Goal: Task Accomplishment & Management: Manage account settings

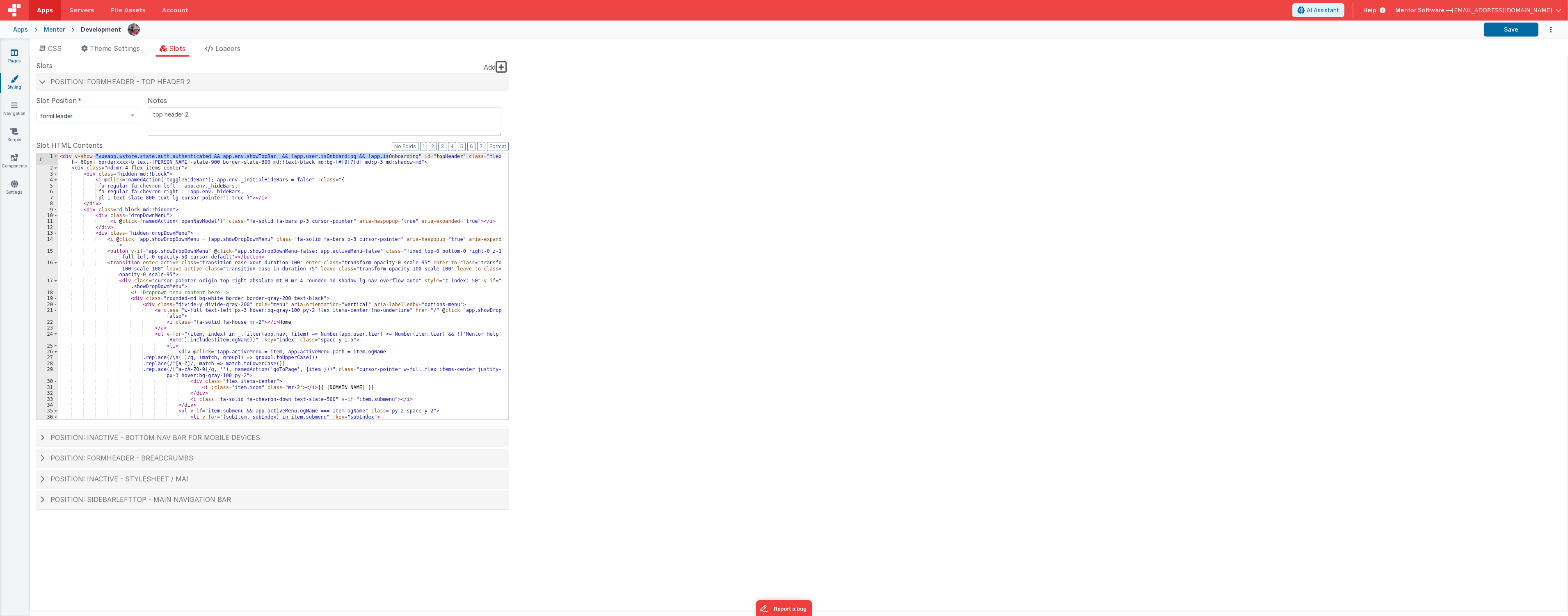
click at [17, 51] on icon at bounding box center [14, 53] width 7 height 8
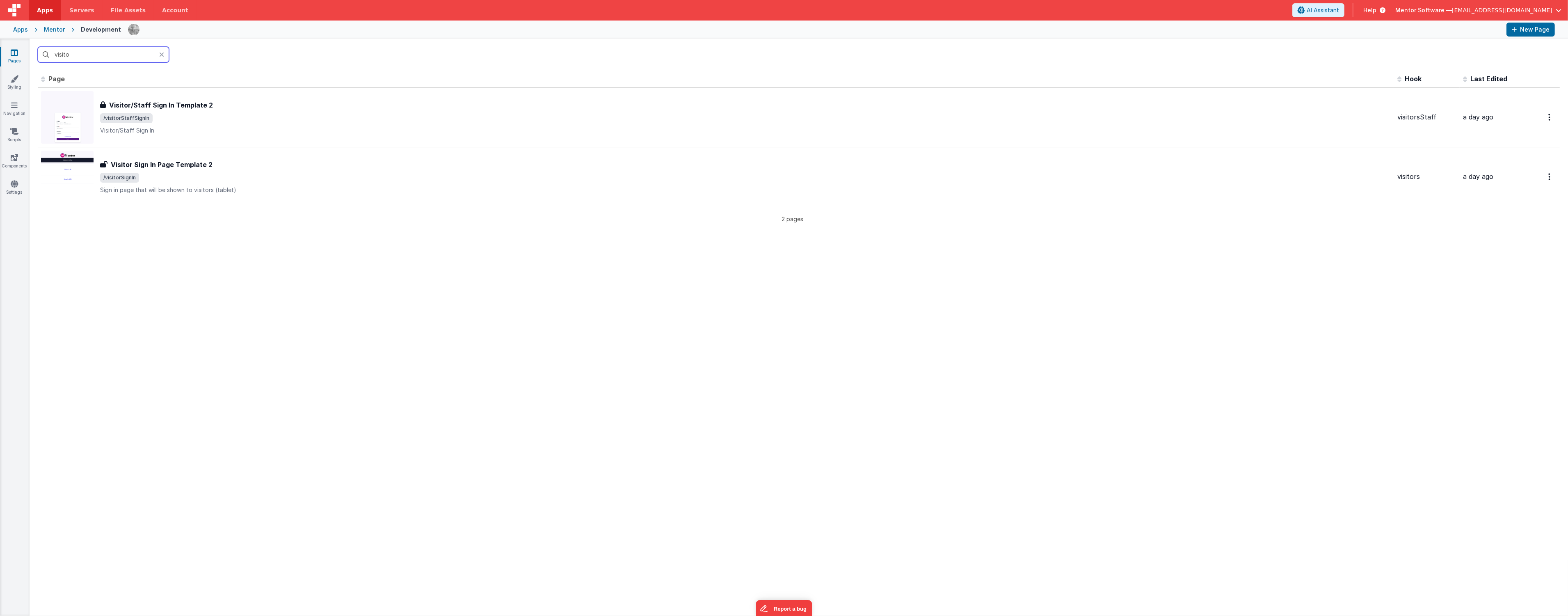
click at [100, 58] on input "visito" at bounding box center [103, 54] width 131 height 15
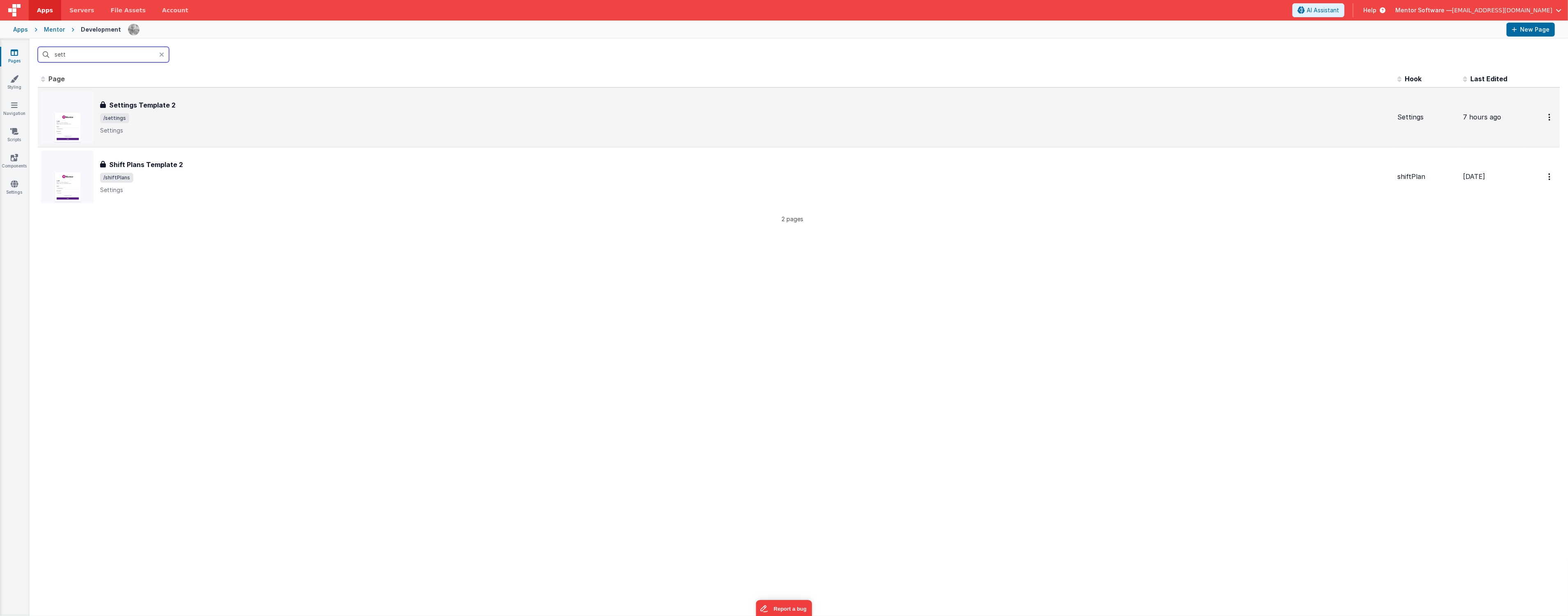
type input "sett"
click at [243, 110] on div "Settings Template 2 Settings Template 2 /settings Settings" at bounding box center [745, 117] width 1291 height 34
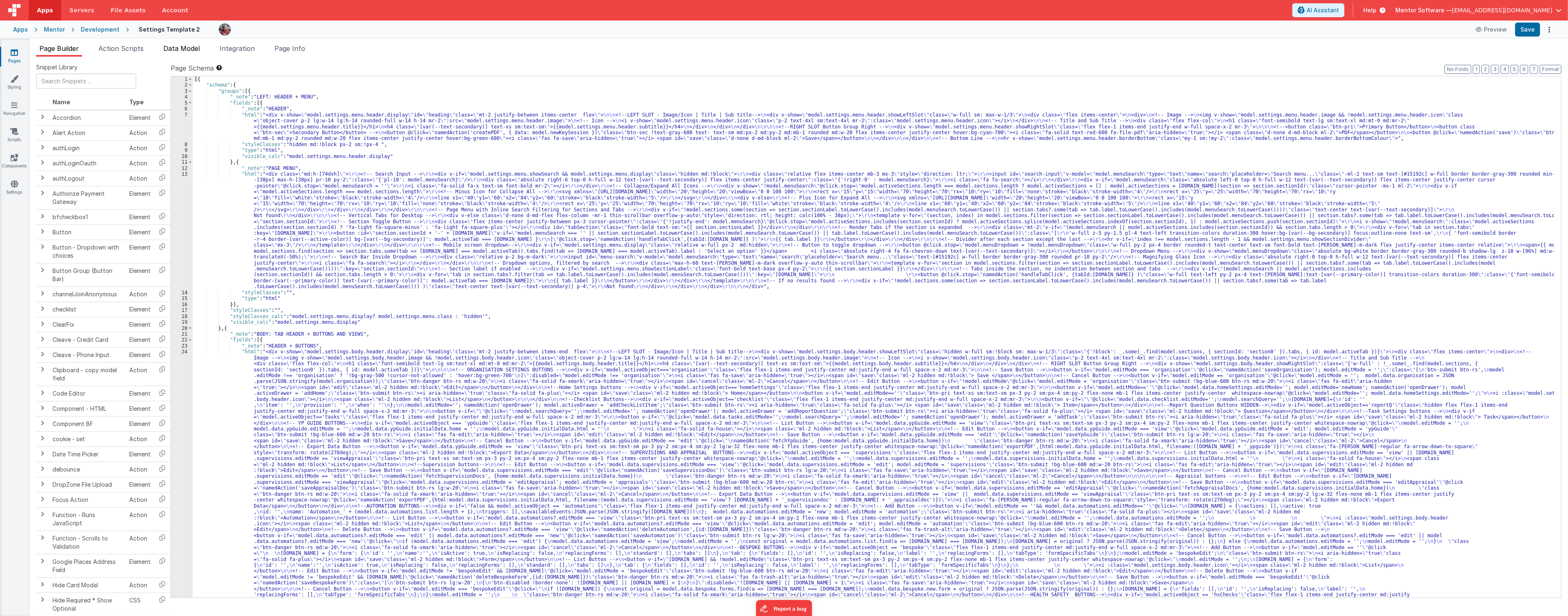
click at [194, 50] on span "Data Model" at bounding box center [182, 48] width 37 height 8
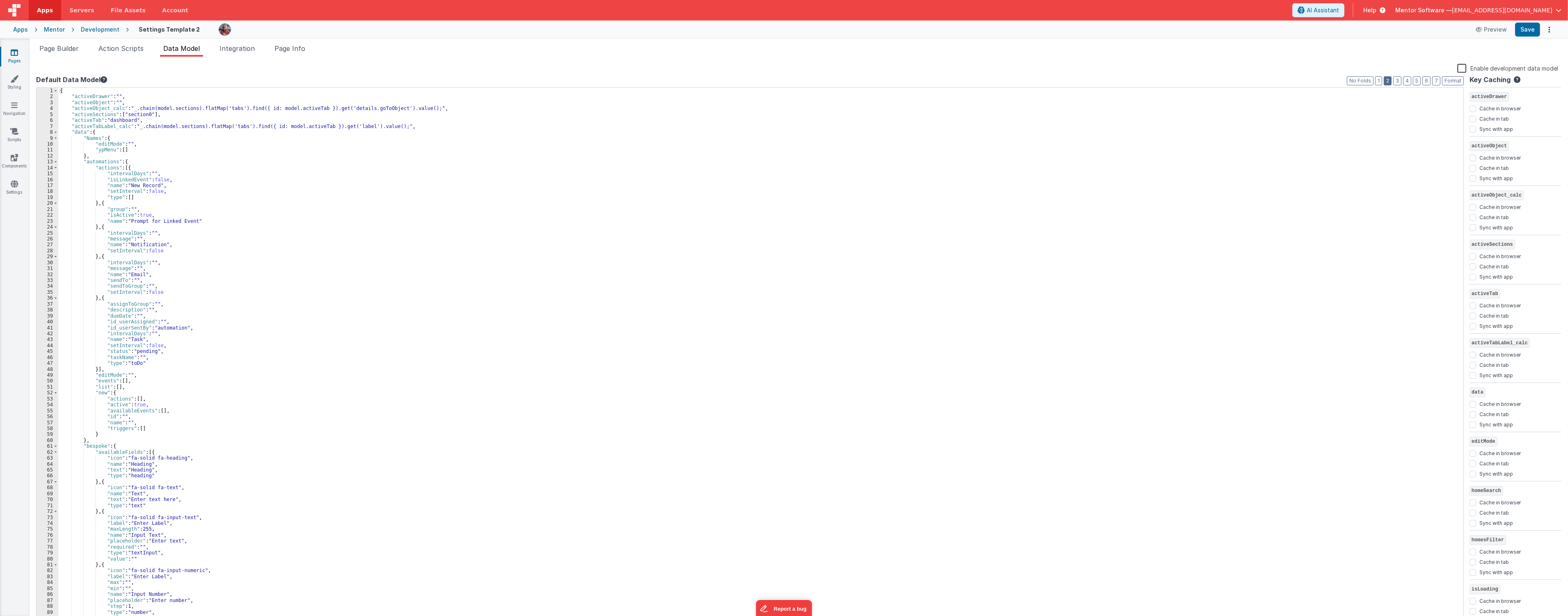
click at [1390, 82] on button "2" at bounding box center [1388, 80] width 8 height 9
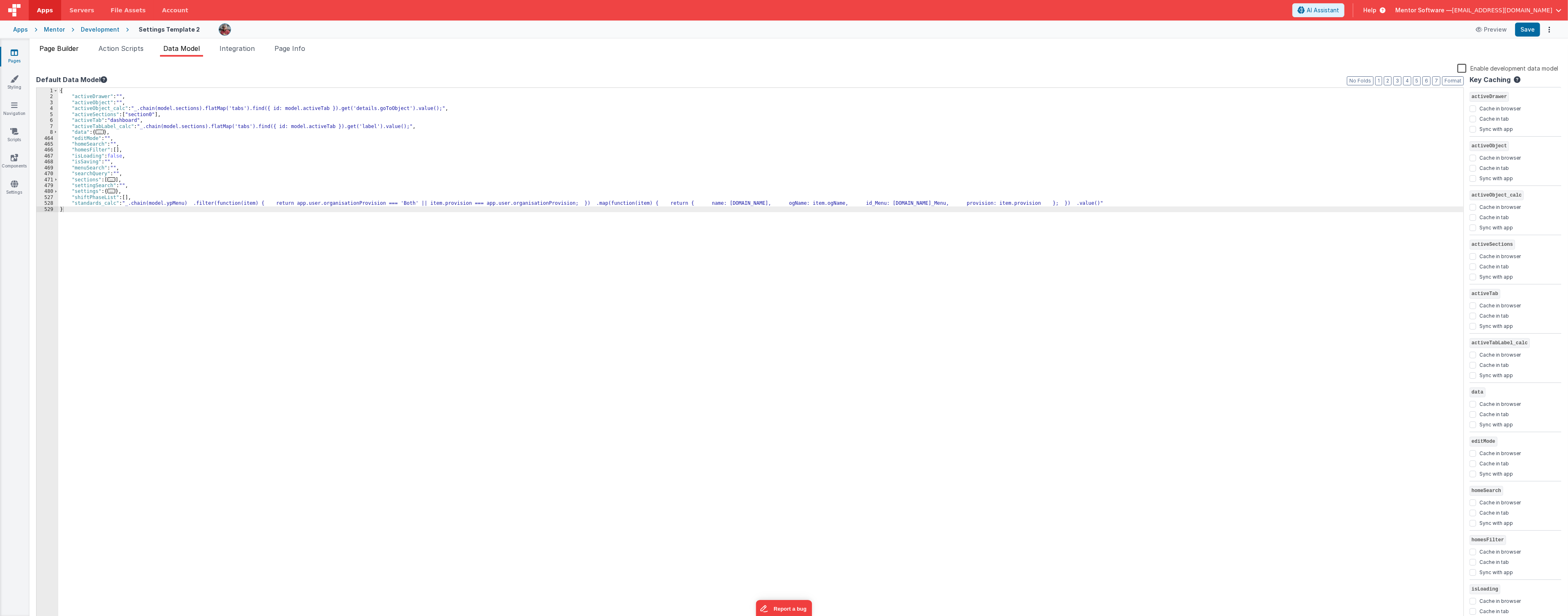
click at [78, 48] on span "Page Builder" at bounding box center [58, 48] width 39 height 8
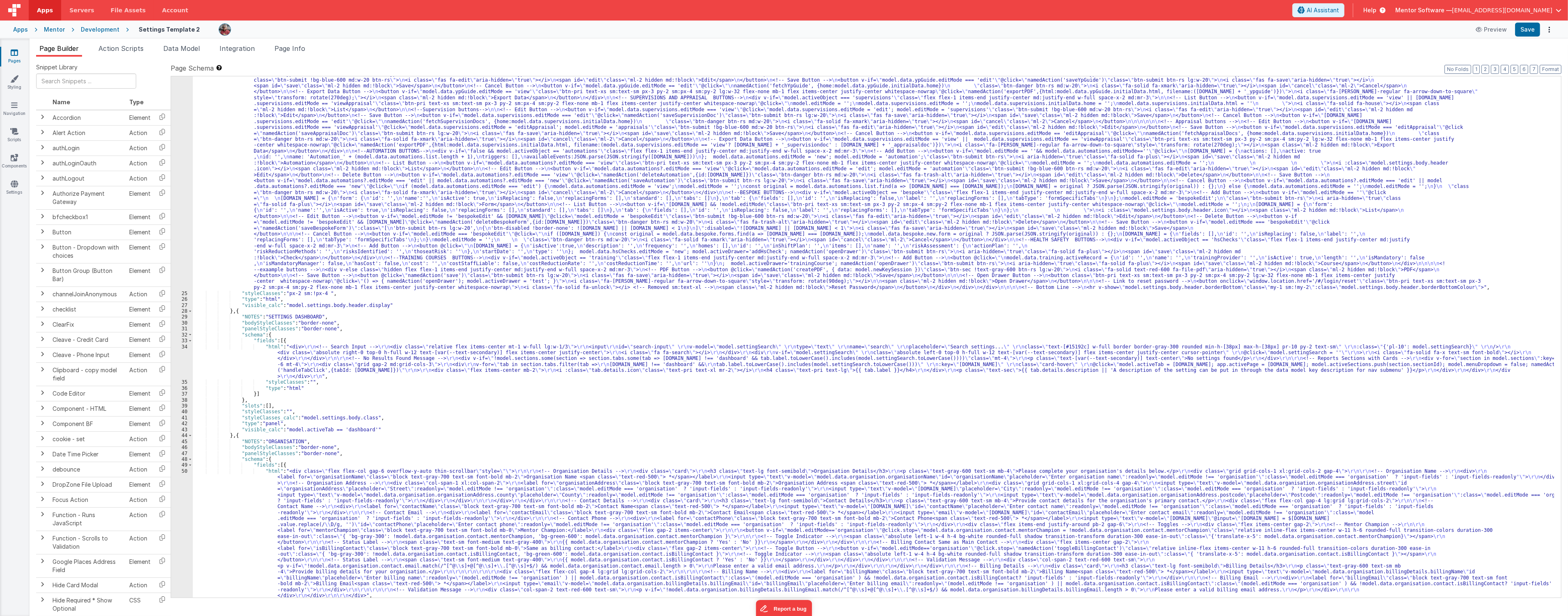
scroll to position [491, 0]
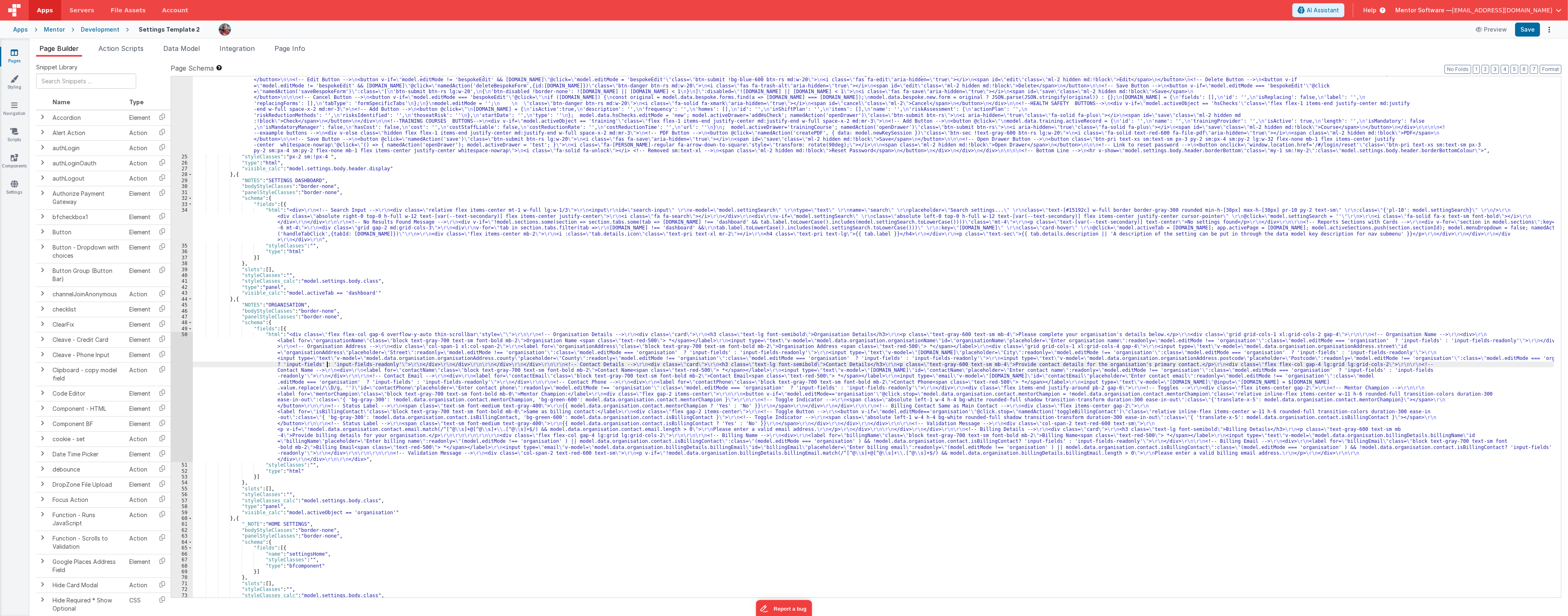
click at [327, 365] on div ""html" : "<div v-show= \" model.settings.body.header.display \" id= \" heading …" at bounding box center [873, 270] width 1361 height 824
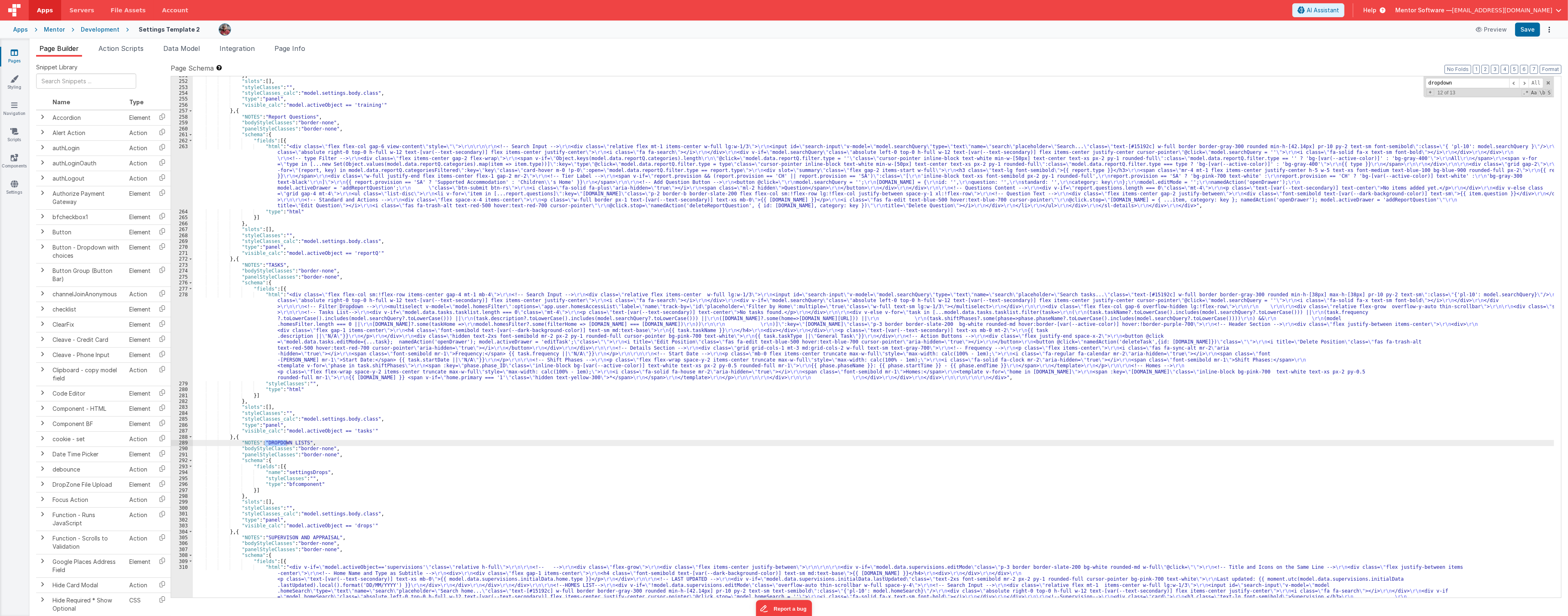
scroll to position [3810, 0]
type input "dropdown"
click at [17, 163] on link "Components" at bounding box center [14, 162] width 30 height 17
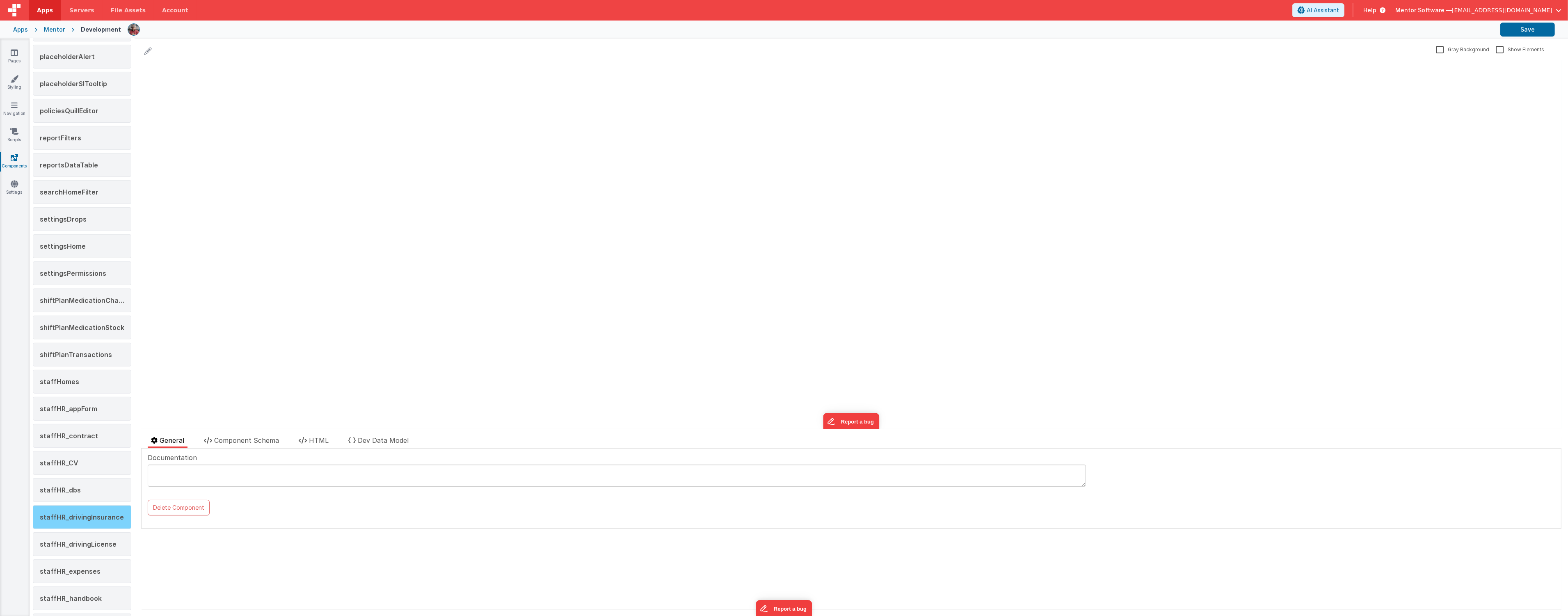
scroll to position [638, 0]
click at [91, 247] on div "settingsDrops" at bounding box center [82, 249] width 98 height 24
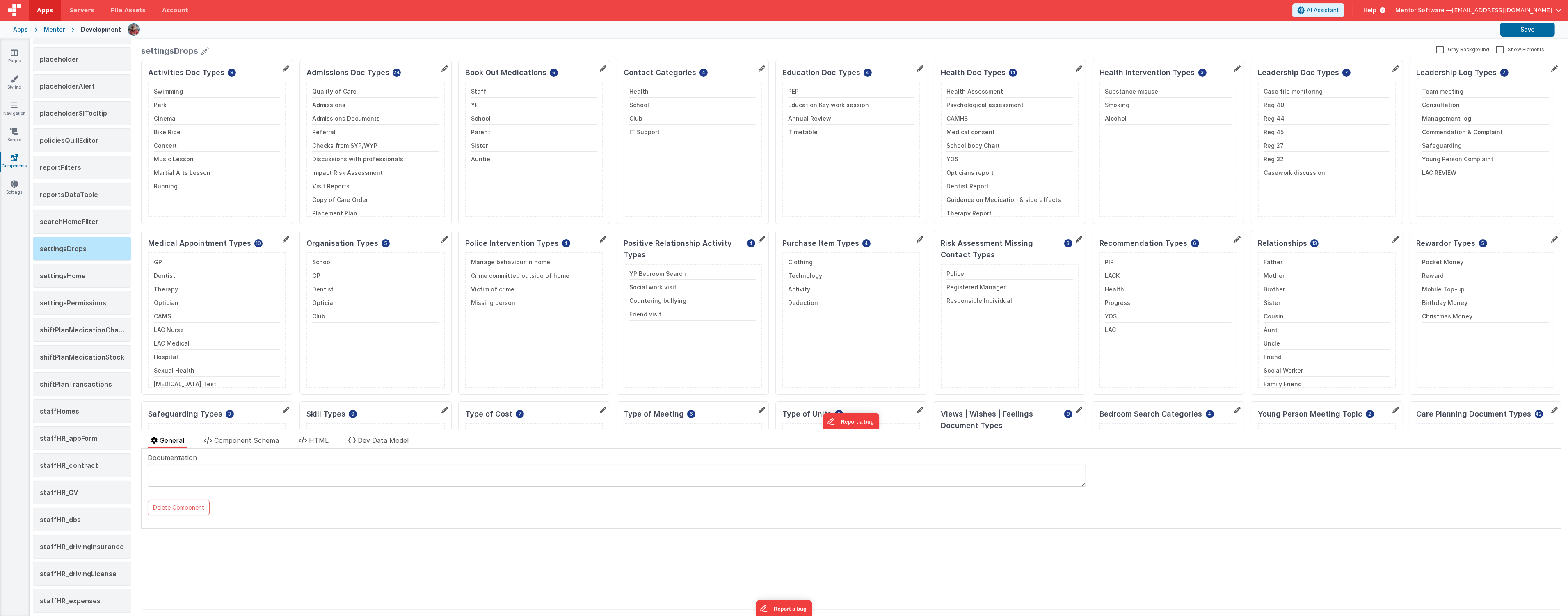
click at [302, 434] on div "settingsDrops Gray Background Show Elements General Component Schema HTML Dev D…" at bounding box center [851, 327] width 1434 height 578
click at [303, 437] on icon at bounding box center [303, 440] width 8 height 6
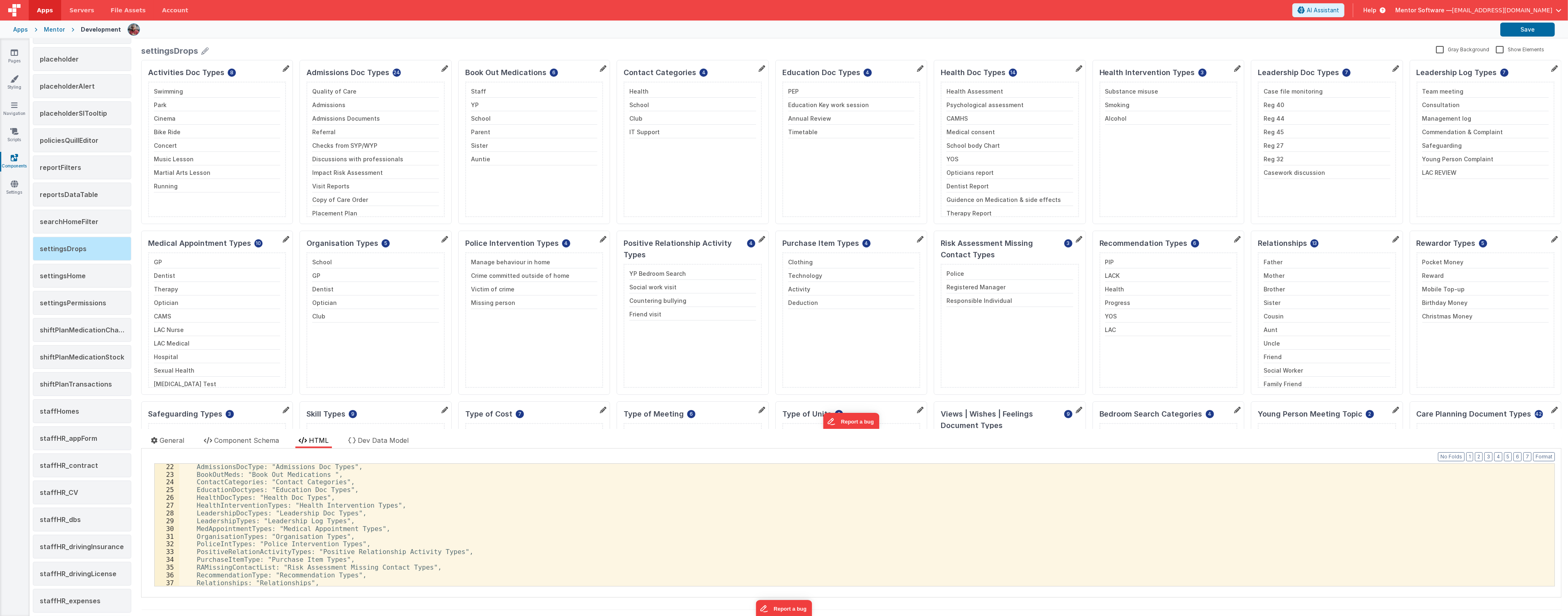
scroll to position [191, 0]
click at [331, 495] on div "EducationDoctypes: "Education Doc Types", HealthDocTypes: "Health Doc Types", H…" at bounding box center [863, 528] width 1368 height 138
click at [587, 534] on div "EducationDoctypes: "Education Doc Types", HealthDocTypes: "Health Doc Types", H…" at bounding box center [863, 528] width 1368 height 138
type input "rewardor"
click at [289, 570] on div "EducationDoctypes: "Education Doc Types", HealthDocTypes: "Health Doc Types", H…" at bounding box center [863, 528] width 1368 height 138
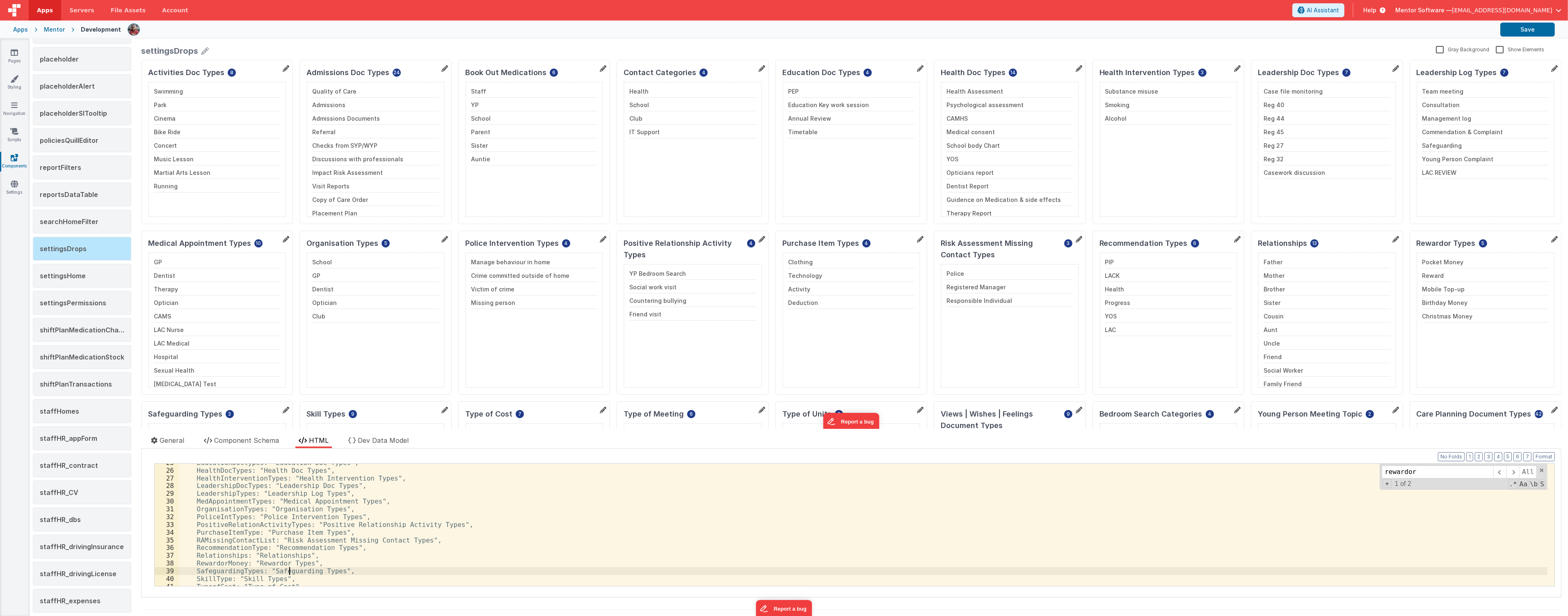
click at [289, 568] on div "EducationDoctypes: "Education Doc Types", HealthDocTypes: "Health Doc Types", H…" at bounding box center [863, 528] width 1368 height 138
click at [289, 564] on div "EducationDoctypes: "Education Doc Types", HealthDocTypes: "Health Doc Types", H…" at bounding box center [863, 528] width 1368 height 138
click at [1532, 30] on button "Save" at bounding box center [1527, 29] width 54 height 14
click at [262, 562] on div "EducationDoctypes: "Education Doc Types", HealthDocTypes: "Health Doc Types", H…" at bounding box center [863, 528] width 1368 height 138
click at [317, 510] on div "EducationDoctypes: "Education Doc Types", HealthDocTypes: "Health Doc Types", H…" at bounding box center [863, 528] width 1368 height 138
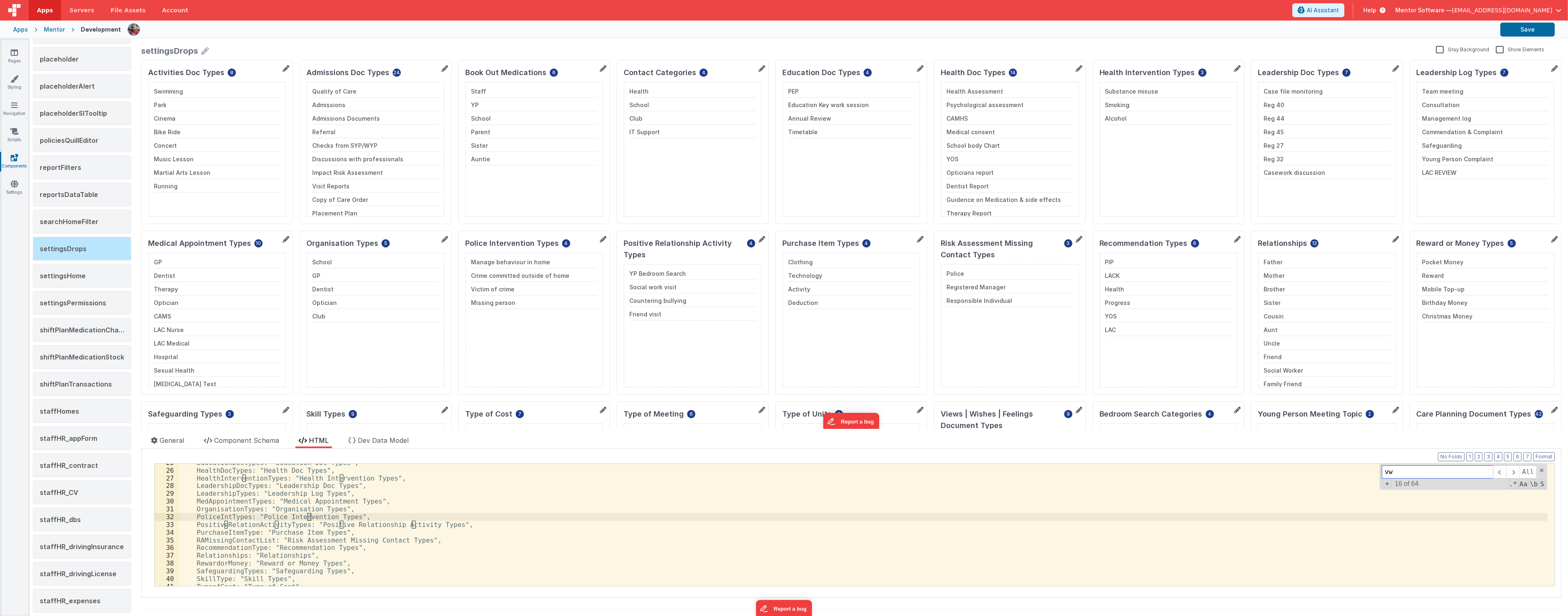
scroll to position [280, 0]
drag, startPoint x: 253, startPoint y: 522, endPoint x: 396, endPoint y: 524, distance: 143.0
click at [396, 524] on div "Relationships: "Relationships", RewardorMoney: "Reward or Money Types", Safegua…" at bounding box center [863, 532] width 1368 height 138
click at [371, 506] on div "Relationships: "Relationships", RewardorMoney: "Reward or Money Types", Safegua…" at bounding box center [863, 532] width 1368 height 138
type input "whybedroom"
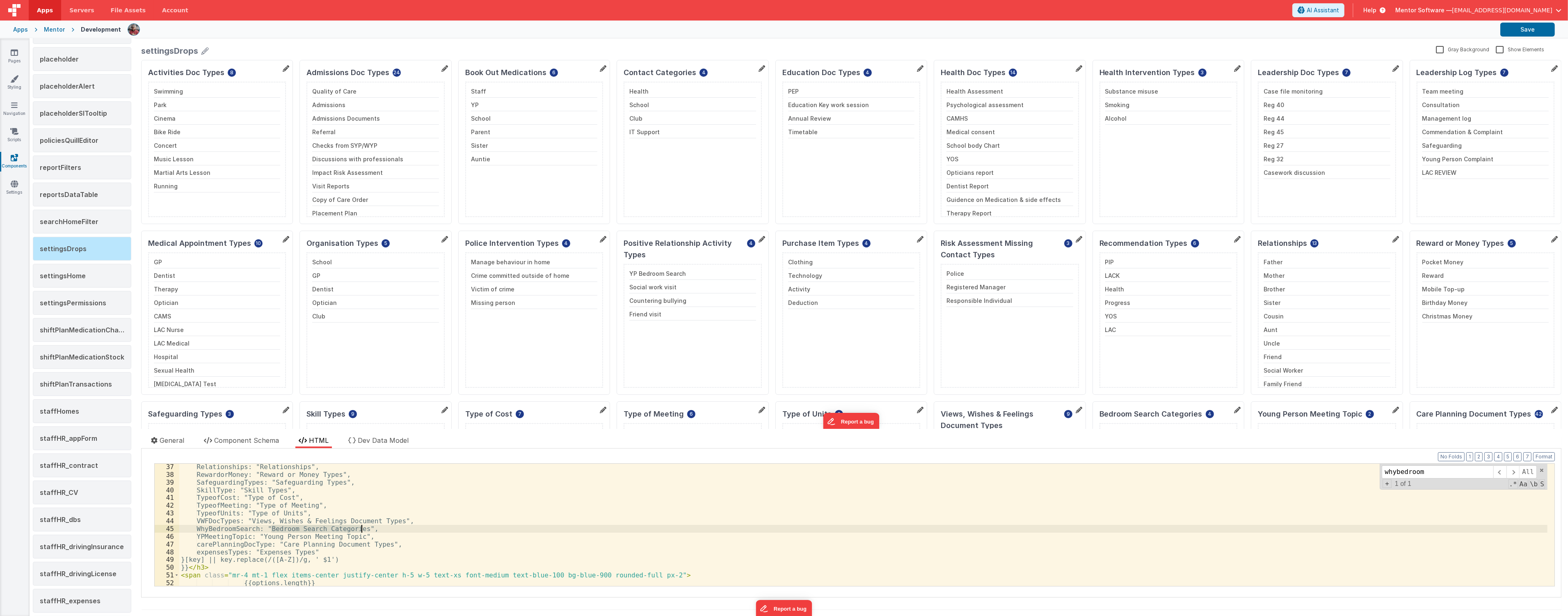
drag, startPoint x: 269, startPoint y: 529, endPoint x: 361, endPoint y: 530, distance: 92.0
click at [361, 530] on div "Relationships: "Relationships", RewardorMoney: "Reward or Money Types", Safegua…" at bounding box center [863, 532] width 1368 height 138
click at [1520, 29] on button "Save" at bounding box center [1527, 29] width 54 height 14
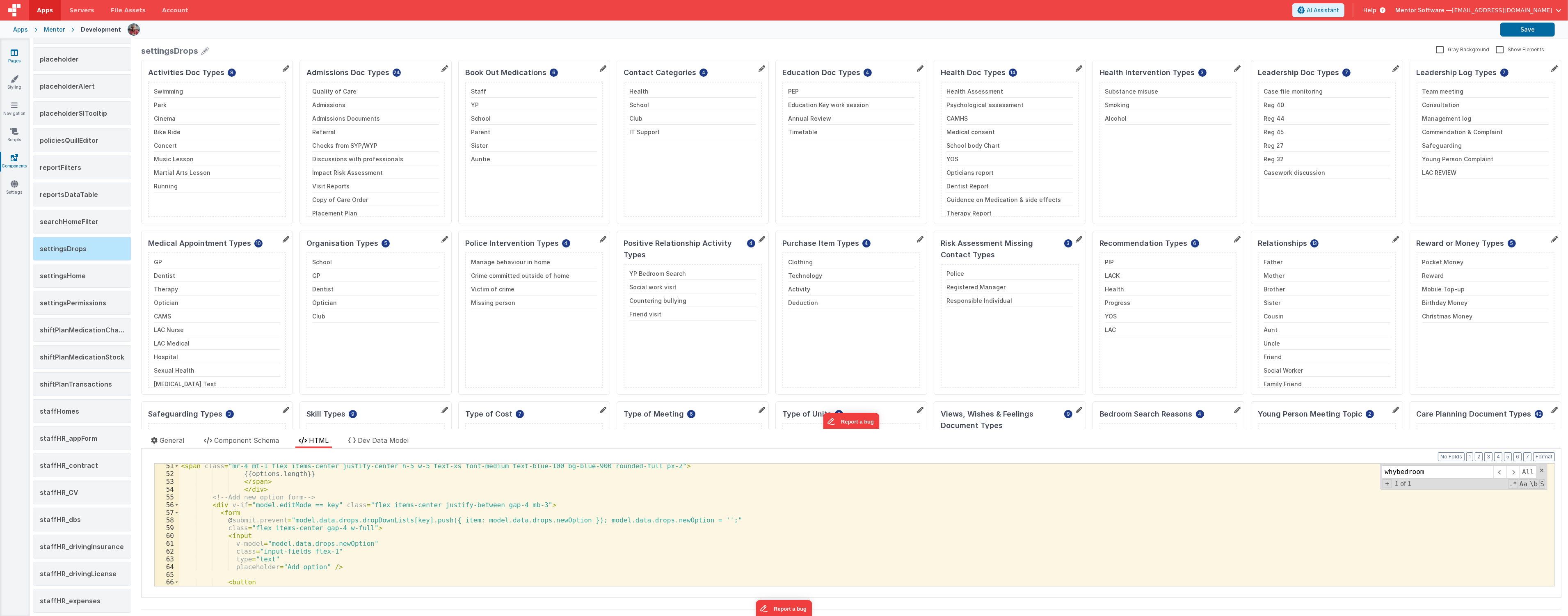
click at [13, 60] on link "Pages" at bounding box center [14, 57] width 30 height 17
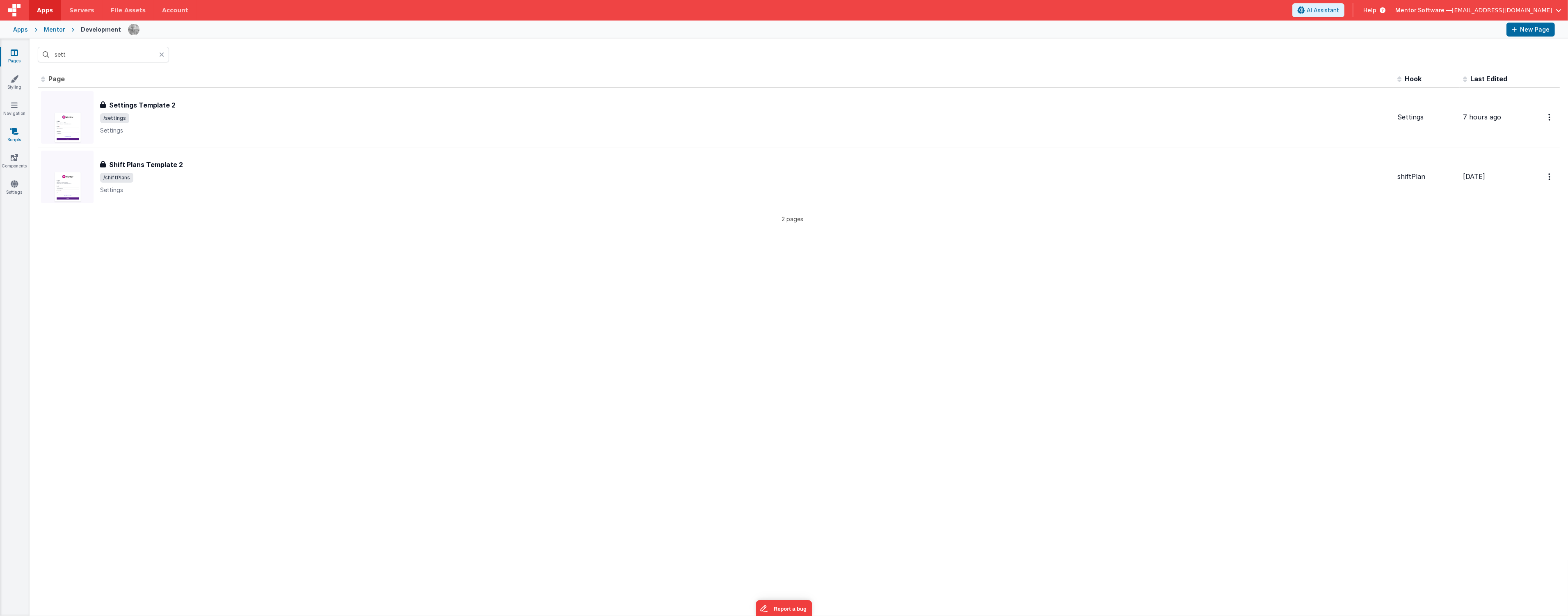
click at [10, 137] on link "Scripts" at bounding box center [14, 135] width 30 height 17
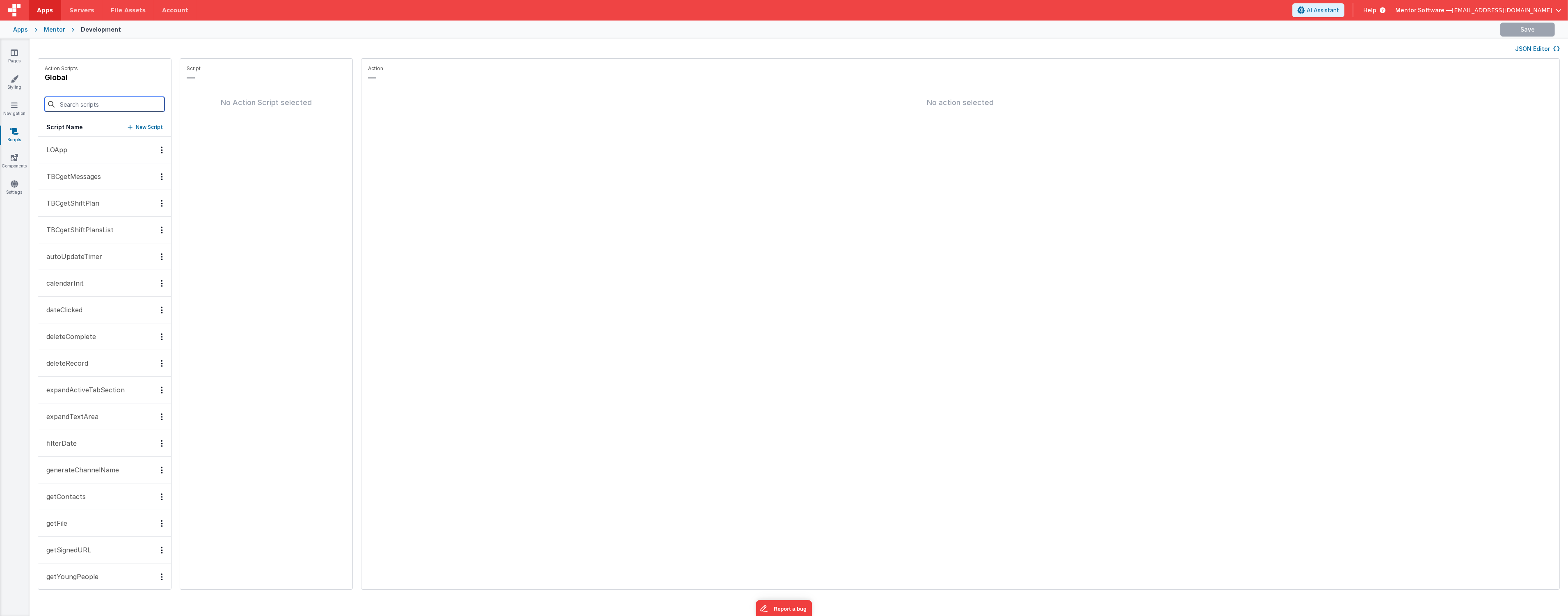
click at [96, 109] on input at bounding box center [105, 104] width 120 height 14
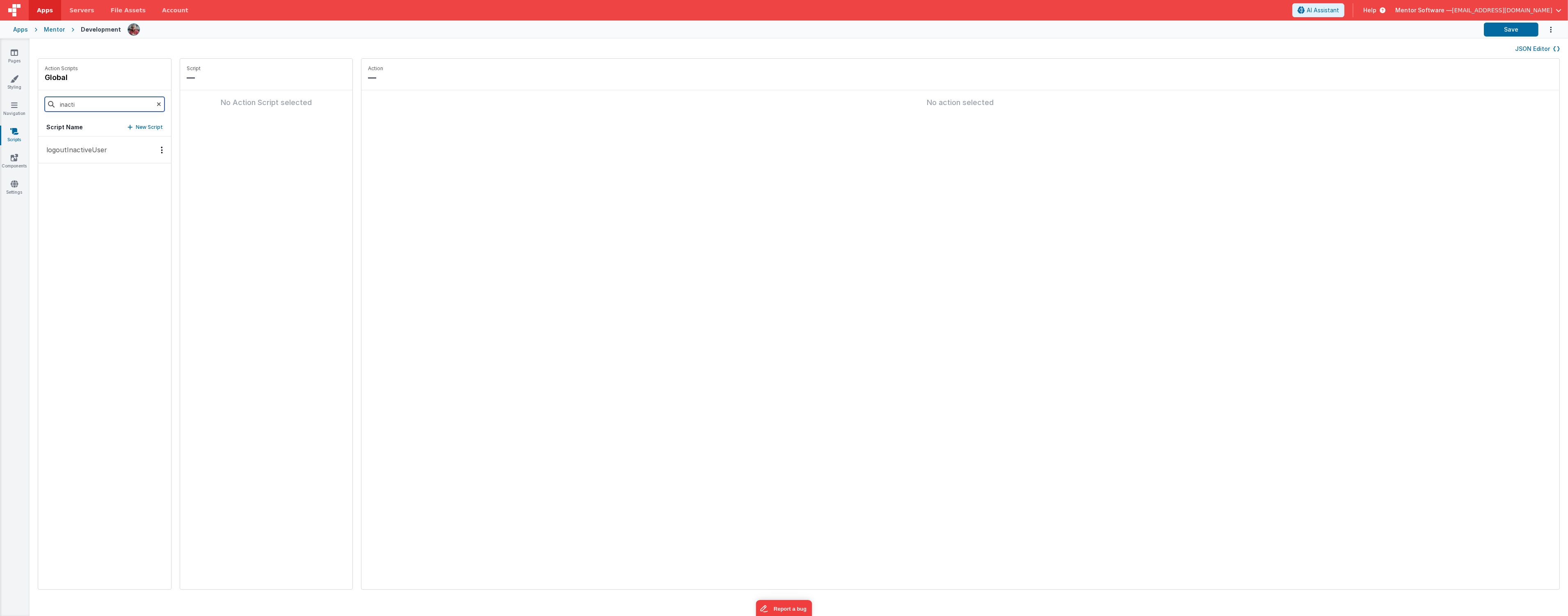
type input "inacti"
click at [91, 154] on p "logoutInactiveUser" at bounding box center [74, 150] width 66 height 10
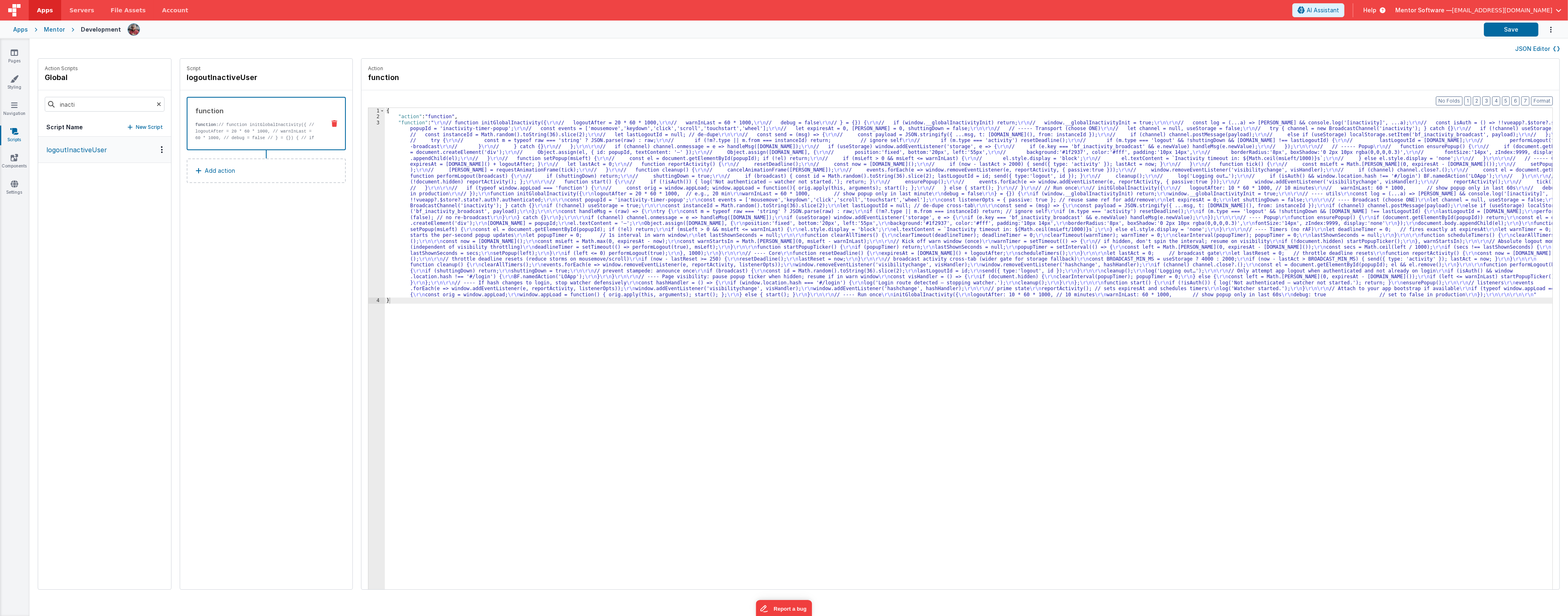
click at [435, 198] on div "{ "action" : "function" , "function" : " \r\n // function initGlobalInactivity(…" at bounding box center [973, 367] width 1177 height 519
click at [369, 220] on div "3" at bounding box center [377, 209] width 17 height 178
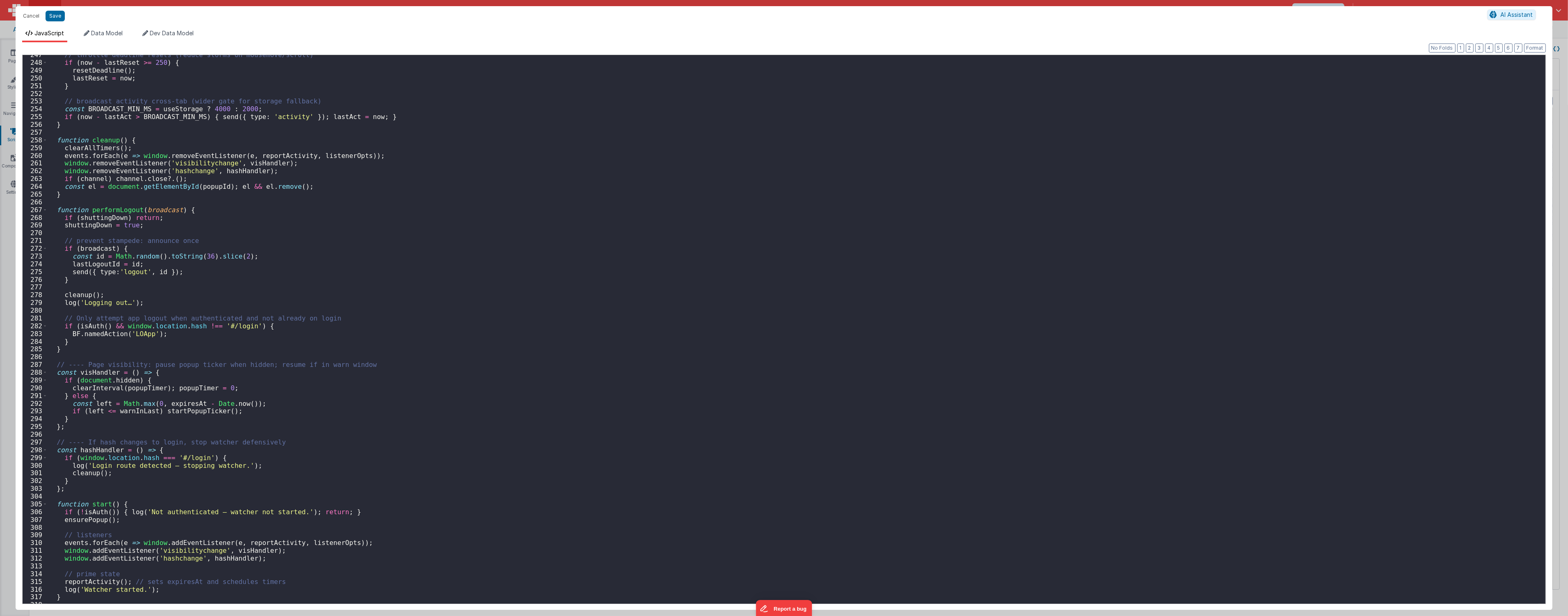
scroll to position [2049, 0]
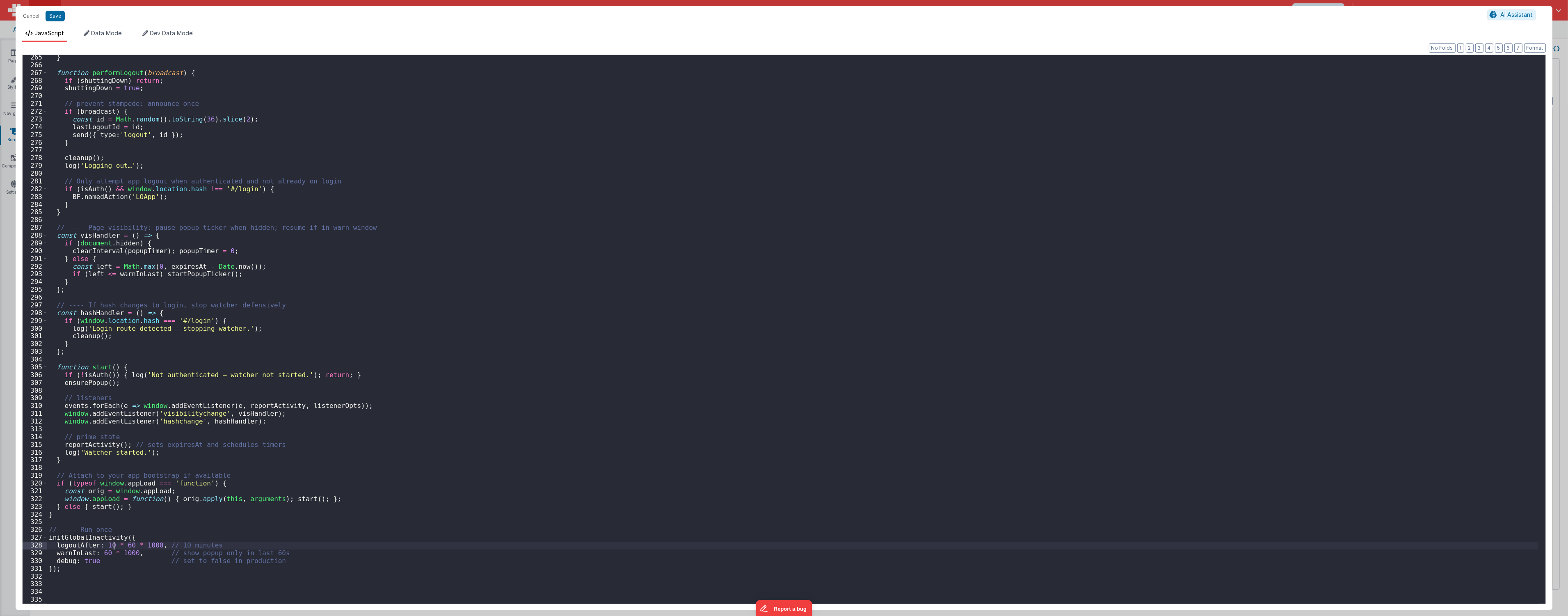
click at [113, 546] on div "} function performLogout ( broadcast ) { if ( shuttingDown ) return ; shuttingD…" at bounding box center [792, 335] width 1491 height 564
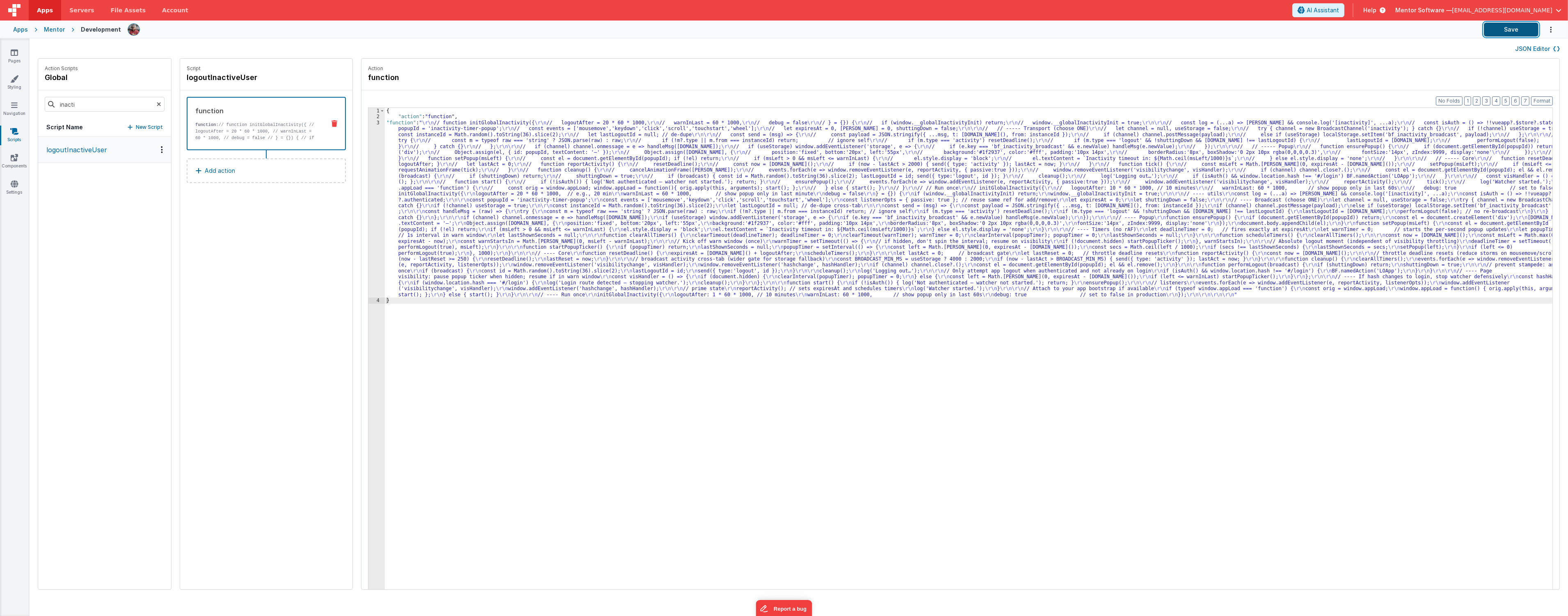
click at [1501, 30] on button "Save" at bounding box center [1511, 29] width 54 height 14
click at [420, 250] on div "{ "action" : "function" , "function" : " \r\n // function initGlobalInactivity(…" at bounding box center [973, 367] width 1177 height 519
click at [369, 252] on div "3" at bounding box center [377, 209] width 17 height 178
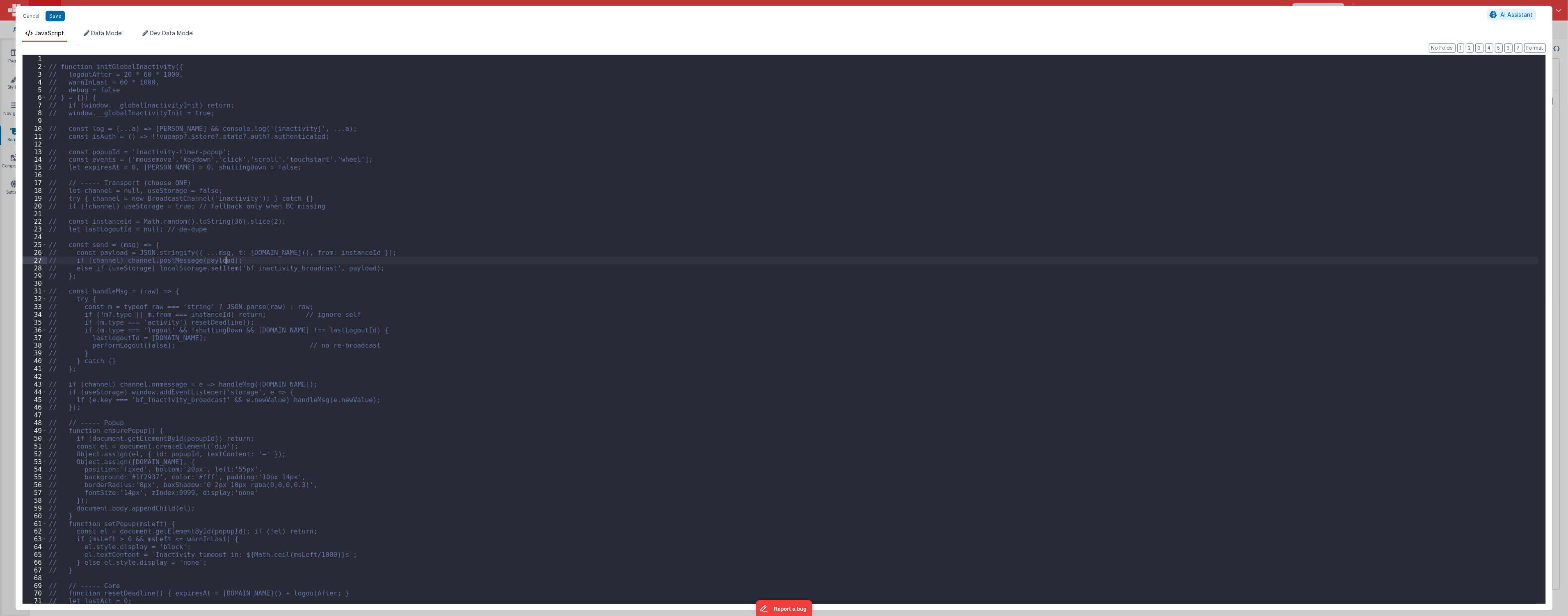
click at [363, 252] on div "// function initGlobalInactivity({ // logoutAfter = 20 * 60 * 1000, // warnInLa…" at bounding box center [792, 337] width 1491 height 564
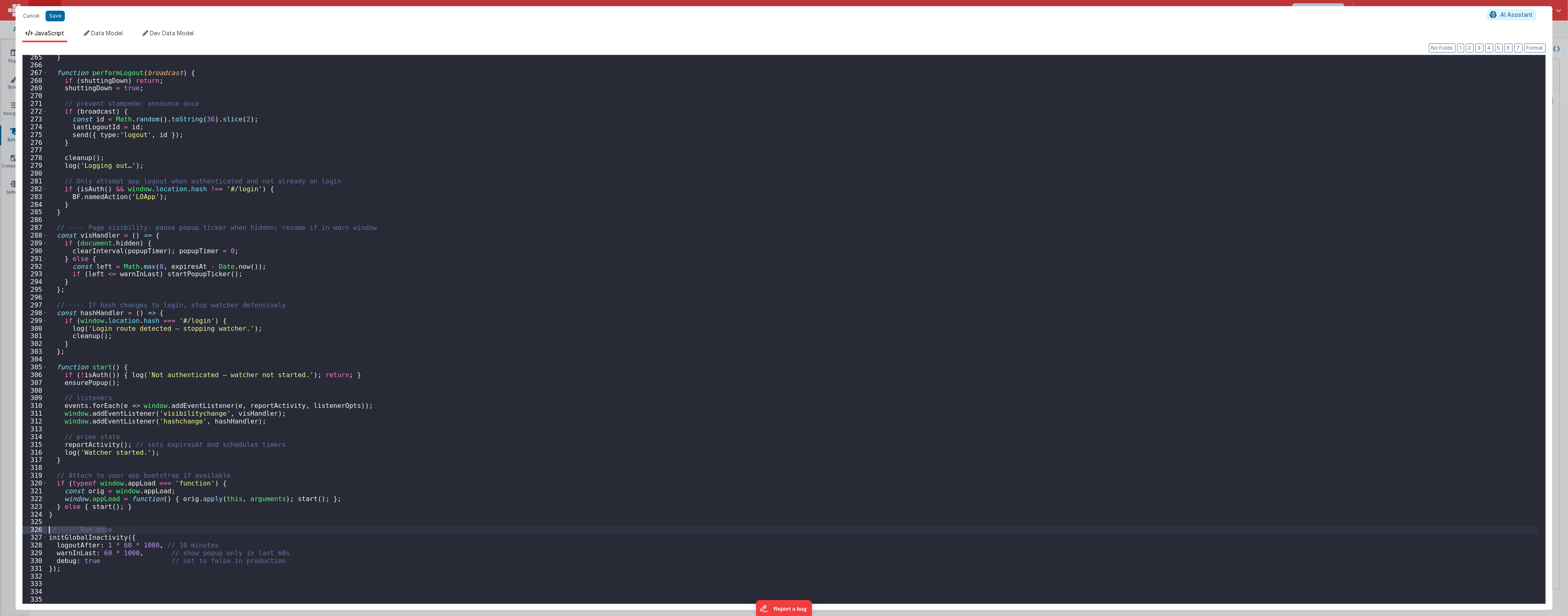
drag, startPoint x: 118, startPoint y: 529, endPoint x: 25, endPoint y: 530, distance: 93.0
click at [25, 530] on div "265 266 267 268 269 270 271 272 273 274 275 276 277 278 279 280 281 282 283 284…" at bounding box center [784, 329] width 1523 height 550
click at [107, 545] on div "} function performLogout ( broadcast ) { if ( shuttingDown ) return ; shuttingD…" at bounding box center [792, 335] width 1491 height 564
click at [58, 14] on button "Save" at bounding box center [55, 15] width 19 height 10
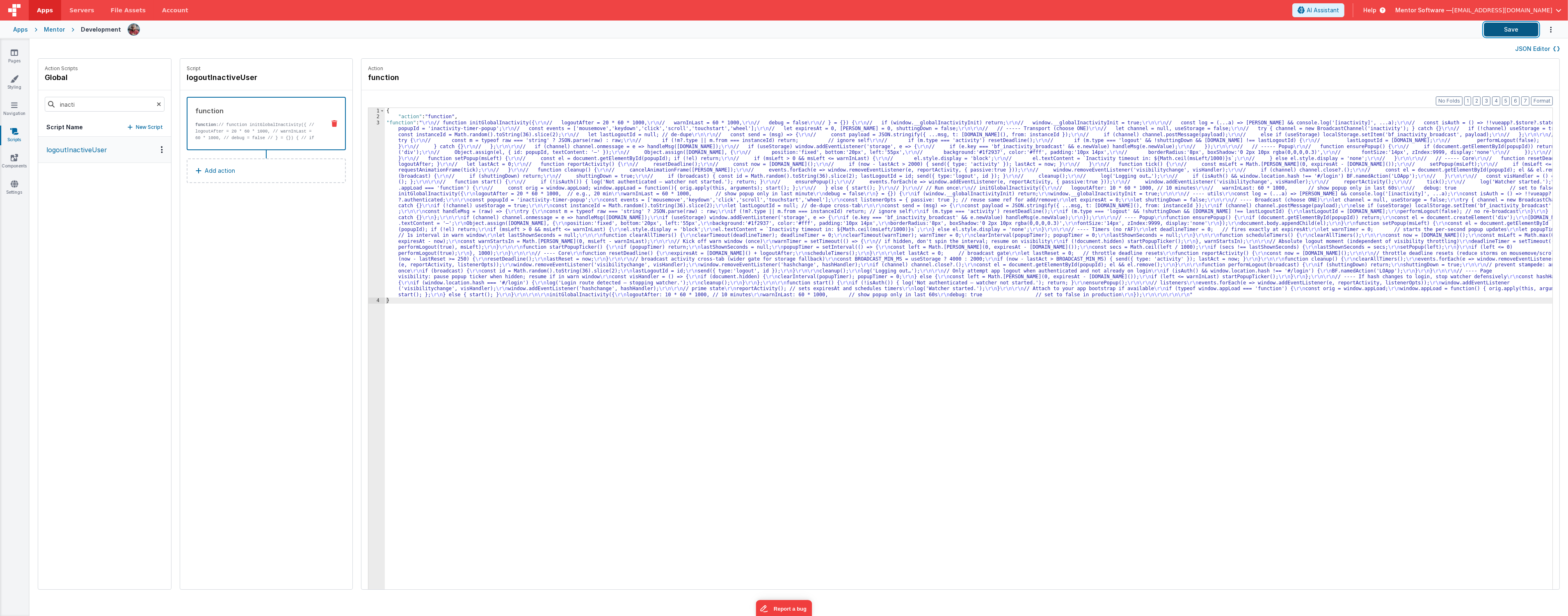
click at [1519, 34] on button "Save" at bounding box center [1511, 29] width 54 height 14
click at [545, 268] on div "{ "action" : "function" , "function" : " \r\n // function initGlobalInactivity(…" at bounding box center [973, 367] width 1177 height 519
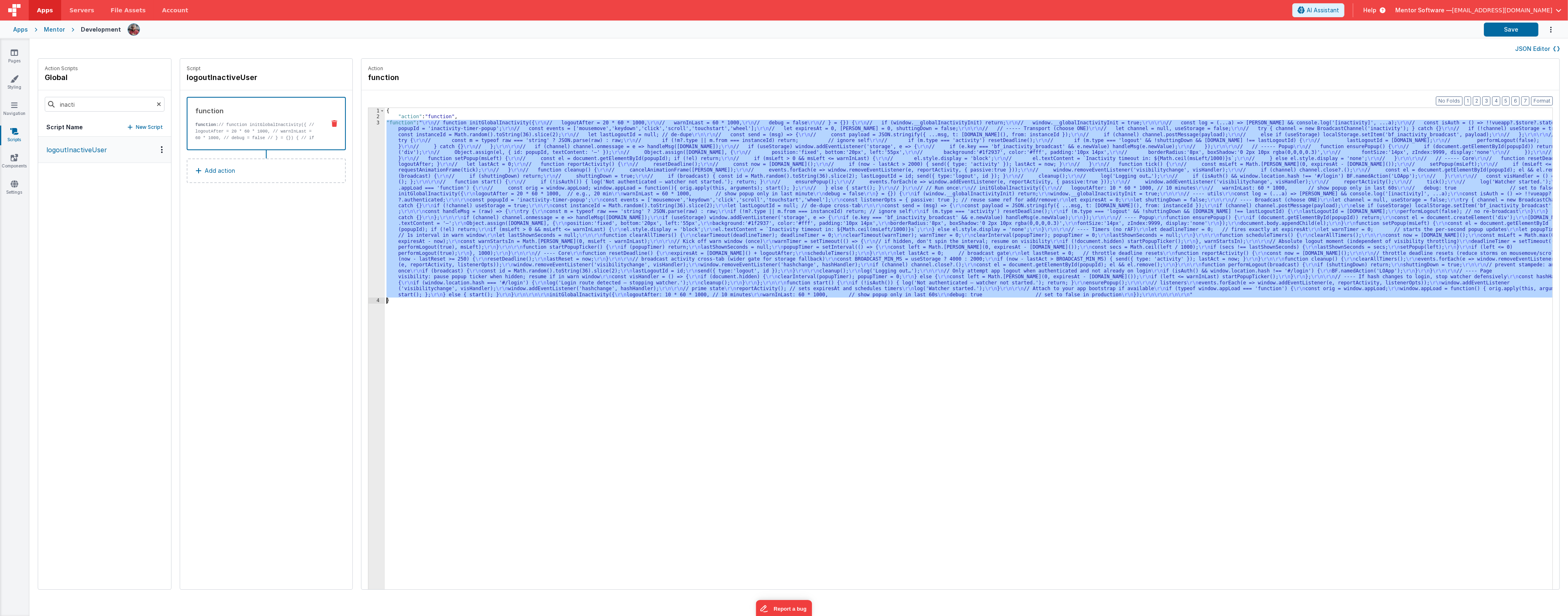
click at [369, 275] on div "3" at bounding box center [377, 209] width 17 height 178
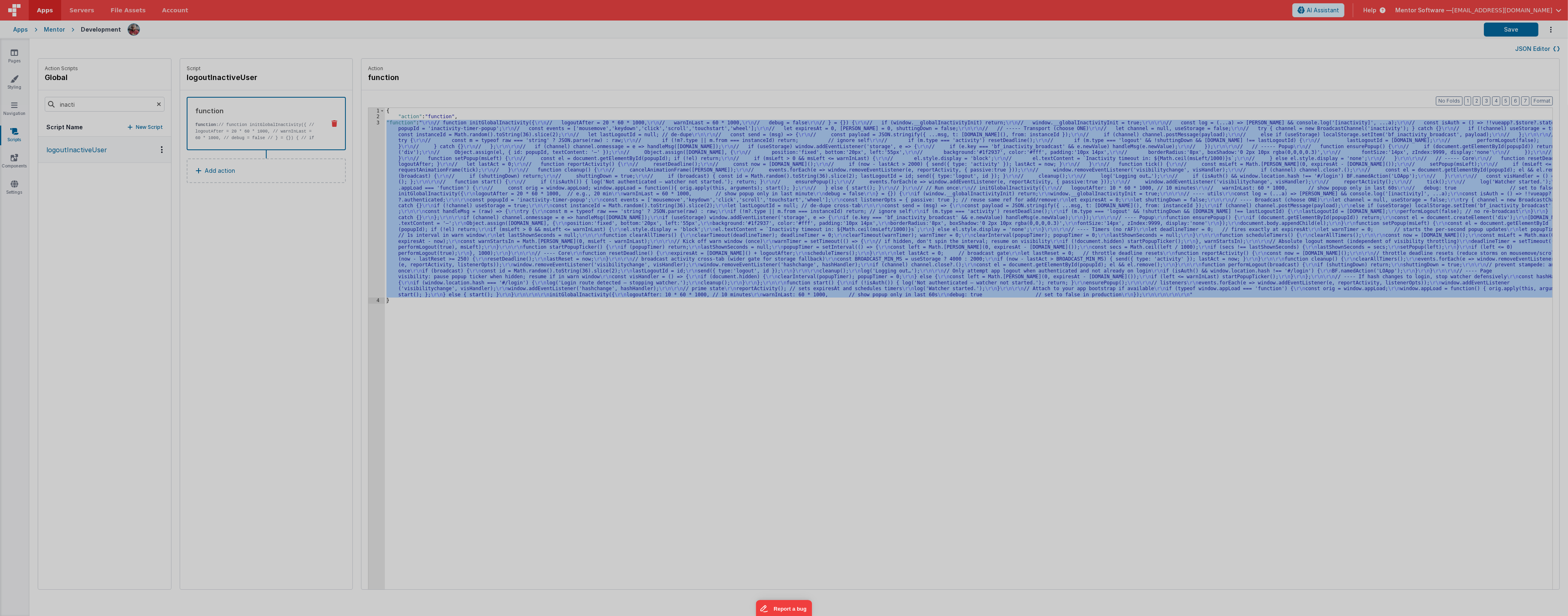
click at [366, 275] on div "// function initGlobalInactivity({ // logoutAfter = 20 * 60 * 1000, // warnInLa…" at bounding box center [792, 328] width 1491 height 564
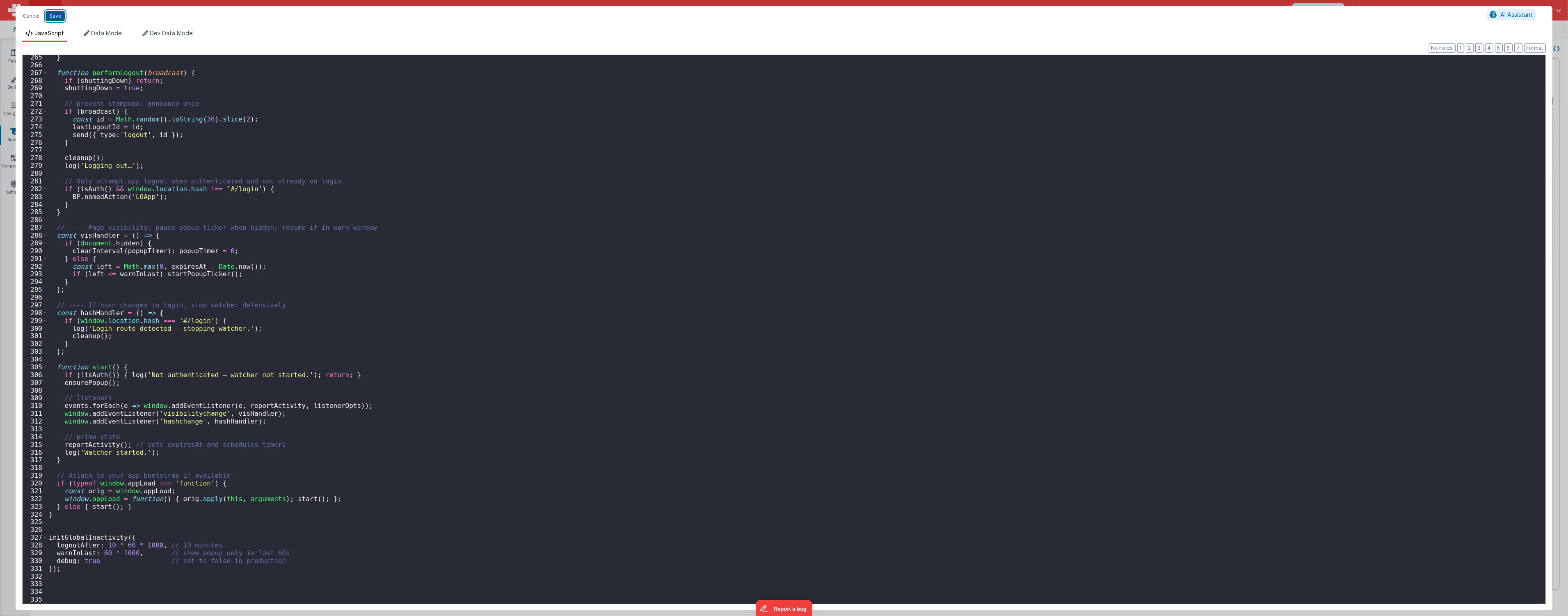
click at [47, 18] on button "Save" at bounding box center [55, 15] width 19 height 10
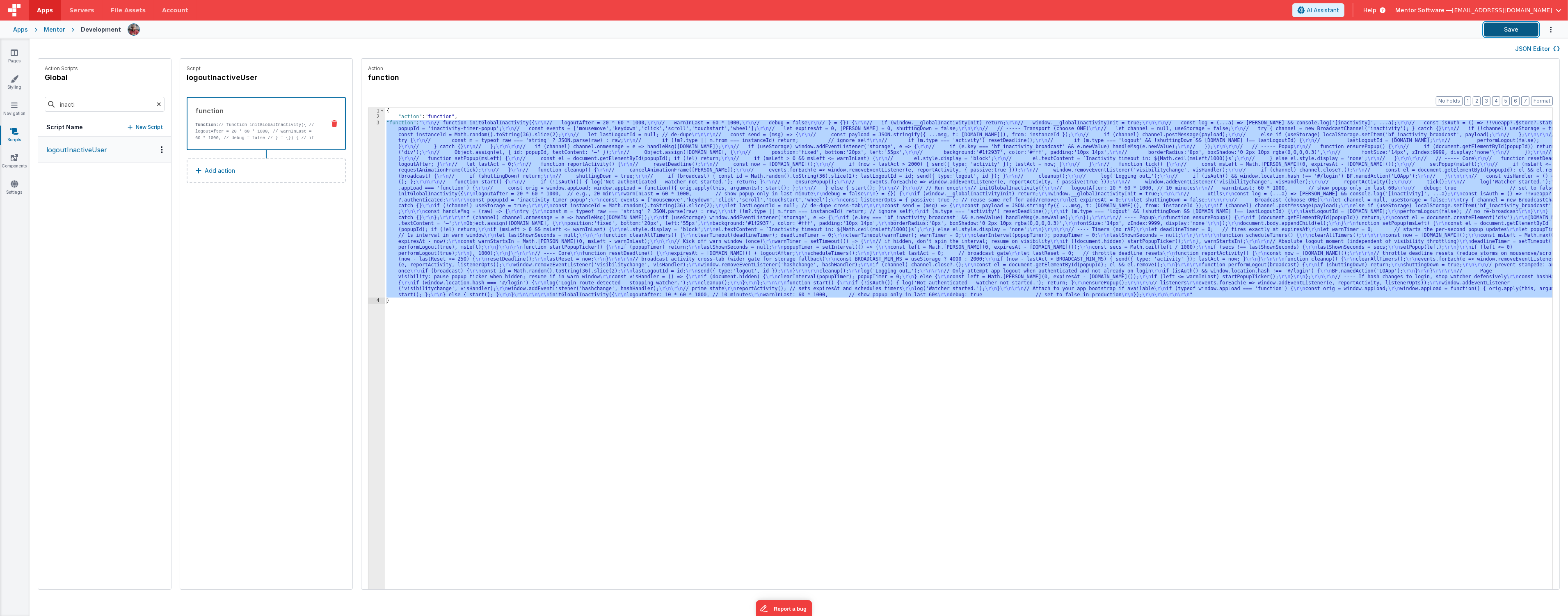
click at [1502, 29] on button "Save" at bounding box center [1511, 29] width 54 height 14
click at [506, 168] on div "{ "action" : "function" , "function" : " \r\n // function initGlobalInactivity(…" at bounding box center [968, 362] width 1167 height 507
click at [369, 229] on div "3" at bounding box center [377, 209] width 17 height 178
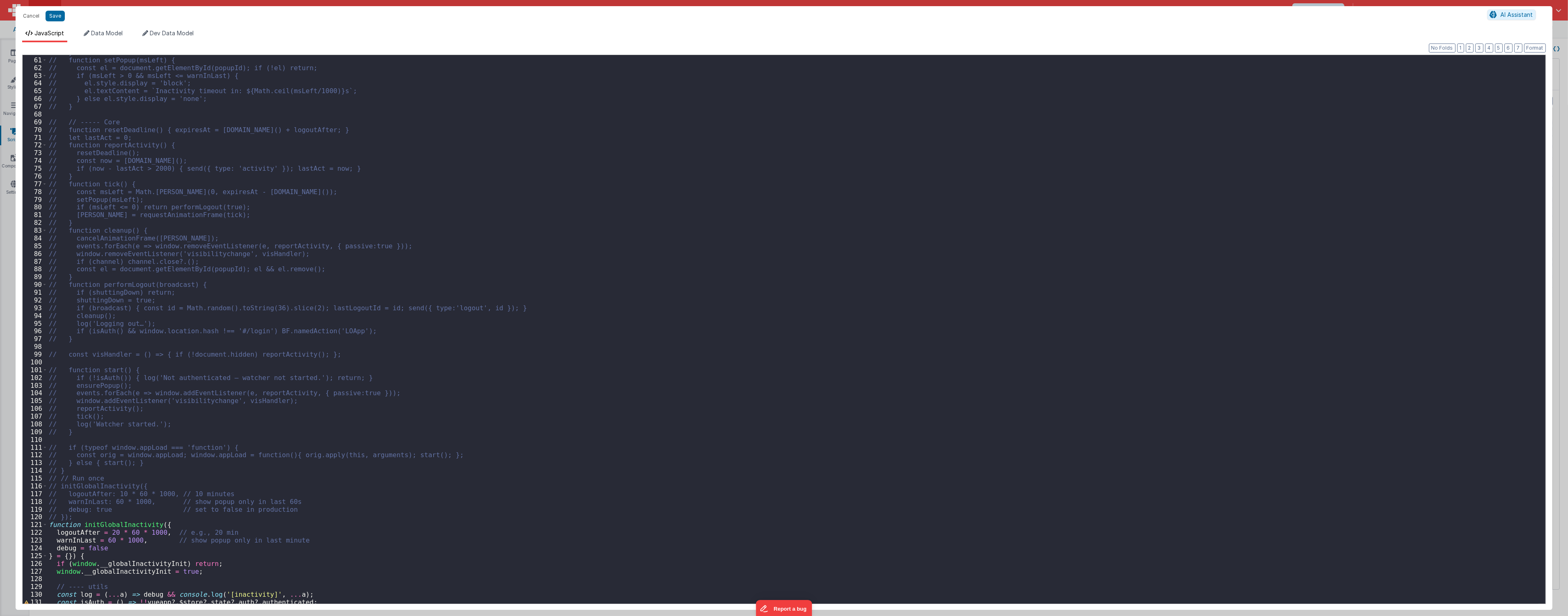
scroll to position [464, 0]
click at [875, 366] on div "// } // function setPopup(msLeft) { // const el = document.getElementById(popup…" at bounding box center [792, 330] width 1491 height 564
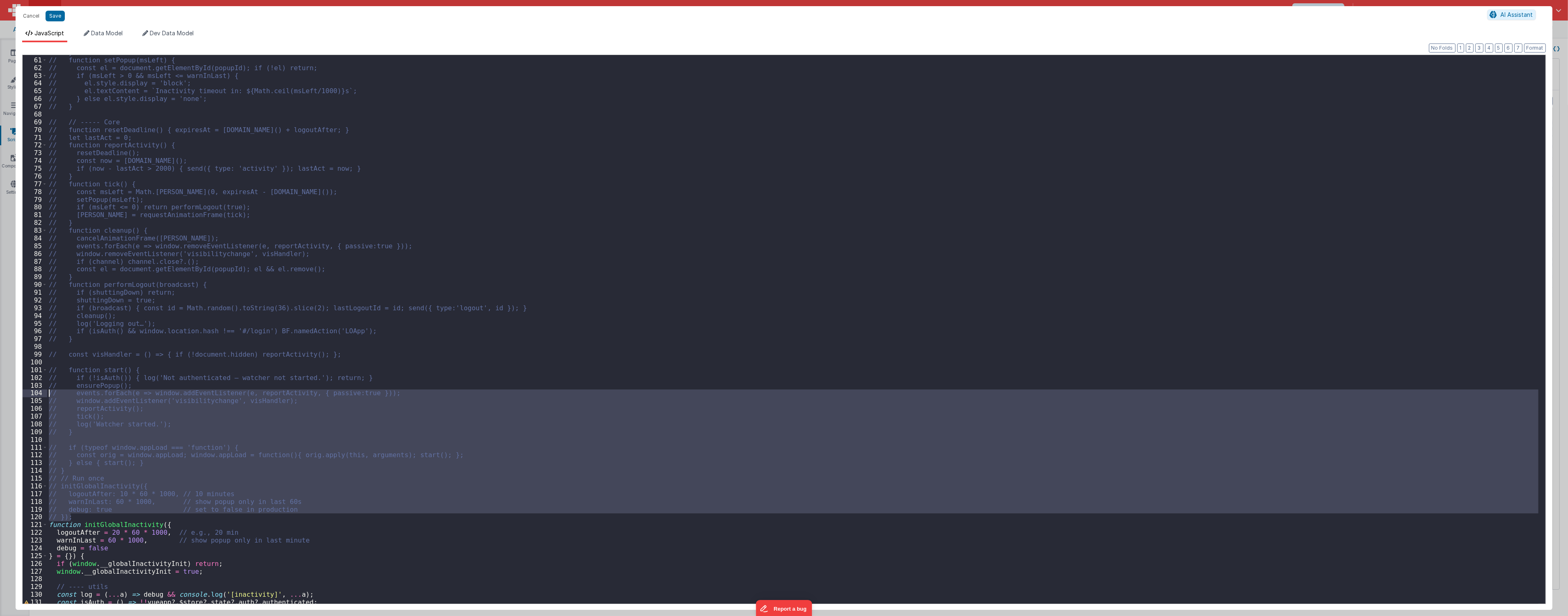
scroll to position [0, 0]
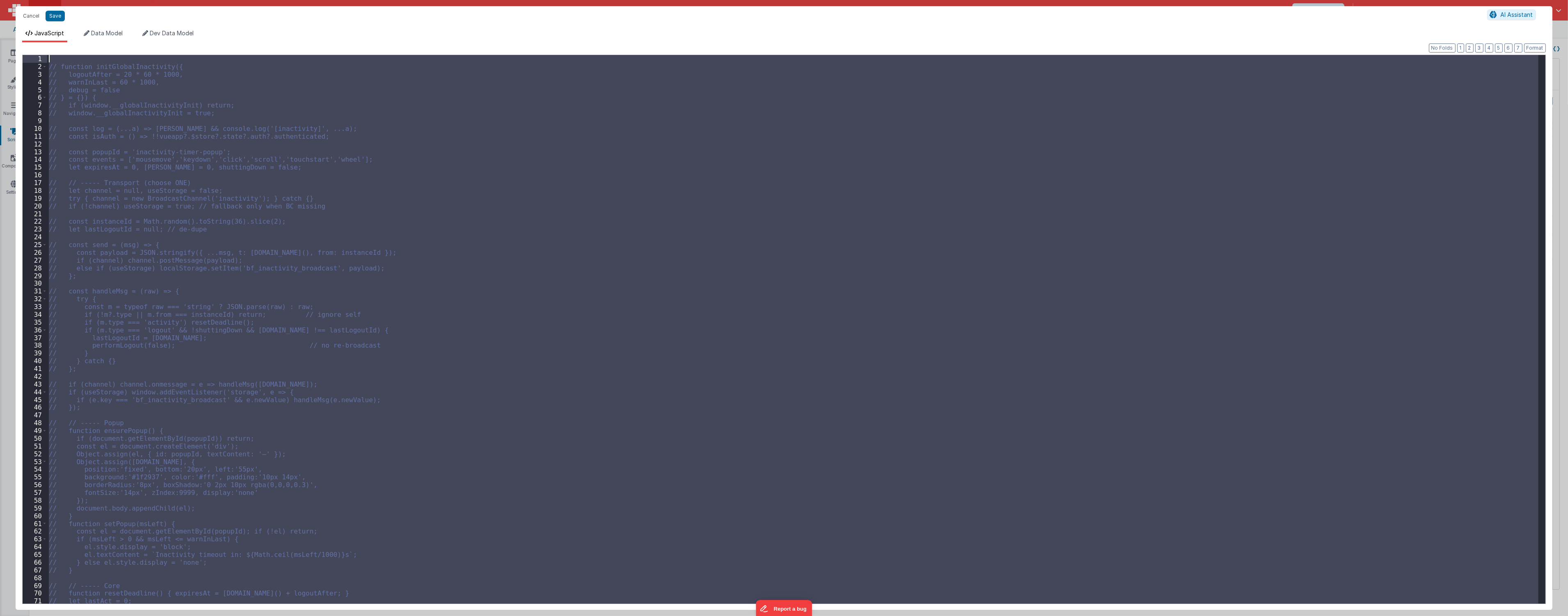
drag, startPoint x: 81, startPoint y: 518, endPoint x: -122, endPoint y: -40, distance: 593.8
click at [0, 0] on html "Cancel Save AI Assistant JavaScript Data Model Dev Data Model Format 7 6 5 4 3 …" at bounding box center [784, 308] width 1568 height 616
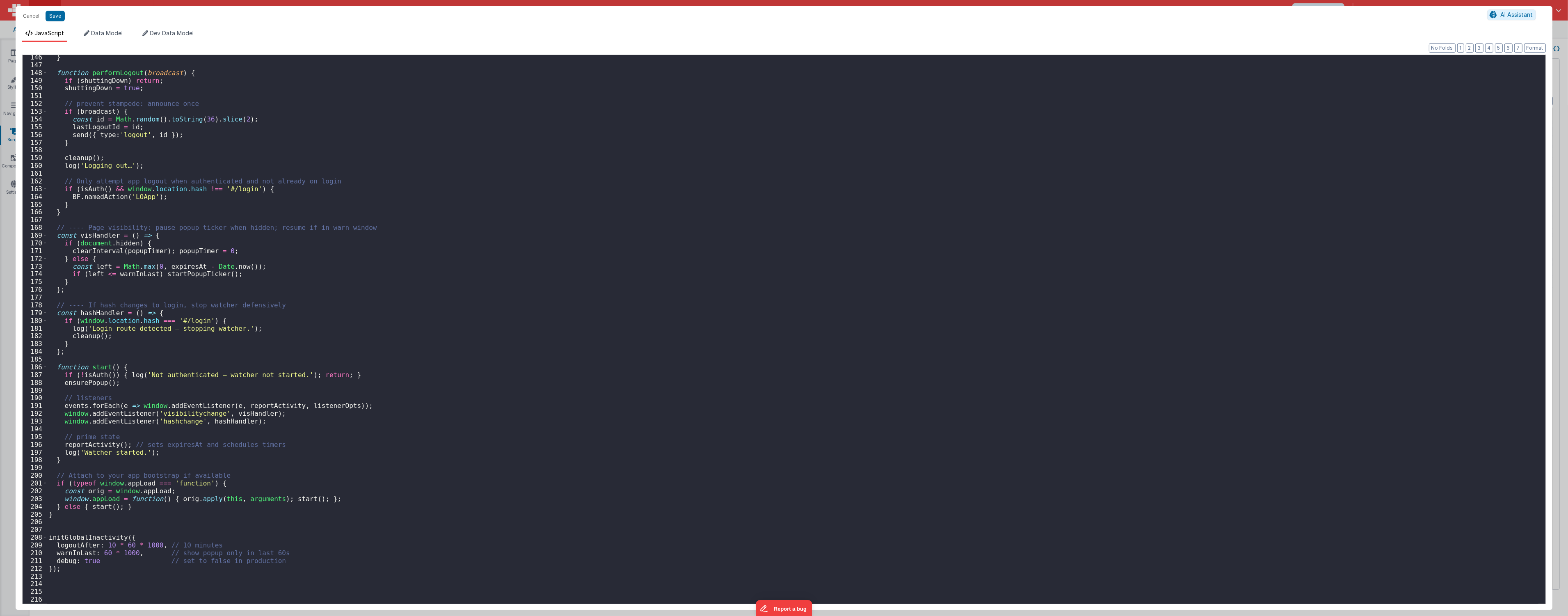
scroll to position [1126, 0]
click at [110, 541] on div "} function performLogout ( broadcast ) { if ( shuttingDown ) return ; shuttingD…" at bounding box center [792, 335] width 1491 height 564
click at [110, 545] on div "} function performLogout ( broadcast ) { if ( shuttingDown ) return ; shuttingD…" at bounding box center [792, 335] width 1491 height 564
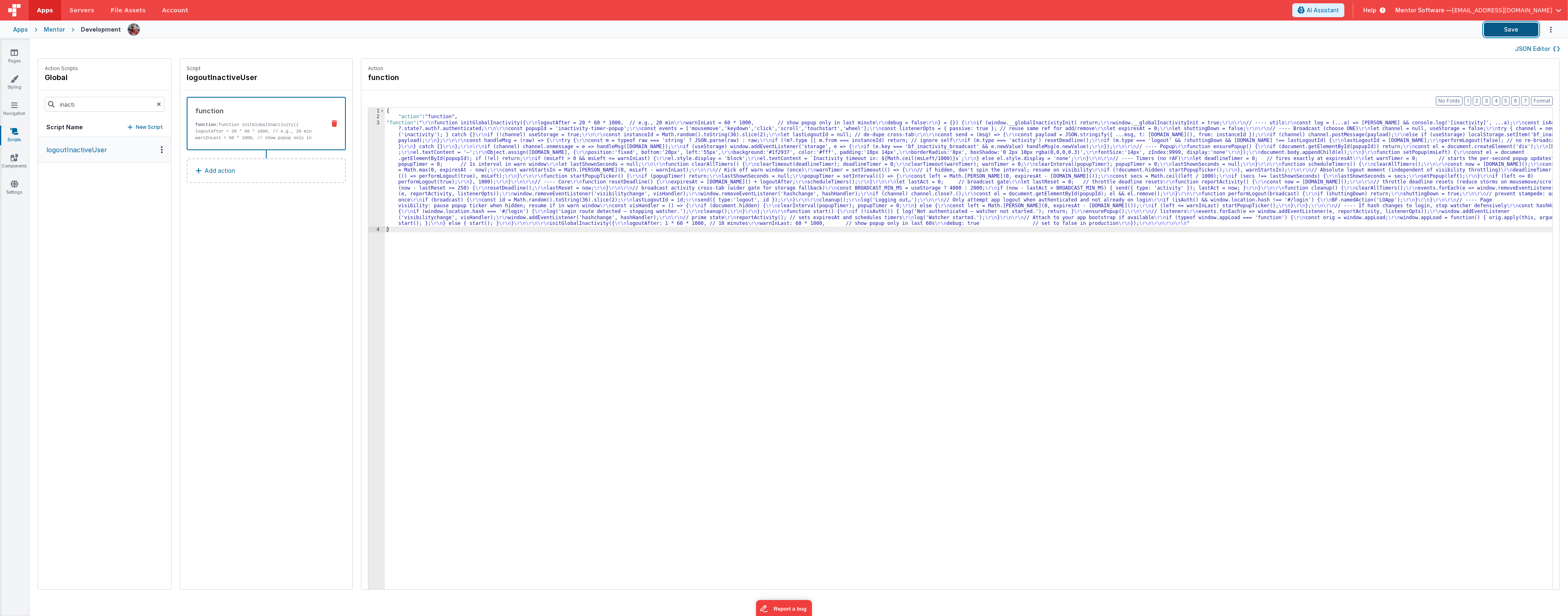
click at [1498, 28] on button "Save" at bounding box center [1511, 29] width 54 height 14
click at [86, 152] on p "logoutInactiveUser" at bounding box center [74, 150] width 66 height 10
click at [1528, 54] on div "JSON Editor" at bounding box center [799, 48] width 1538 height 20
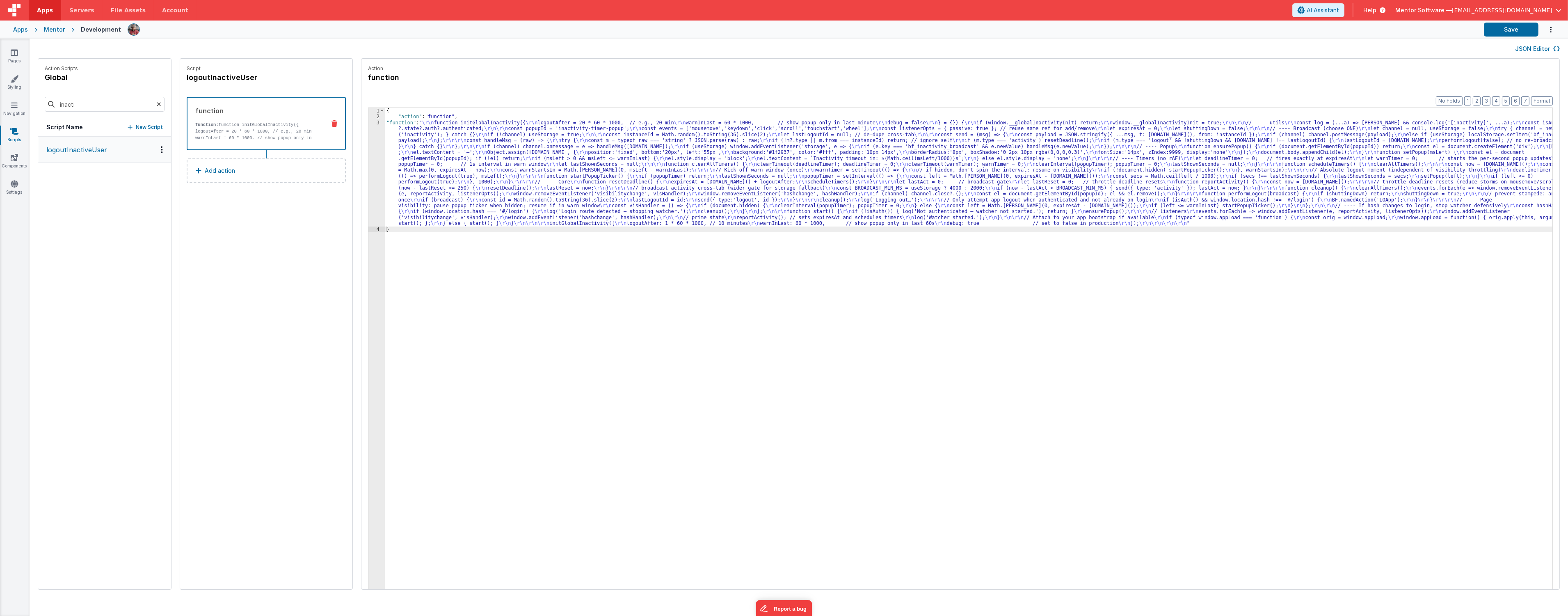
click at [1525, 49] on button "JSON Editor" at bounding box center [1538, 49] width 45 height 8
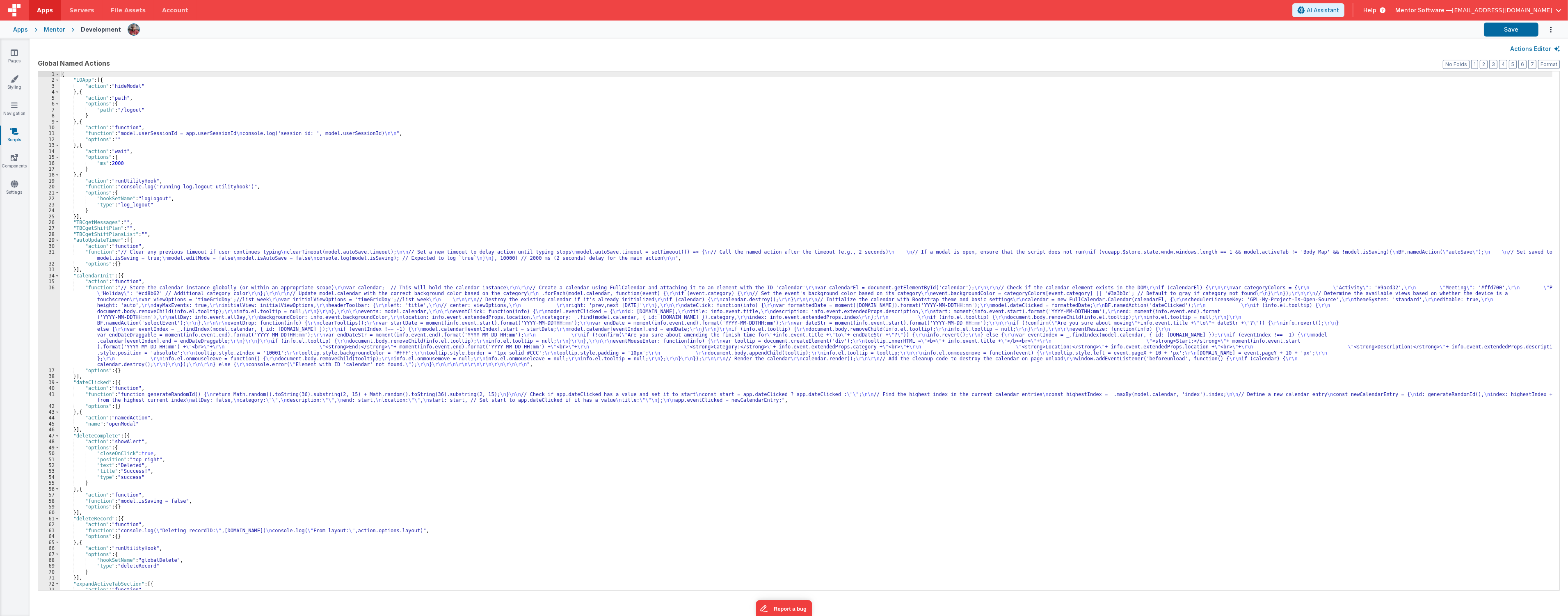
click at [532, 305] on div "{ "LOApp" : [{ "action" : "hideModal" } , { "action" : "path" , "options" : { "…" at bounding box center [806, 336] width 1493 height 530
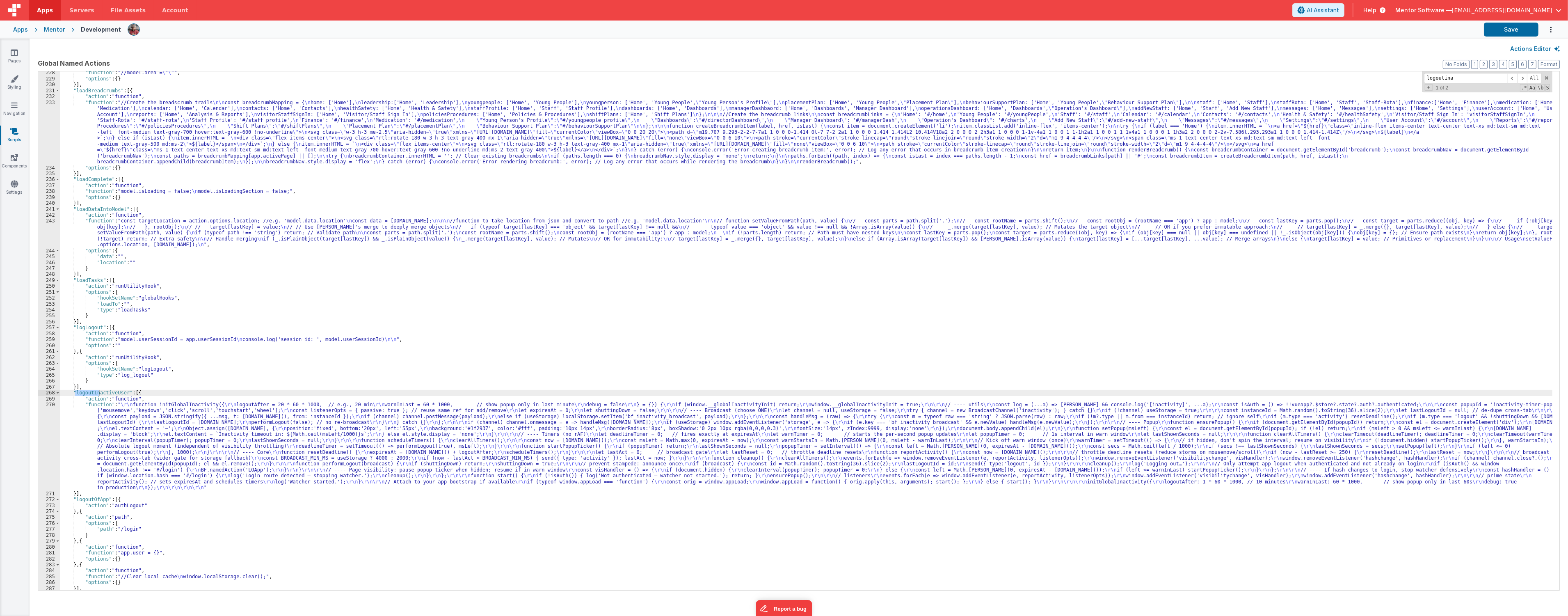
type input "logoutina"
click at [113, 390] on div ""function" : "//model.area = \"\" " , "options" : { } }] , "loadBreadcrumbs" : …" at bounding box center [806, 334] width 1493 height 530
click at [40, 446] on div "270" at bounding box center [49, 446] width 22 height 89
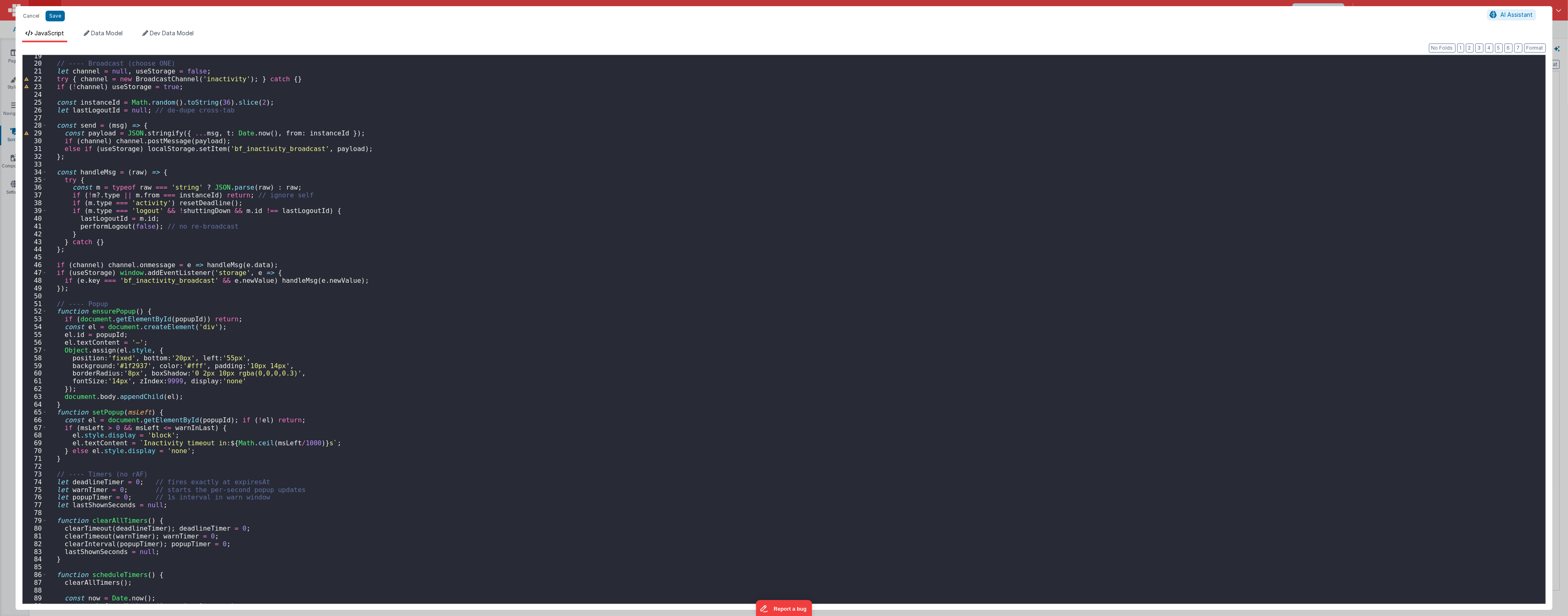
scroll to position [0, 0]
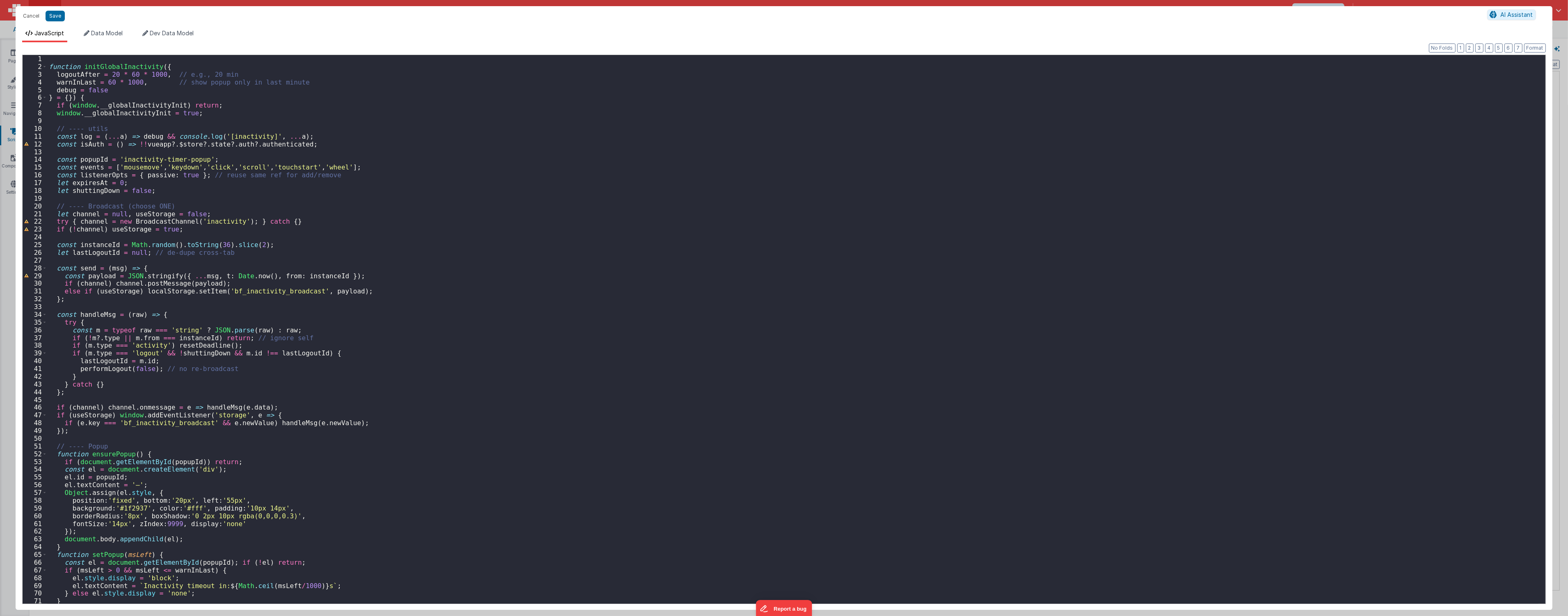
click at [99, 117] on div "function initGlobalInactivity ( { logoutAfter = 20 * 60 * 1000 , // e.g., 20 mi…" at bounding box center [792, 337] width 1491 height 564
click at [208, 112] on div "function initGlobalInactivity ( { logoutAfter = 20 * 60 * 1000 , // e.g., 20 mi…" at bounding box center [792, 337] width 1491 height 564
click at [124, 122] on div "function initGlobalInactivity ( { logoutAfter = 20 * 60 * 1000 , // e.g., 20 mi…" at bounding box center [792, 337] width 1491 height 564
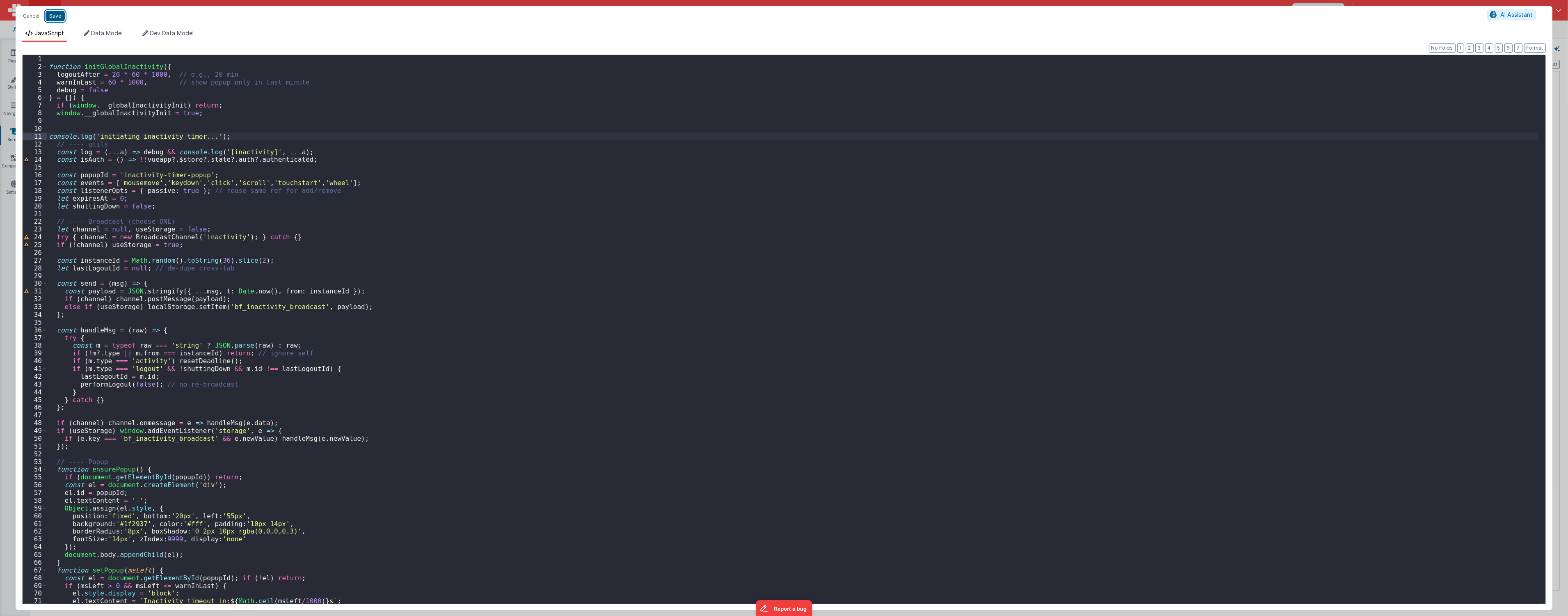
click at [53, 14] on button "Save" at bounding box center [55, 15] width 19 height 10
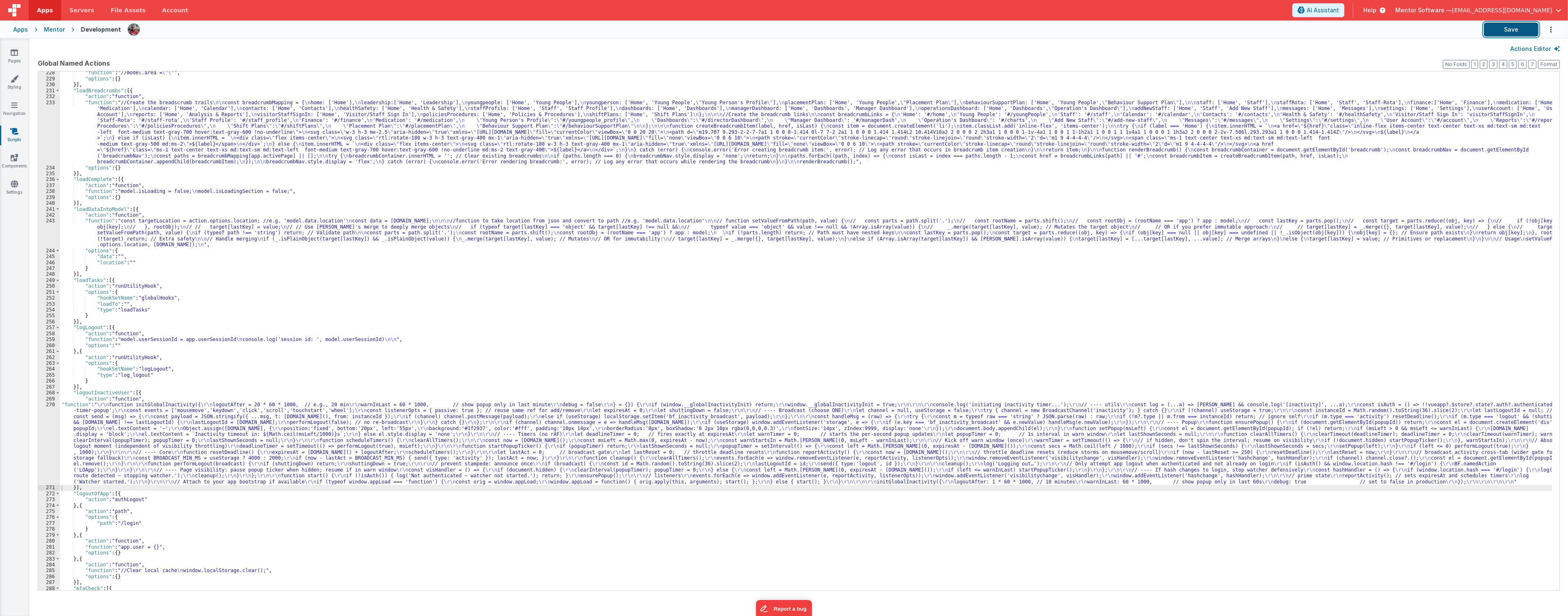
click at [1500, 34] on button "Save" at bounding box center [1511, 29] width 54 height 14
click at [17, 55] on icon at bounding box center [14, 53] width 7 height 8
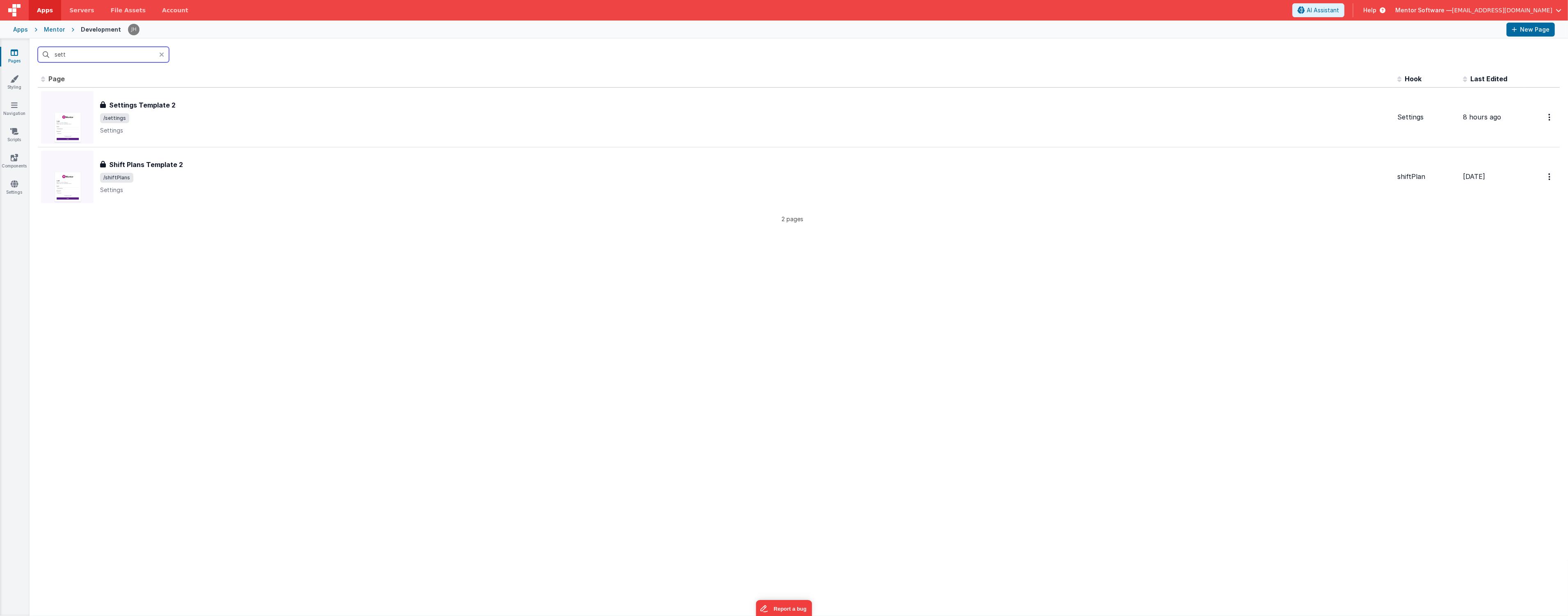
click at [101, 54] on input "sett" at bounding box center [103, 54] width 131 height 15
click at [92, 52] on input "sett" at bounding box center [103, 54] width 131 height 15
click at [91, 52] on input "sett" at bounding box center [103, 54] width 131 height 15
type input "set"
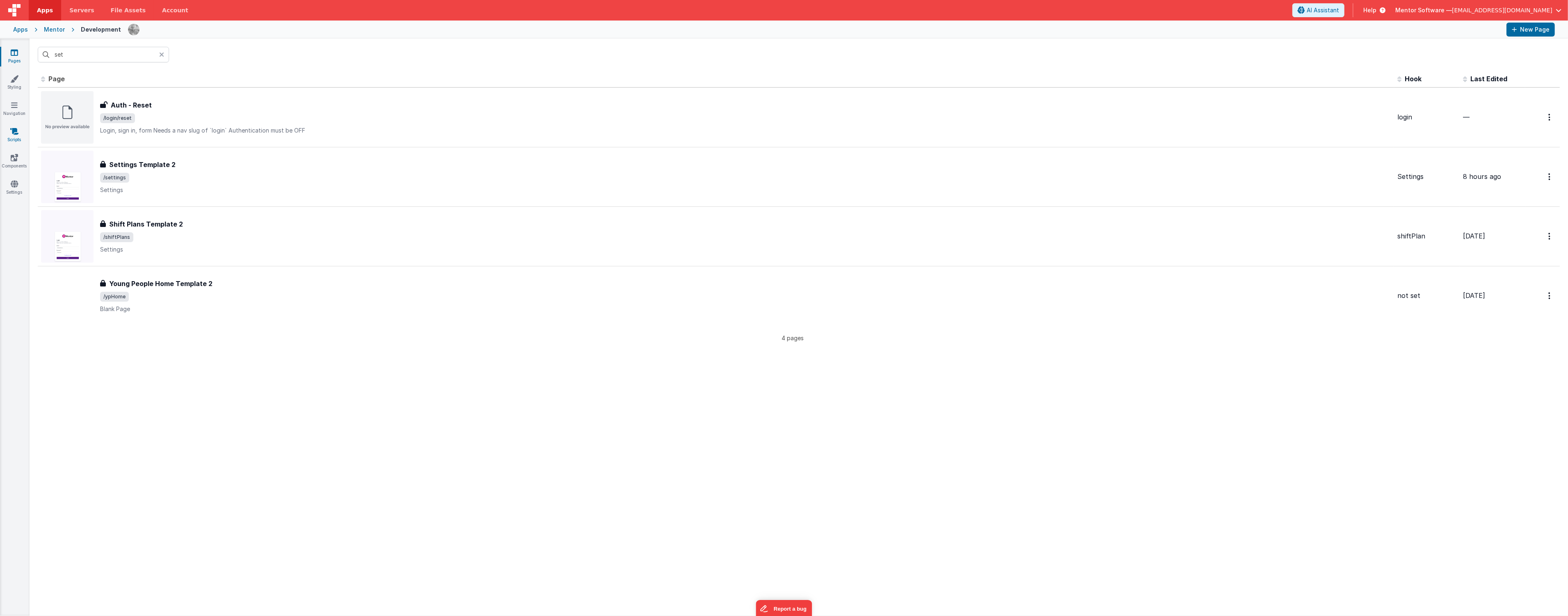
click at [10, 128] on icon at bounding box center [14, 131] width 8 height 8
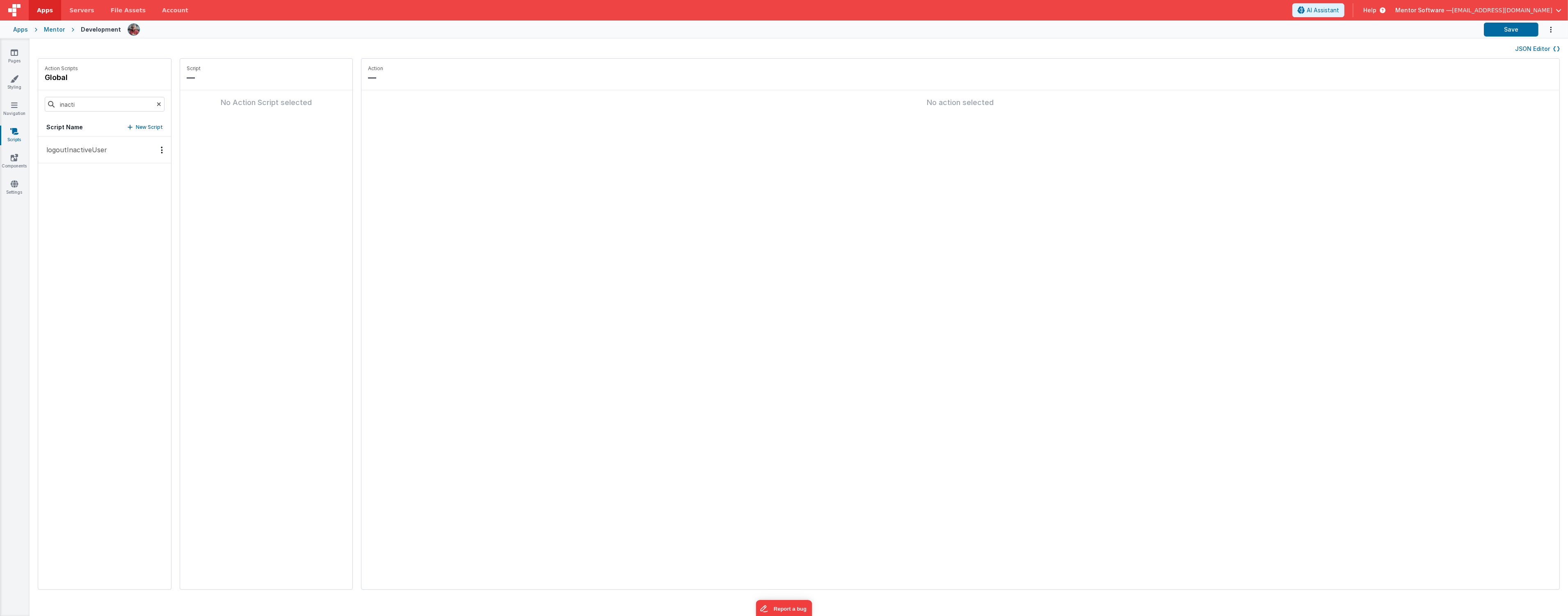
click at [91, 153] on p "logoutInactiveUser" at bounding box center [74, 150] width 66 height 10
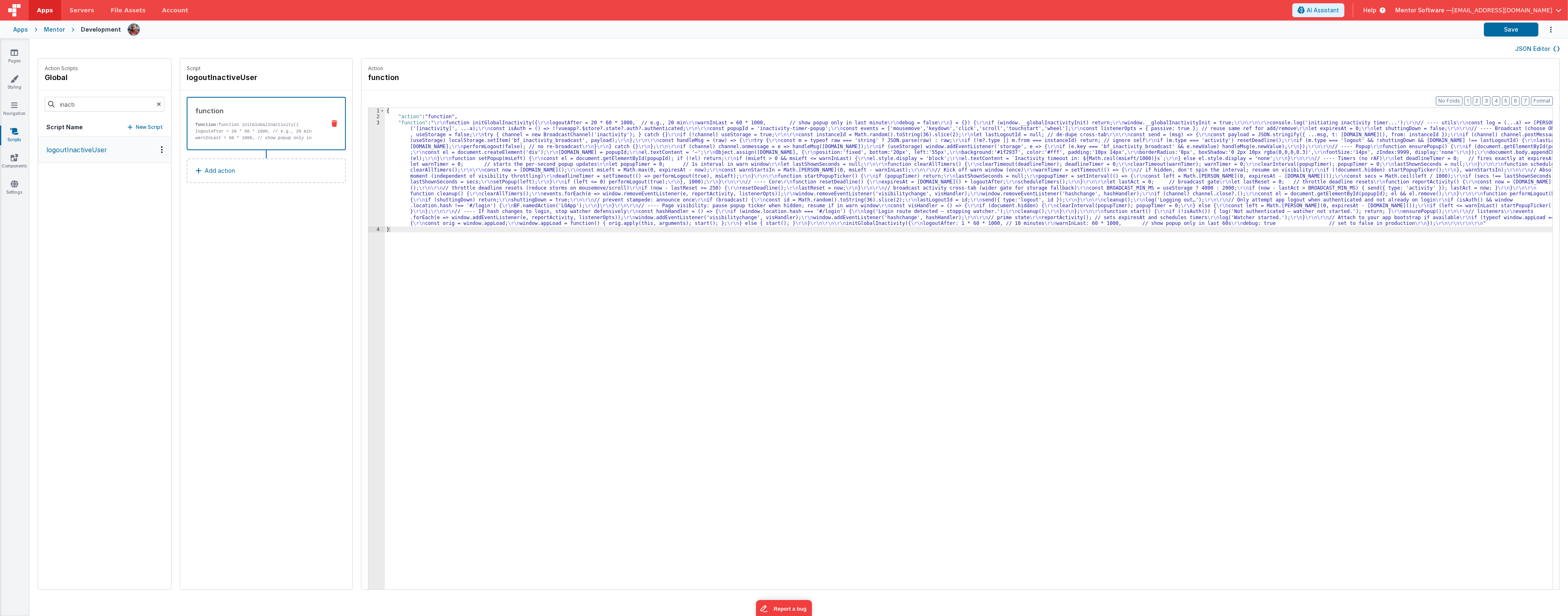
click at [480, 167] on div "{ "action" : "function" , "function" : " \r\n function initGlobalInactivity({ \…" at bounding box center [973, 367] width 1177 height 519
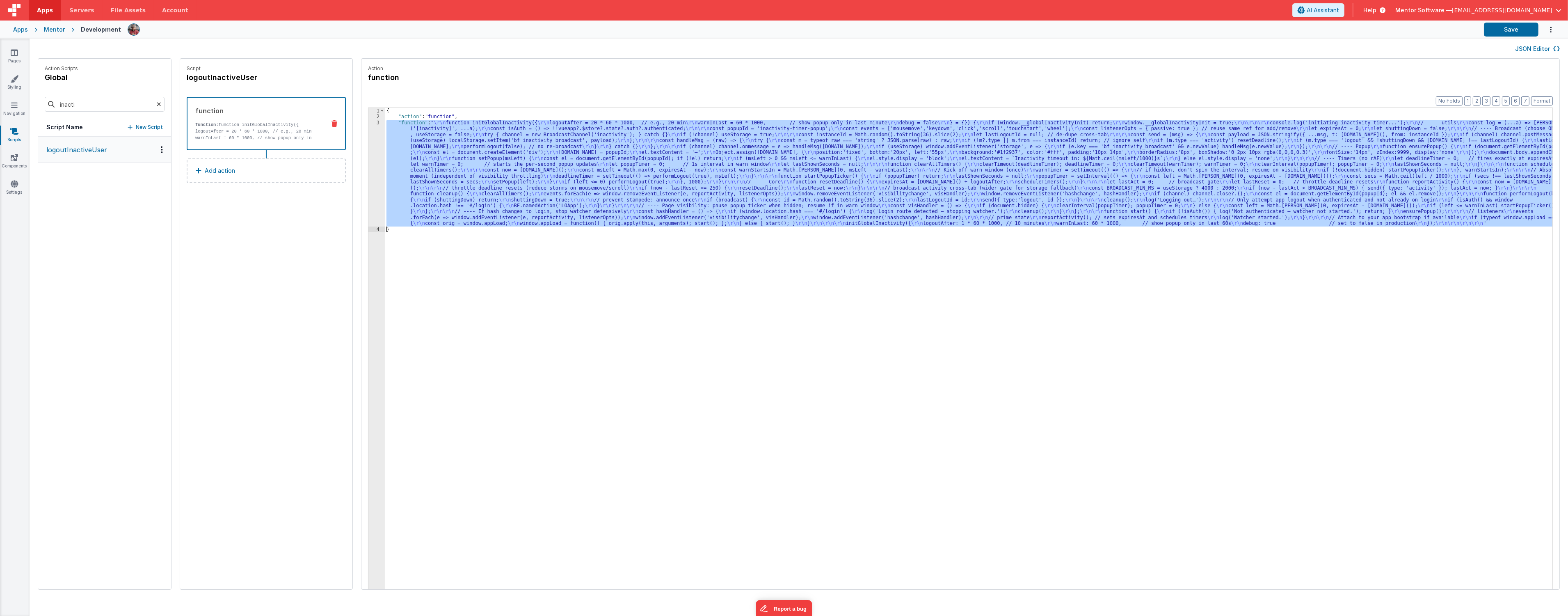
click at [369, 188] on div "3" at bounding box center [377, 173] width 17 height 106
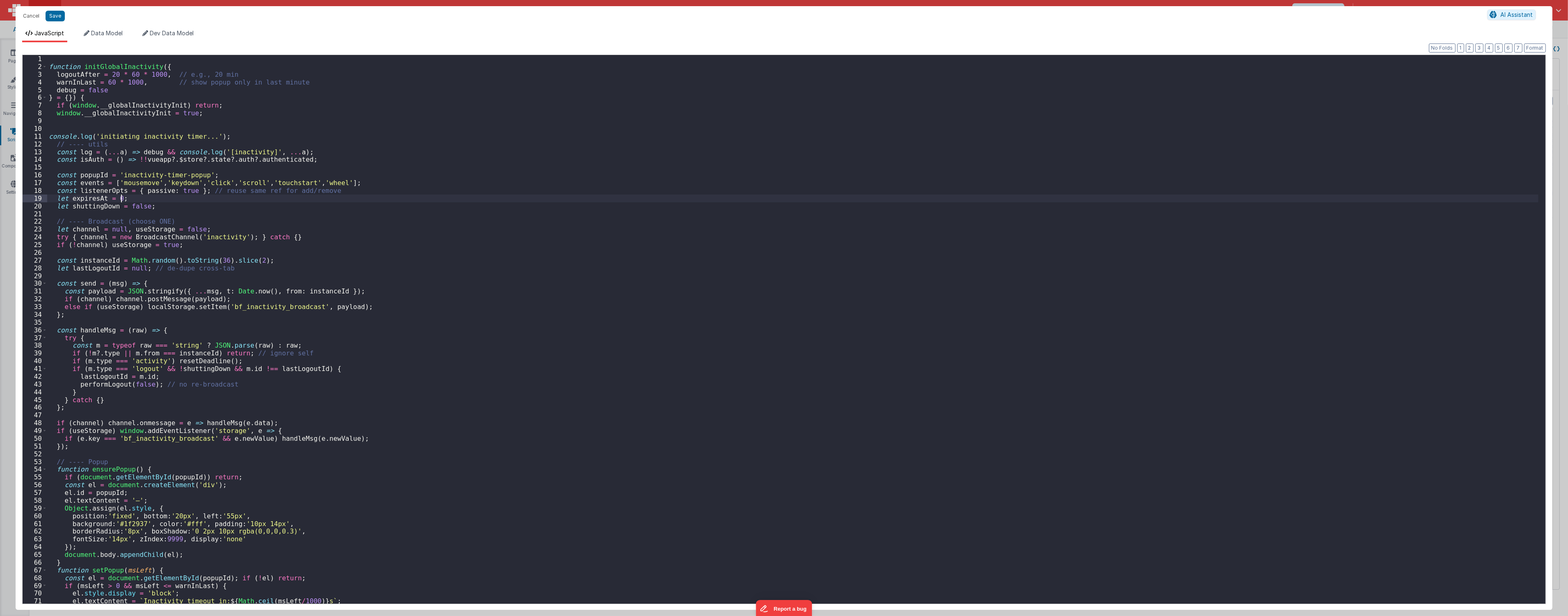
click at [402, 337] on div "function initGlobalInactivity ( { logoutAfter = 20 * 60 * 1000 , // e.g., 20 mi…" at bounding box center [792, 337] width 1491 height 564
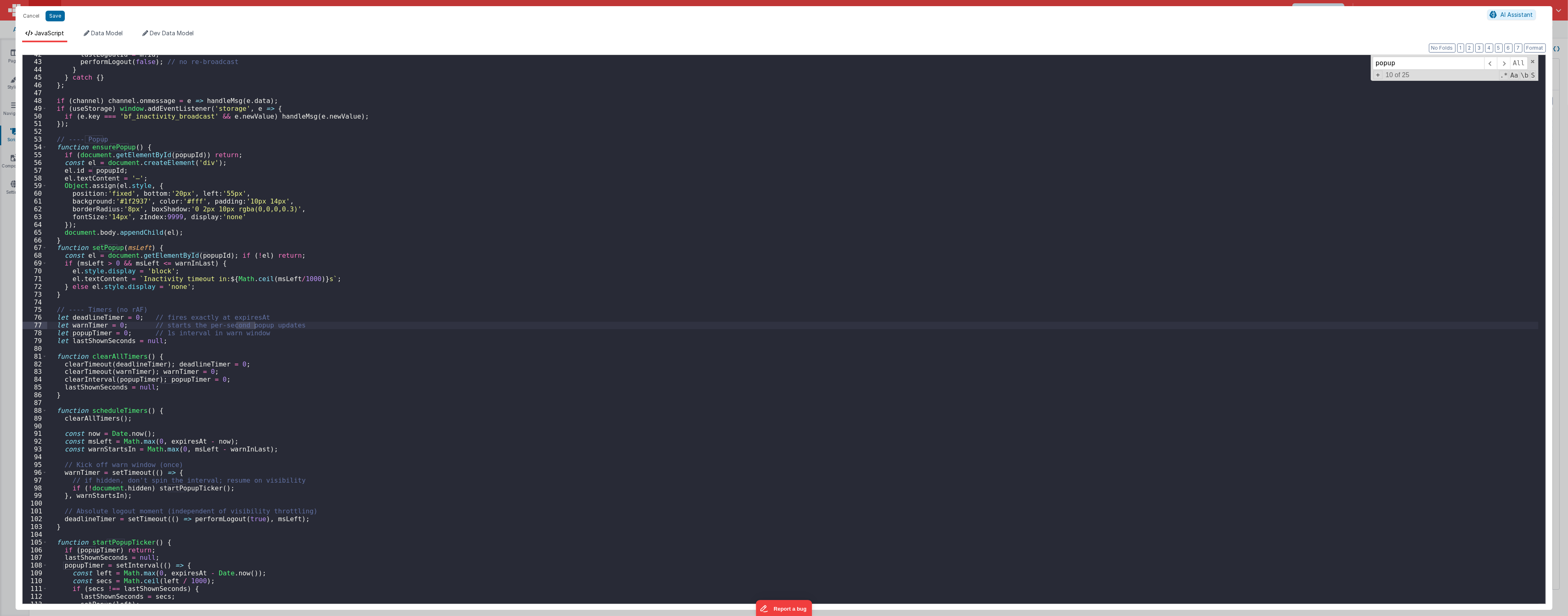
scroll to position [322, 0]
type input "popup"
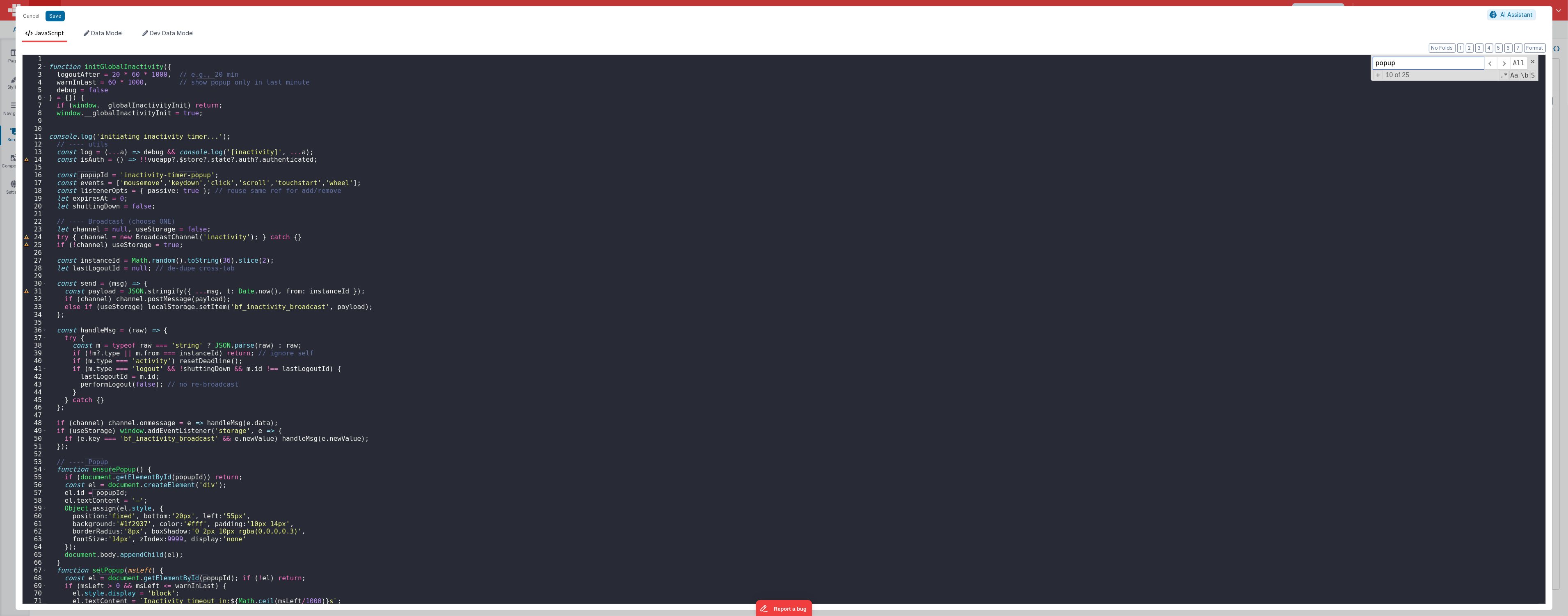
scroll to position [0, 0]
click at [56, 18] on button "Save" at bounding box center [55, 15] width 19 height 10
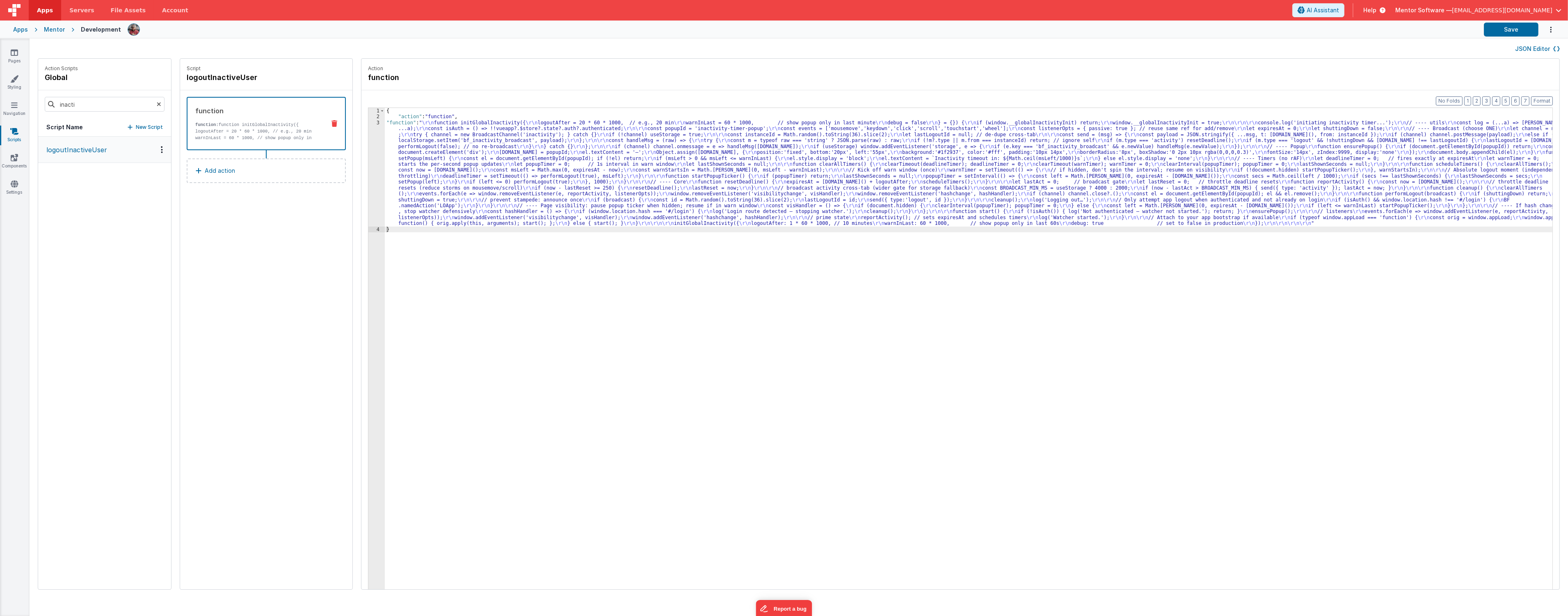
click at [393, 189] on div "{ "action" : "function" , "function" : " \r\n function initGlobalInactivity({ \…" at bounding box center [973, 367] width 1177 height 519
click at [369, 190] on div "3" at bounding box center [377, 173] width 17 height 106
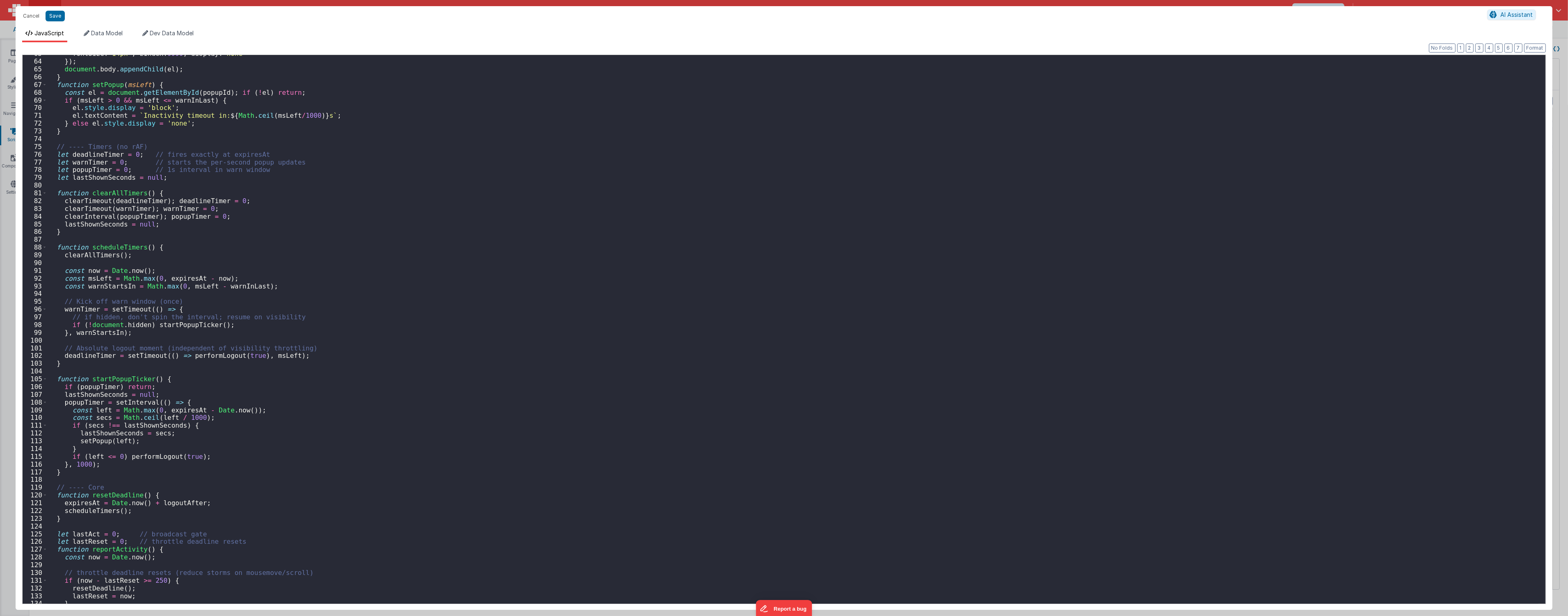
scroll to position [268, 0]
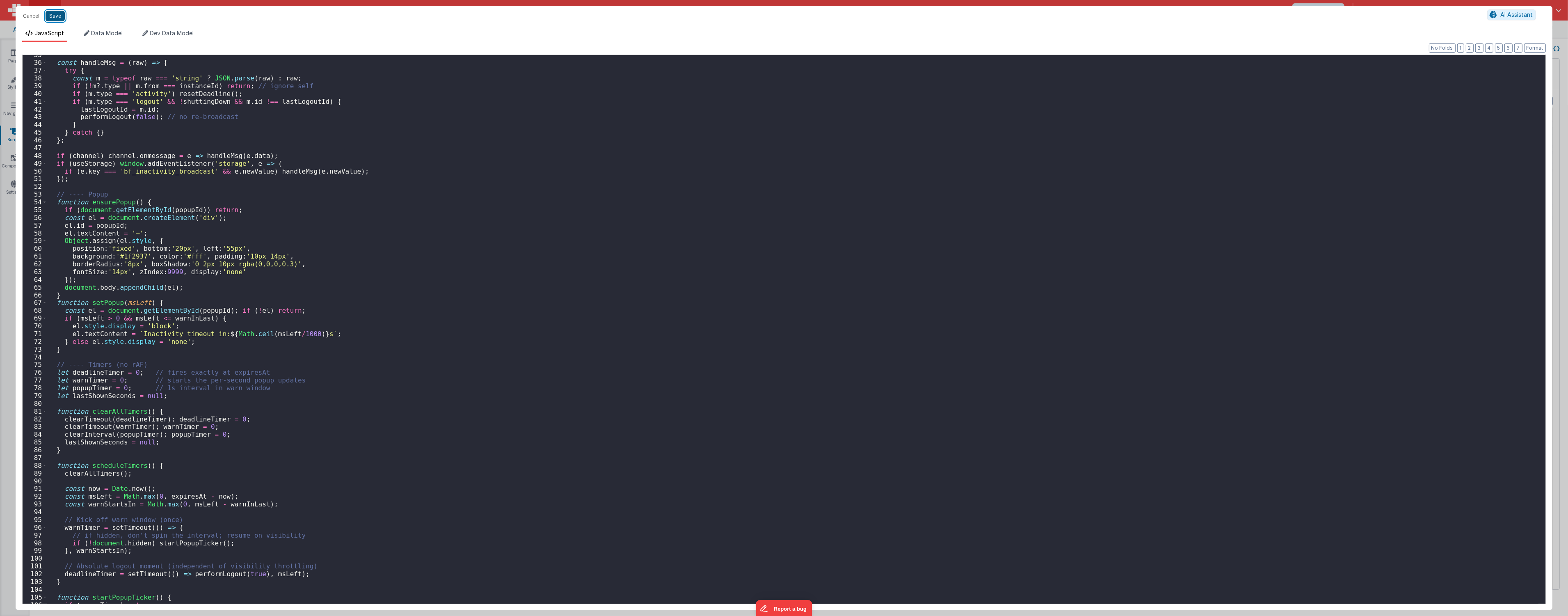
click at [61, 11] on button "Save" at bounding box center [55, 15] width 19 height 10
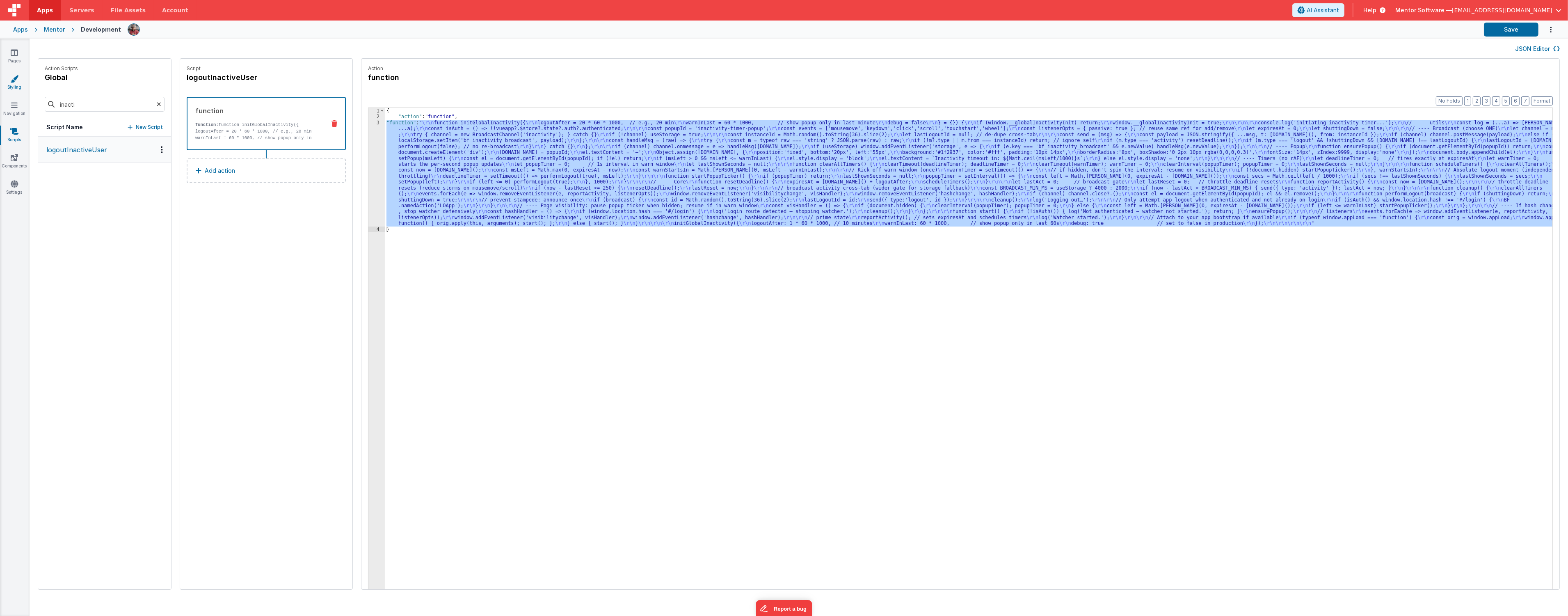
click at [18, 76] on icon at bounding box center [14, 78] width 8 height 8
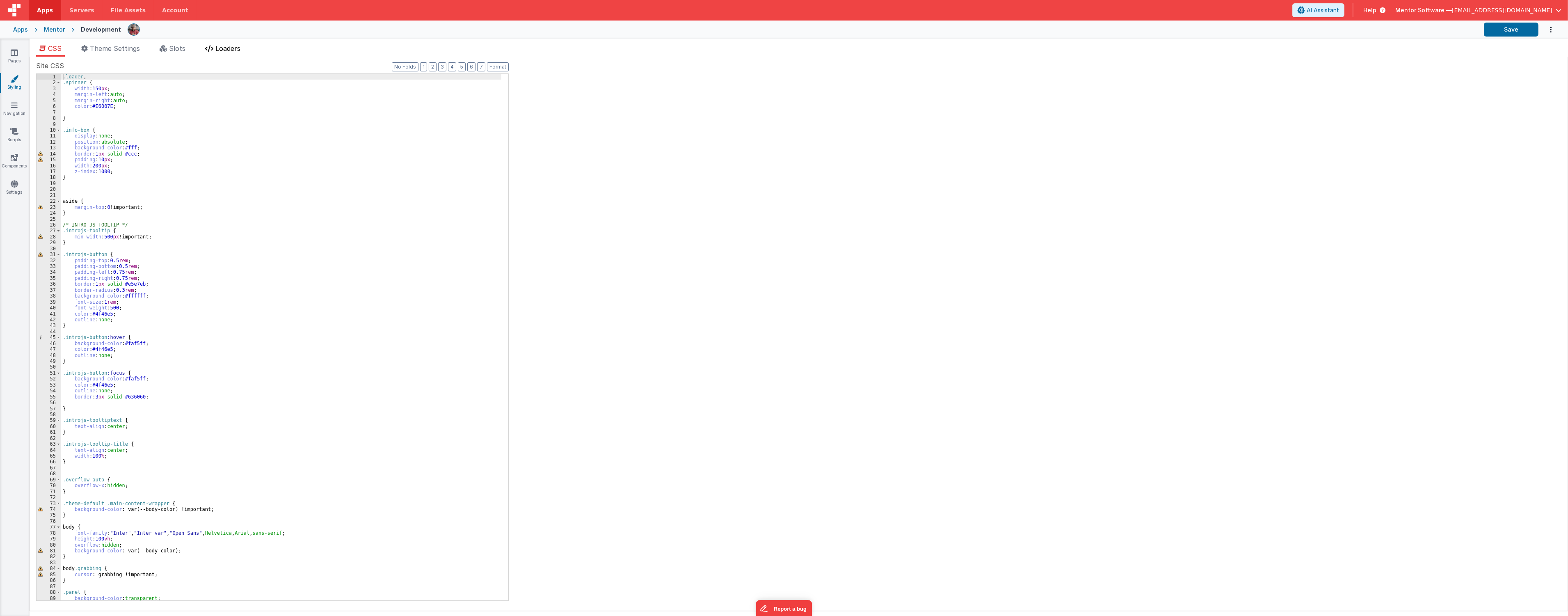
click at [226, 50] on span "Loaders" at bounding box center [227, 48] width 25 height 8
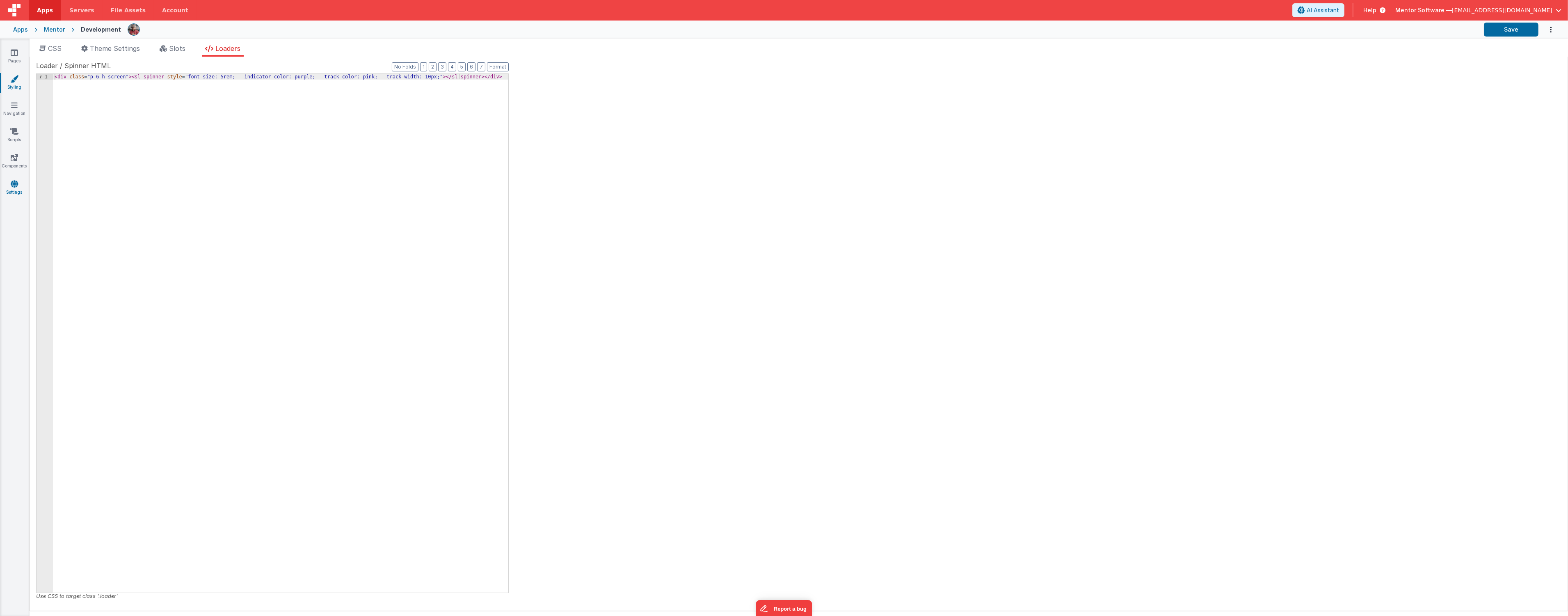
click at [10, 186] on icon at bounding box center [14, 184] width 7 height 8
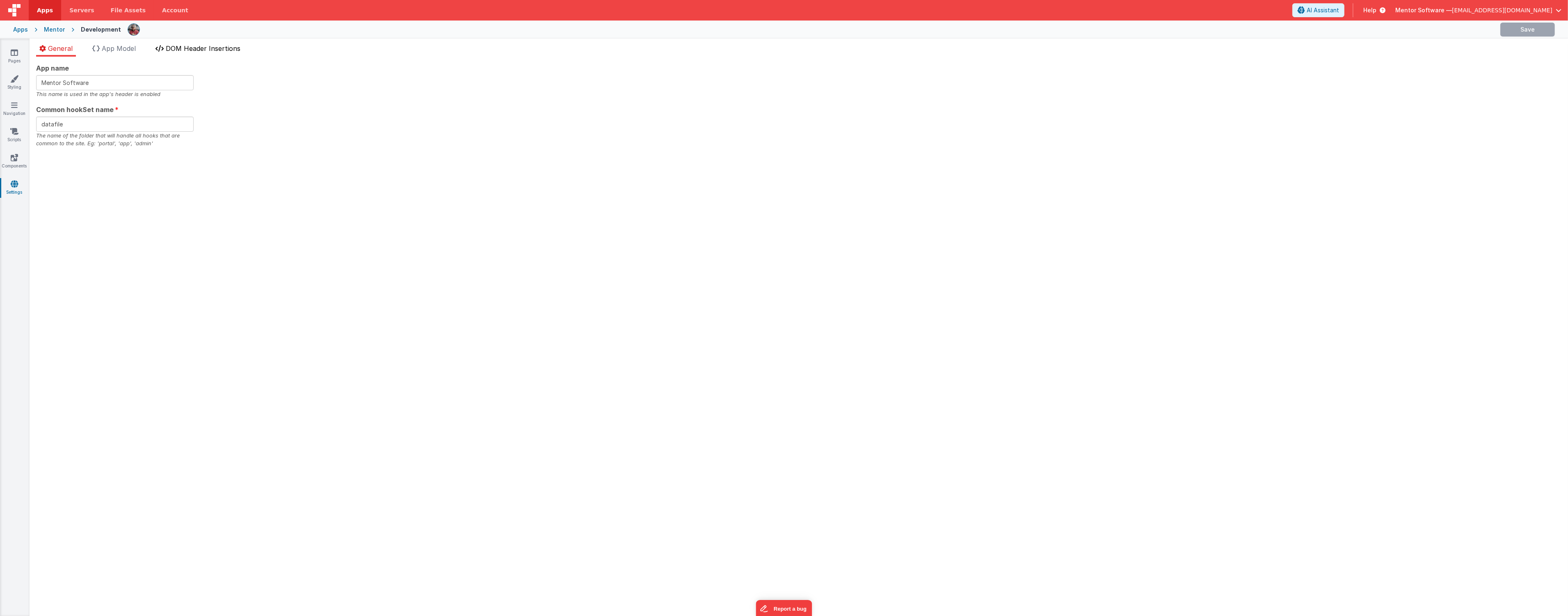
click at [198, 51] on span "DOM Header Insertions" at bounding box center [202, 48] width 74 height 8
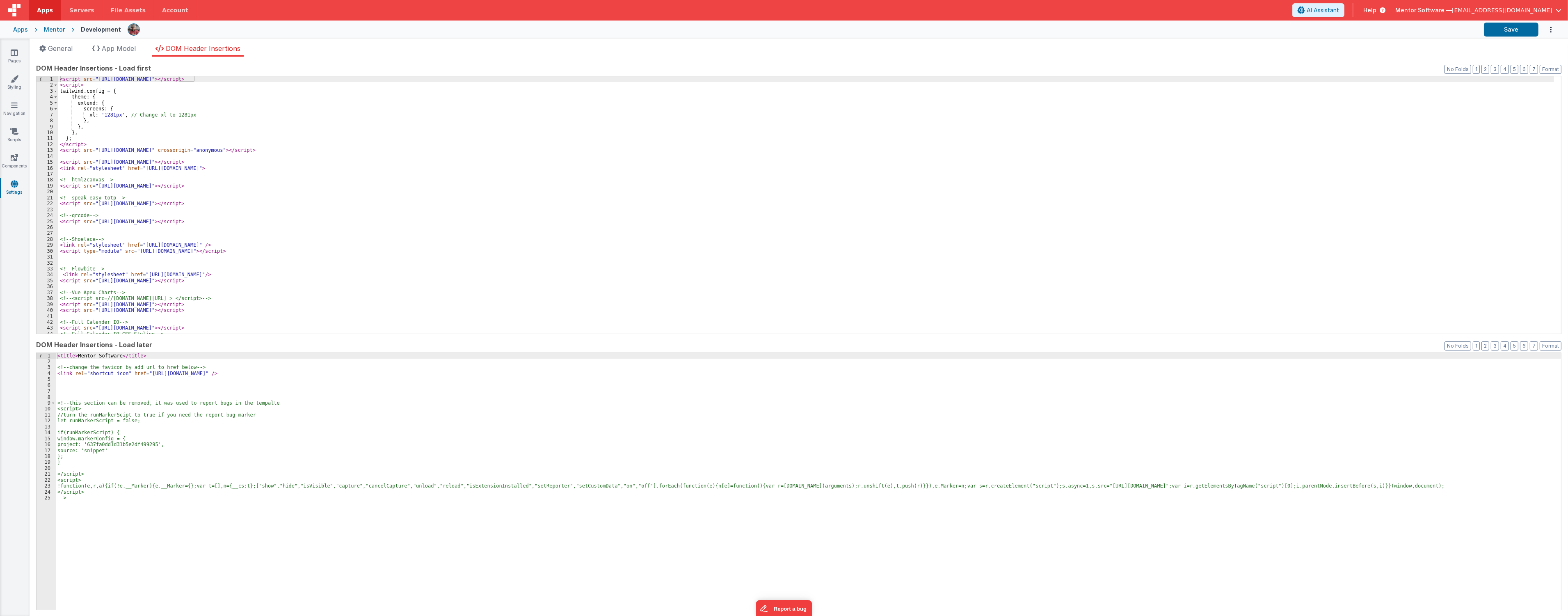
click at [163, 385] on div "< title > Mentor Software </ title > <!-- change the favicon by add url to href…" at bounding box center [808, 487] width 1505 height 269
click at [1307, 254] on div "< script src = "[URL][DOMAIN_NAME]" > </ script > < script > tailwind . config …" at bounding box center [806, 210] width 1496 height 269
click at [96, 386] on div "< title > Mentor Software </ title > <!-- change the favicon by add url to href…" at bounding box center [808, 487] width 1505 height 269
click at [18, 142] on link "Scripts" at bounding box center [14, 135] width 30 height 17
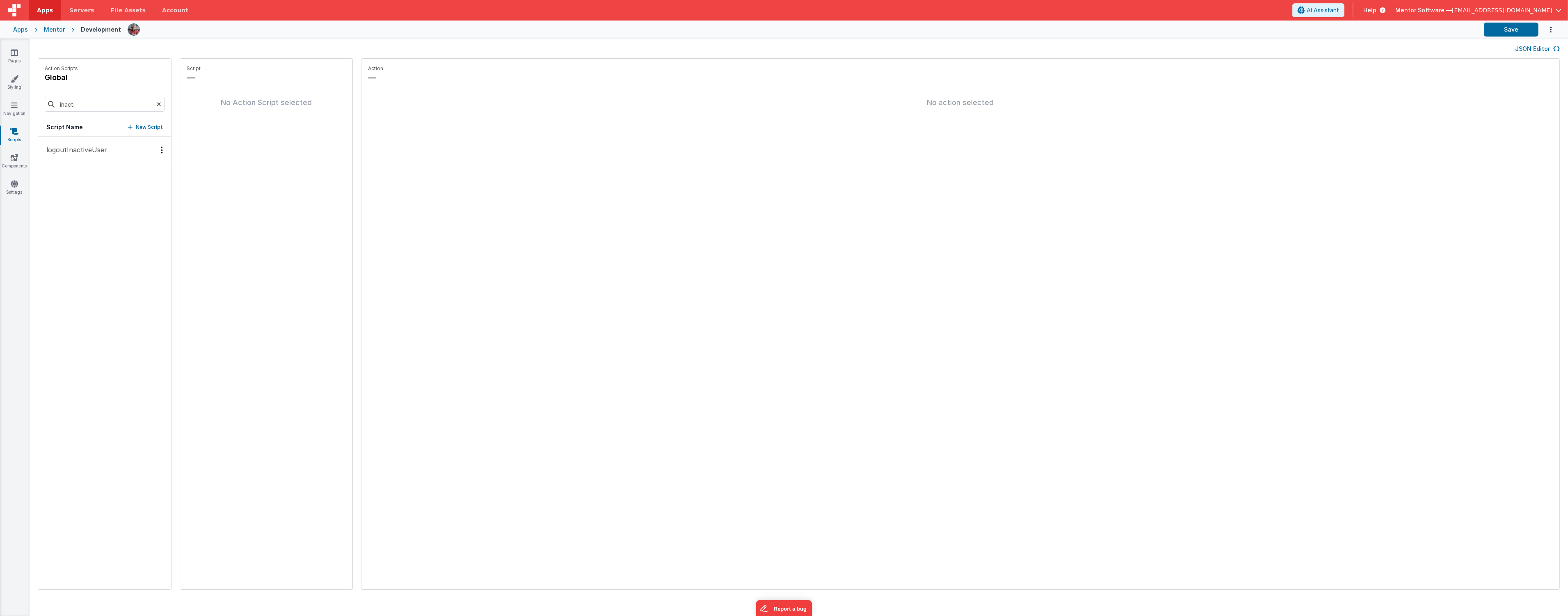
click at [94, 153] on p "logoutInactiveUser" at bounding box center [74, 150] width 66 height 10
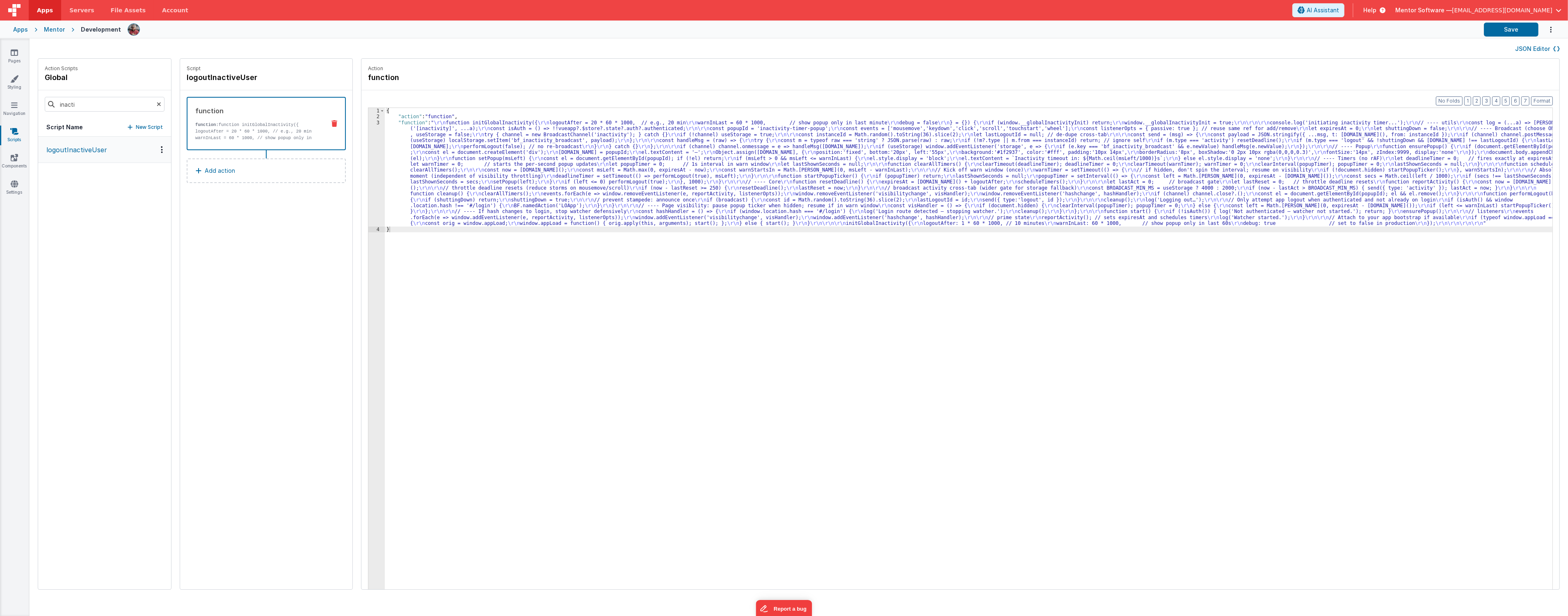
click at [415, 179] on div "{ "action" : "function" , "function" : " \r\n function initGlobalInactivity({ \…" at bounding box center [973, 367] width 1177 height 519
click at [369, 190] on div "3" at bounding box center [377, 173] width 17 height 106
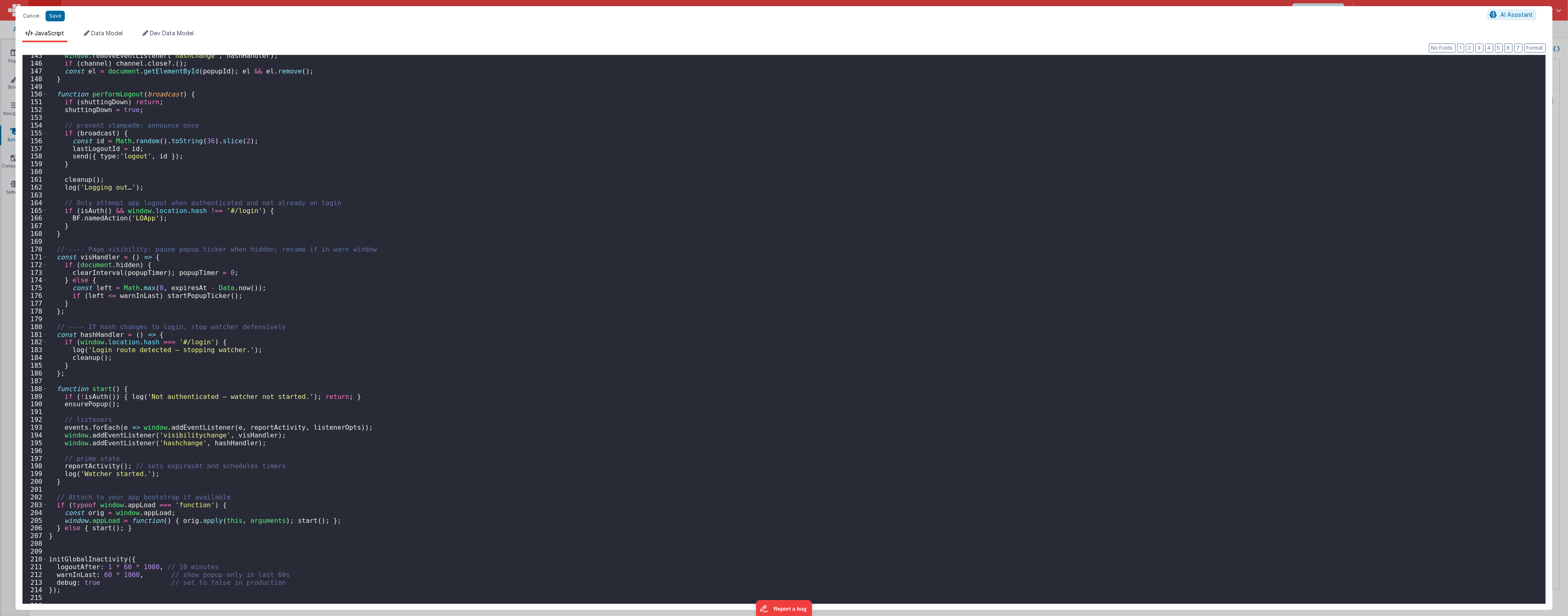
scroll to position [1142, 0]
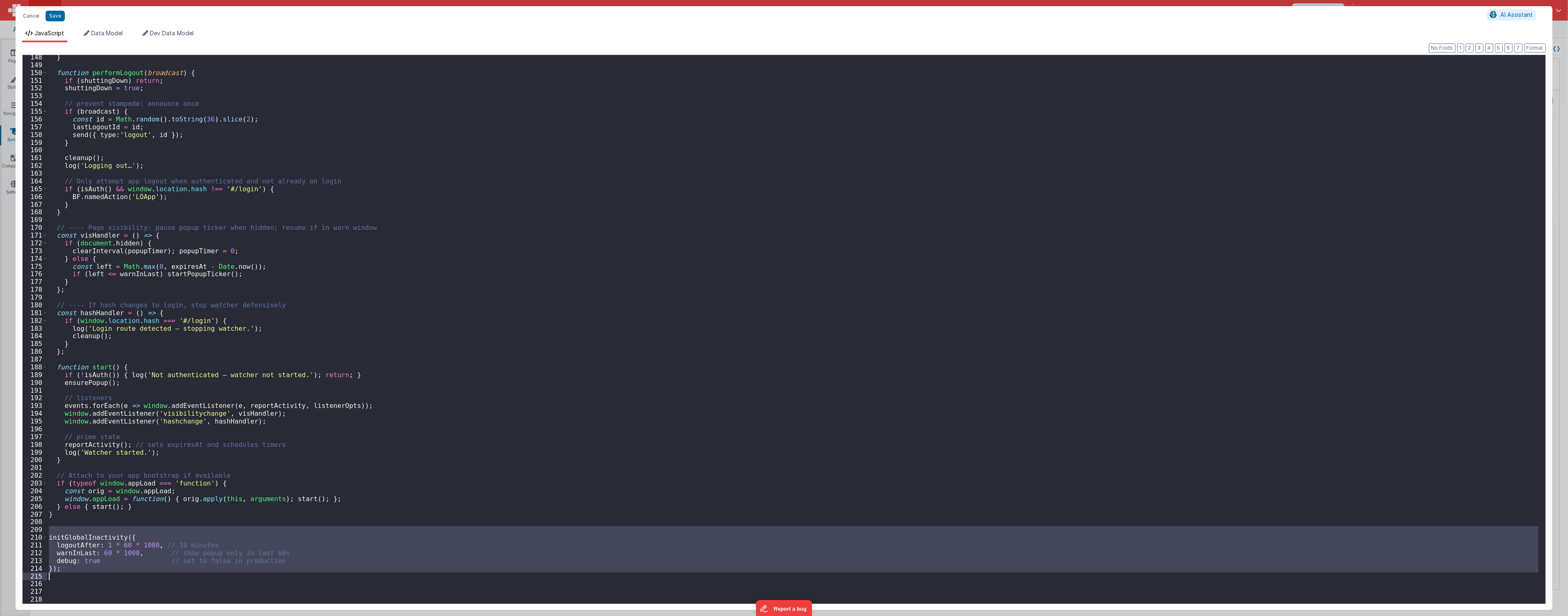
drag, startPoint x: 86, startPoint y: 530, endPoint x: 145, endPoint y: 576, distance: 74.8
click at [145, 576] on div "} function performLogout ( broadcast ) { if ( shuttingDown ) return ; shuttingD…" at bounding box center [792, 335] width 1491 height 564
click at [533, 354] on div "} function performLogout ( broadcast ) { if ( shuttingDown ) return ; shuttingD…" at bounding box center [792, 335] width 1491 height 564
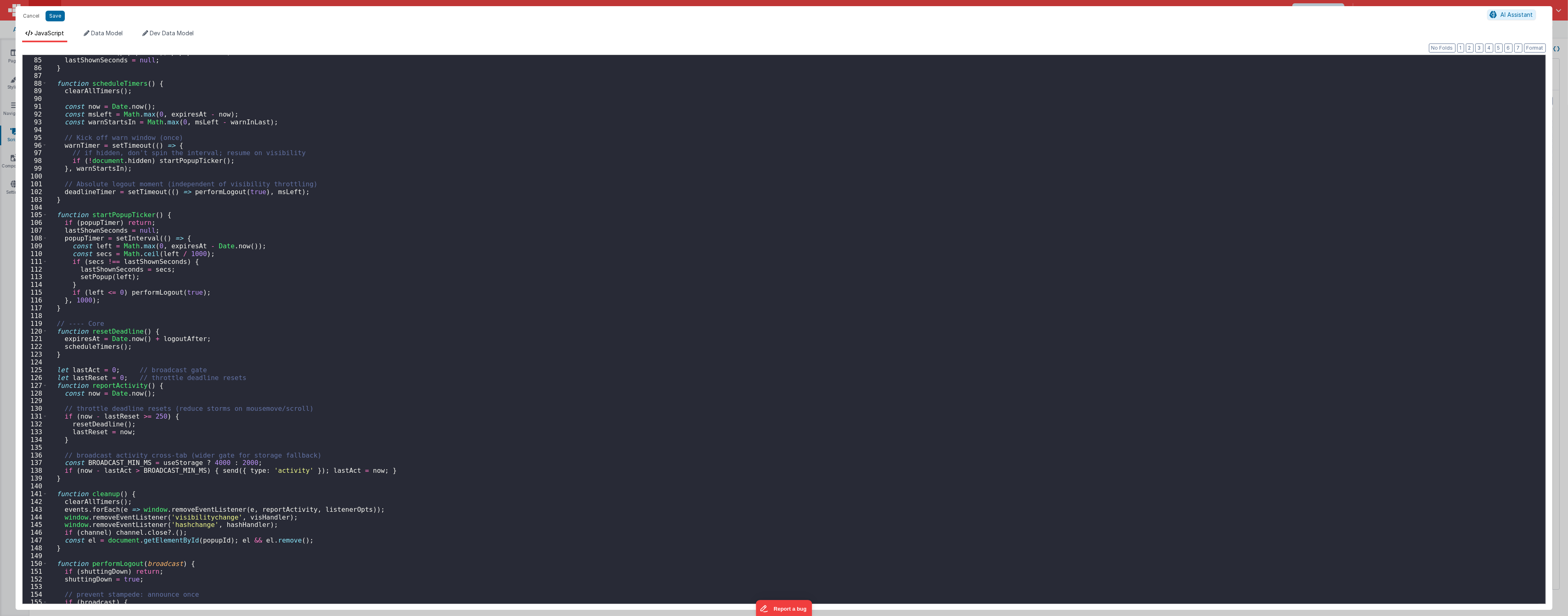
scroll to position [650, 0]
drag, startPoint x: 497, startPoint y: 322, endPoint x: 502, endPoint y: 322, distance: 5.0
click at [499, 322] on div "clearInterval ( popupTimer ) ; popupTimer = 0 ; lastShownSeconds = null ; } fun…" at bounding box center [792, 330] width 1491 height 564
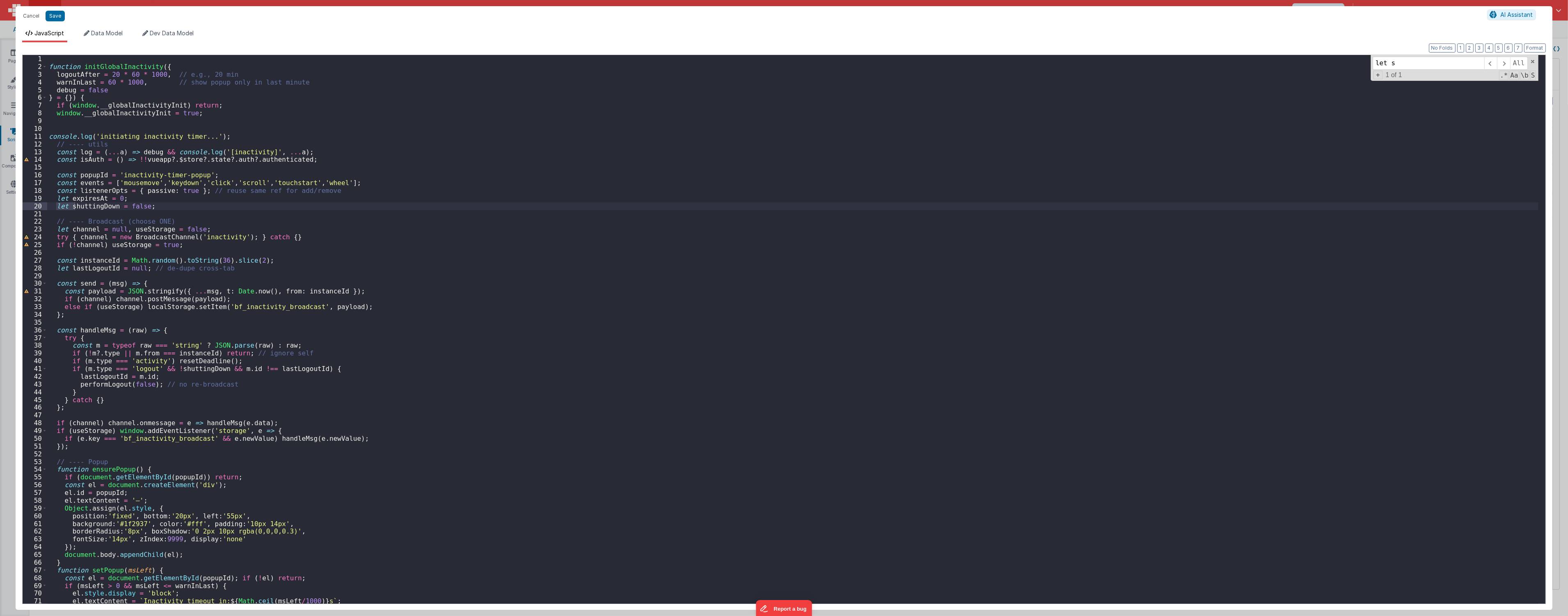
scroll to position [0, 0]
type input "let started"
click at [575, 432] on div "function initGlobalInactivity ( { logoutAfter = 20 * 60 * 1000 , // e.g., 20 mi…" at bounding box center [792, 337] width 1491 height 564
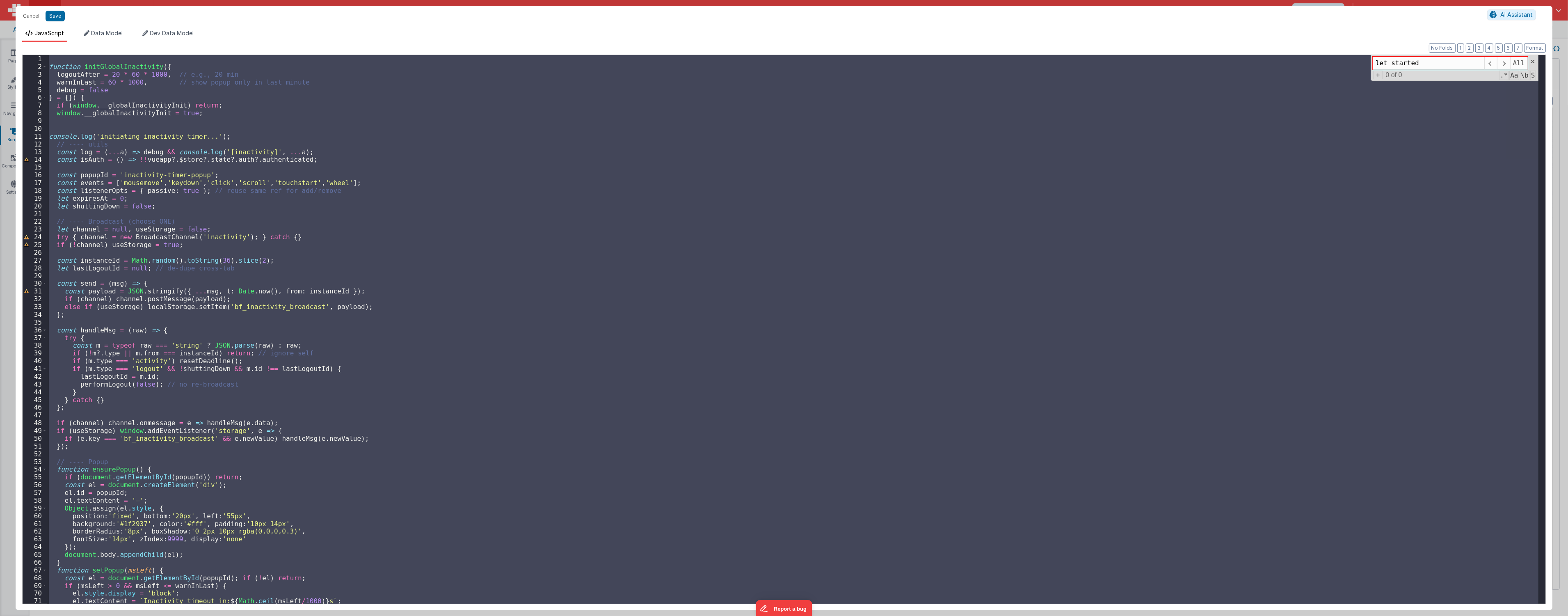
click at [471, 406] on div "function initGlobalInactivity ( { logoutAfter = 20 * 60 * 1000 , // e.g., 20 mi…" at bounding box center [792, 330] width 1491 height 549
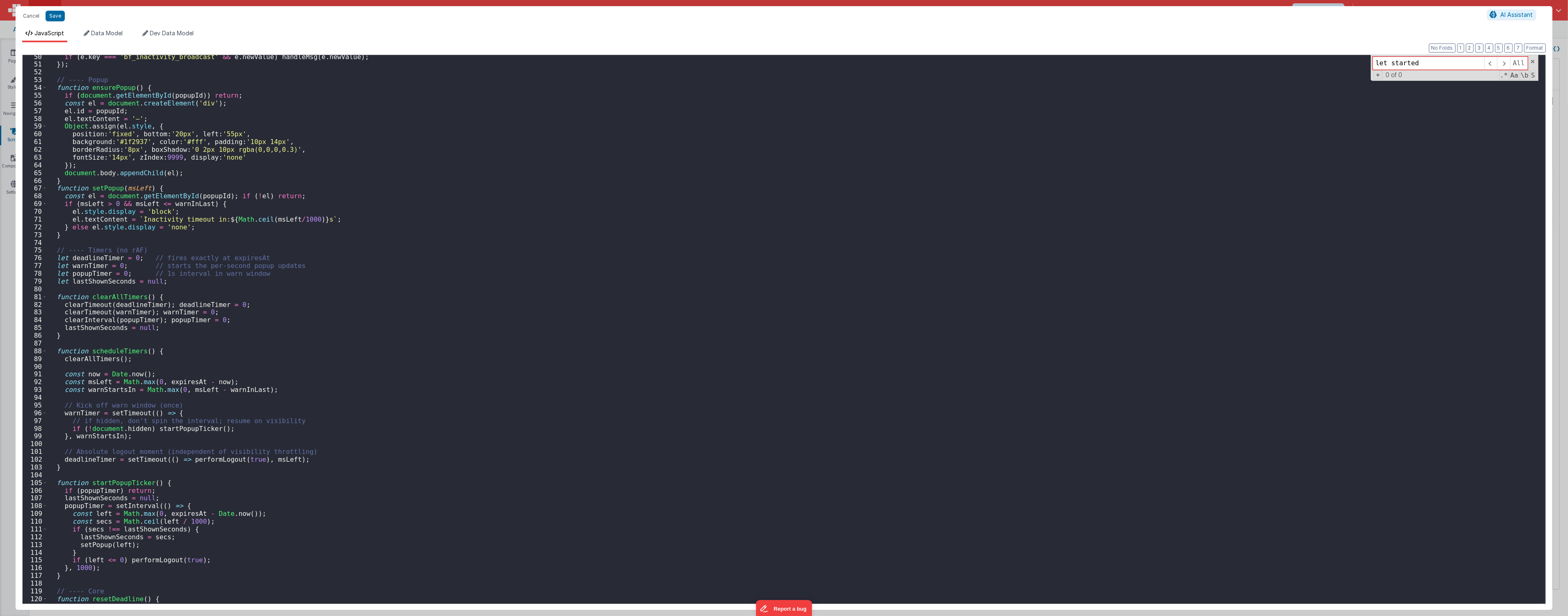
scroll to position [518, 0]
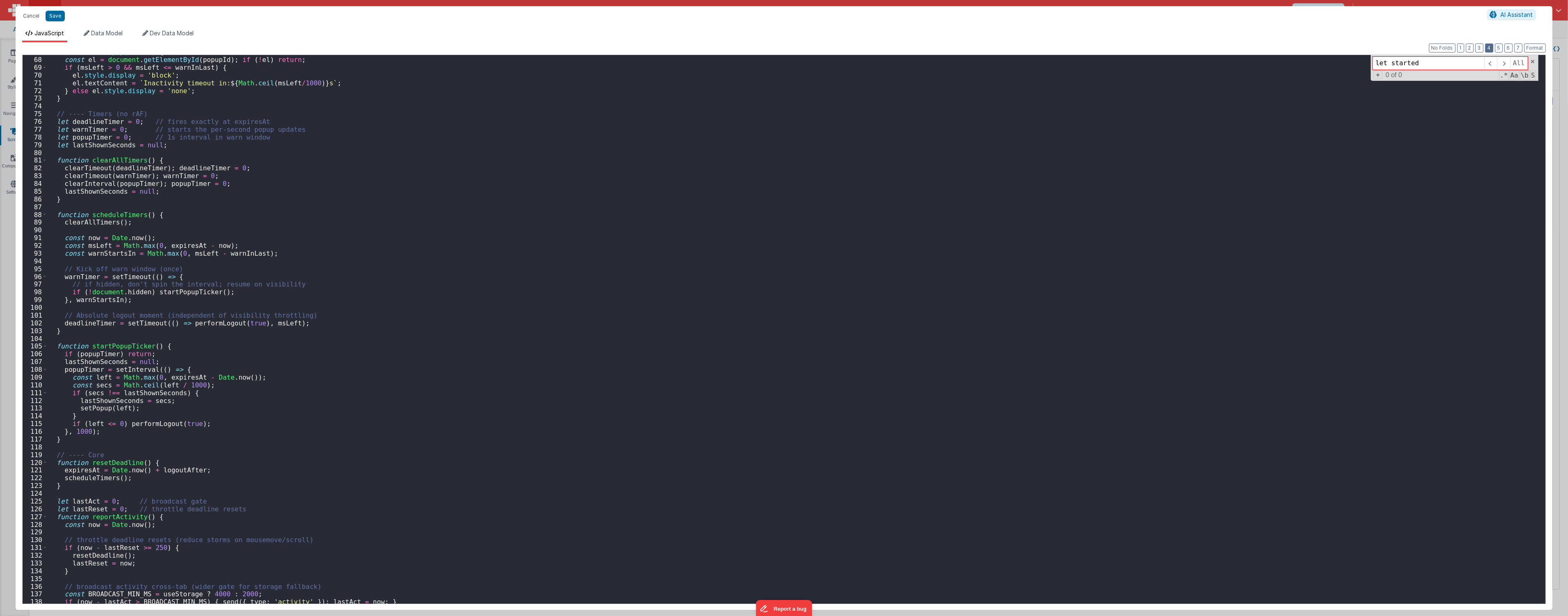
click at [1494, 48] on button "4" at bounding box center [1489, 47] width 8 height 9
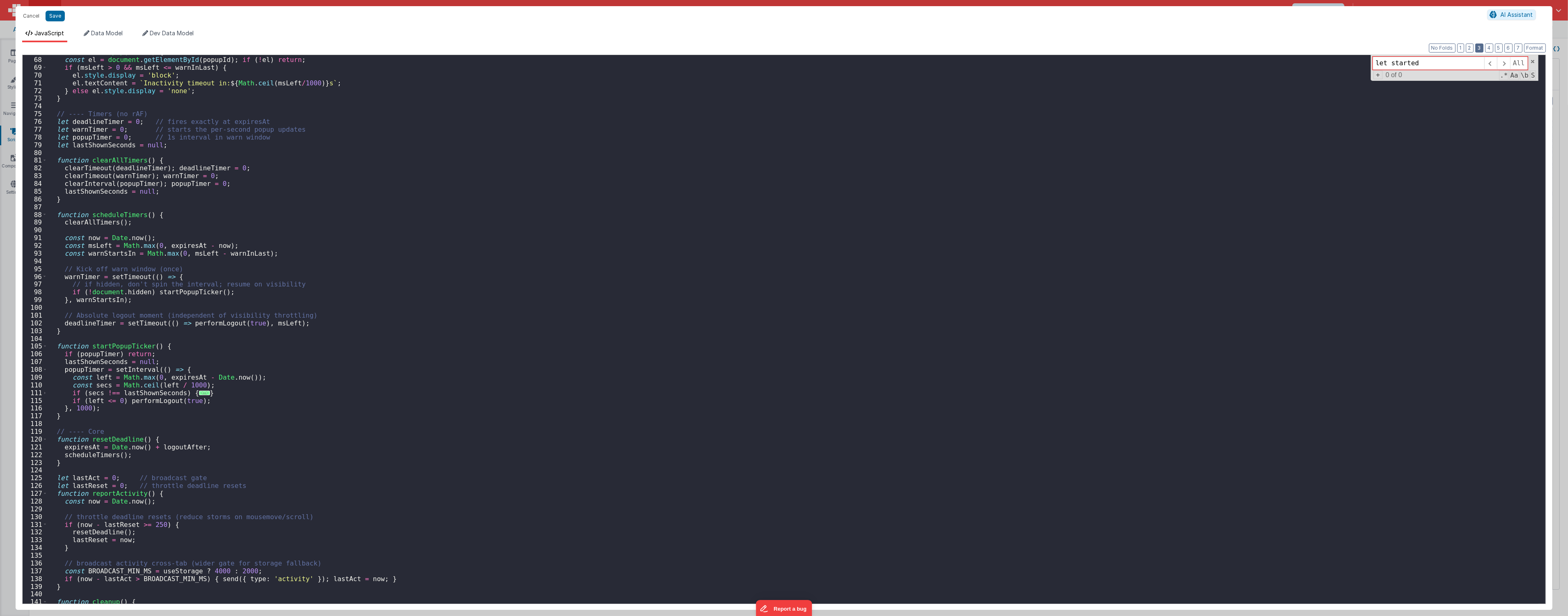
click at [1478, 46] on button "3" at bounding box center [1479, 47] width 8 height 9
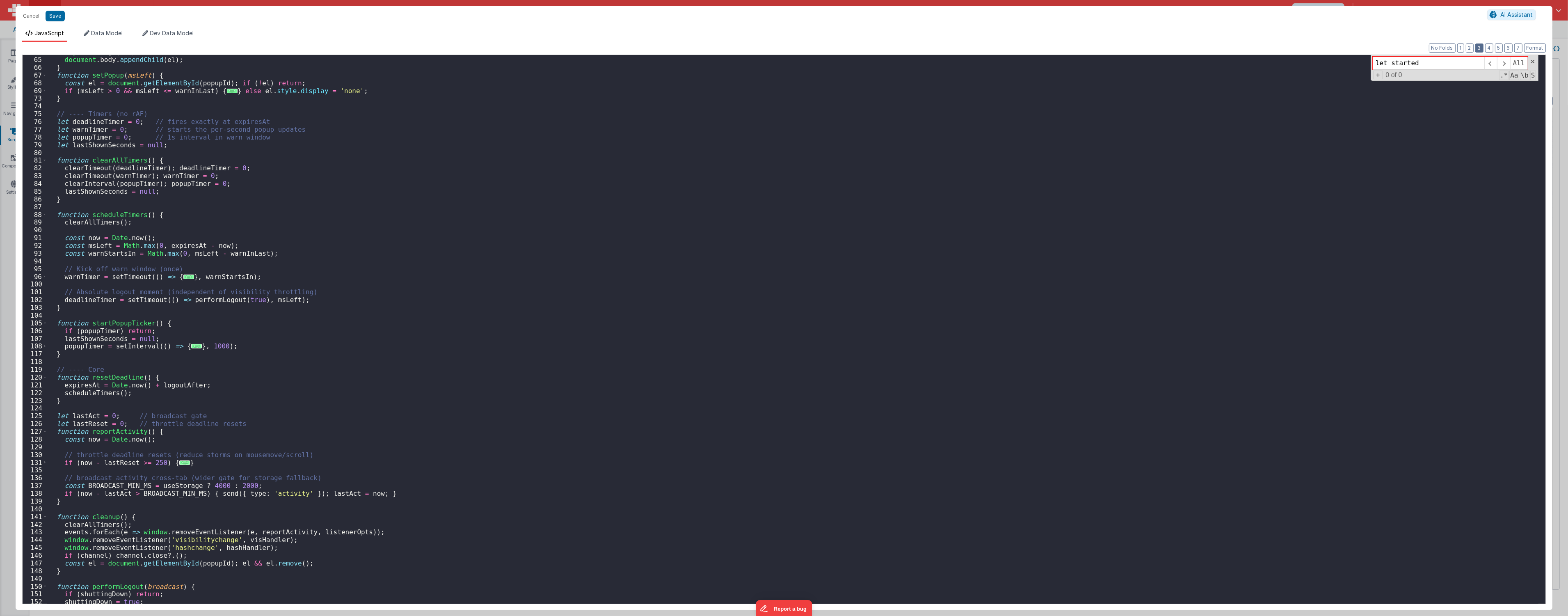
scroll to position [203, 0]
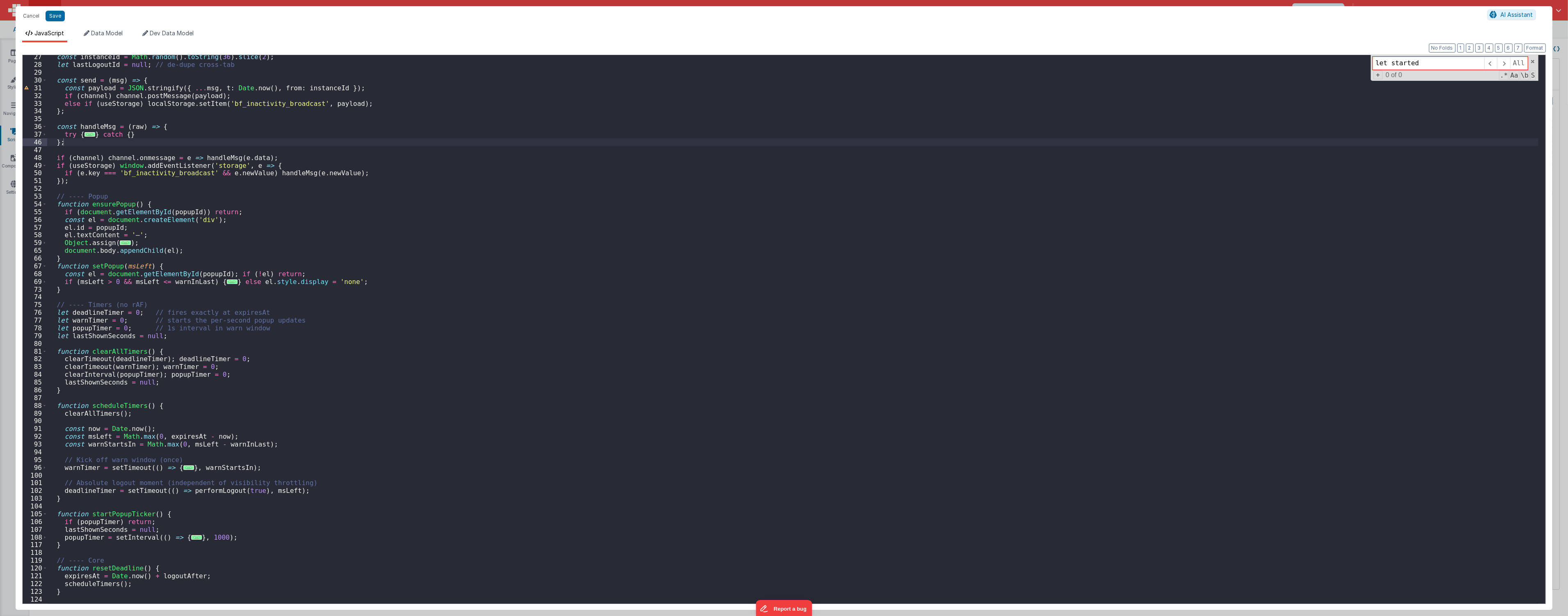
click at [1474, 50] on div "Format 7 6 5 4 3 2 1 No Folds 27 28 29 30 31 32 33 34 35 36 37 46 47 48 49 50 5…" at bounding box center [784, 326] width 1523 height 554
click at [1471, 50] on button "2" at bounding box center [1470, 47] width 8 height 9
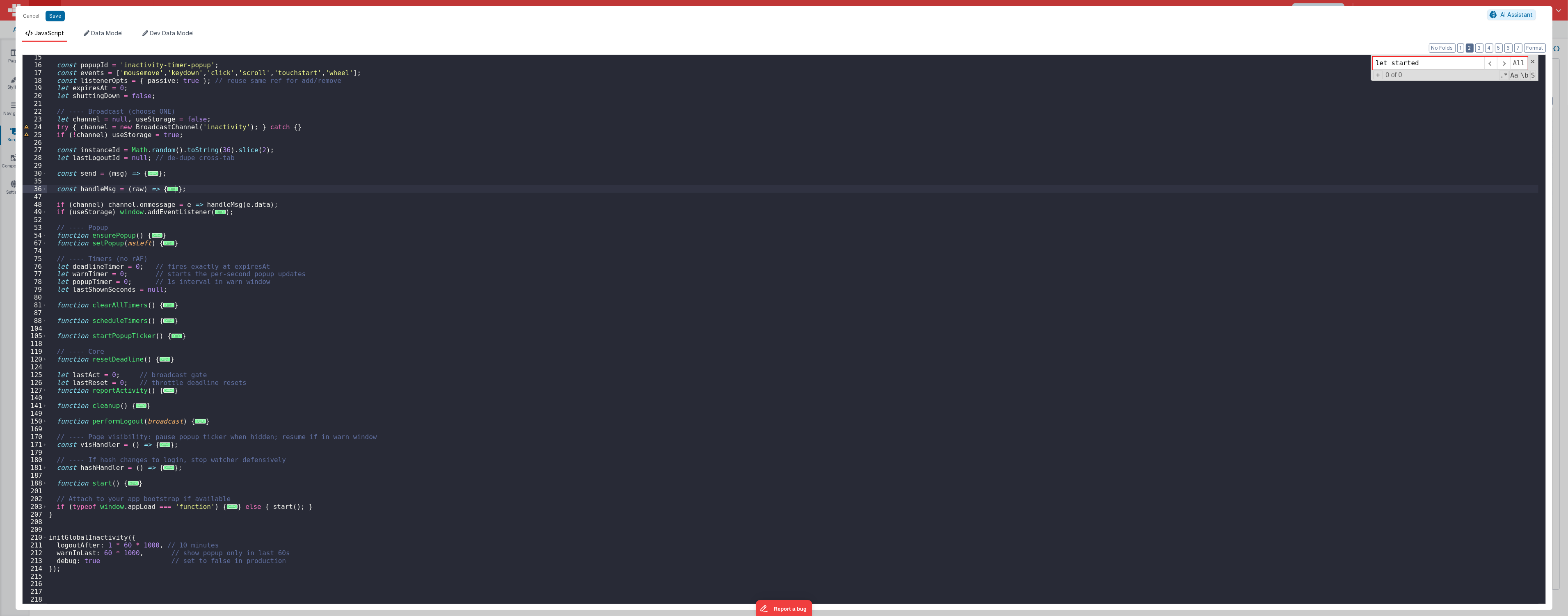
scroll to position [110, 0]
click at [652, 161] on div "const popupId = 'inactivity-timer-popup' ; const events = [ 'mousemove' , 'keyd…" at bounding box center [792, 335] width 1491 height 564
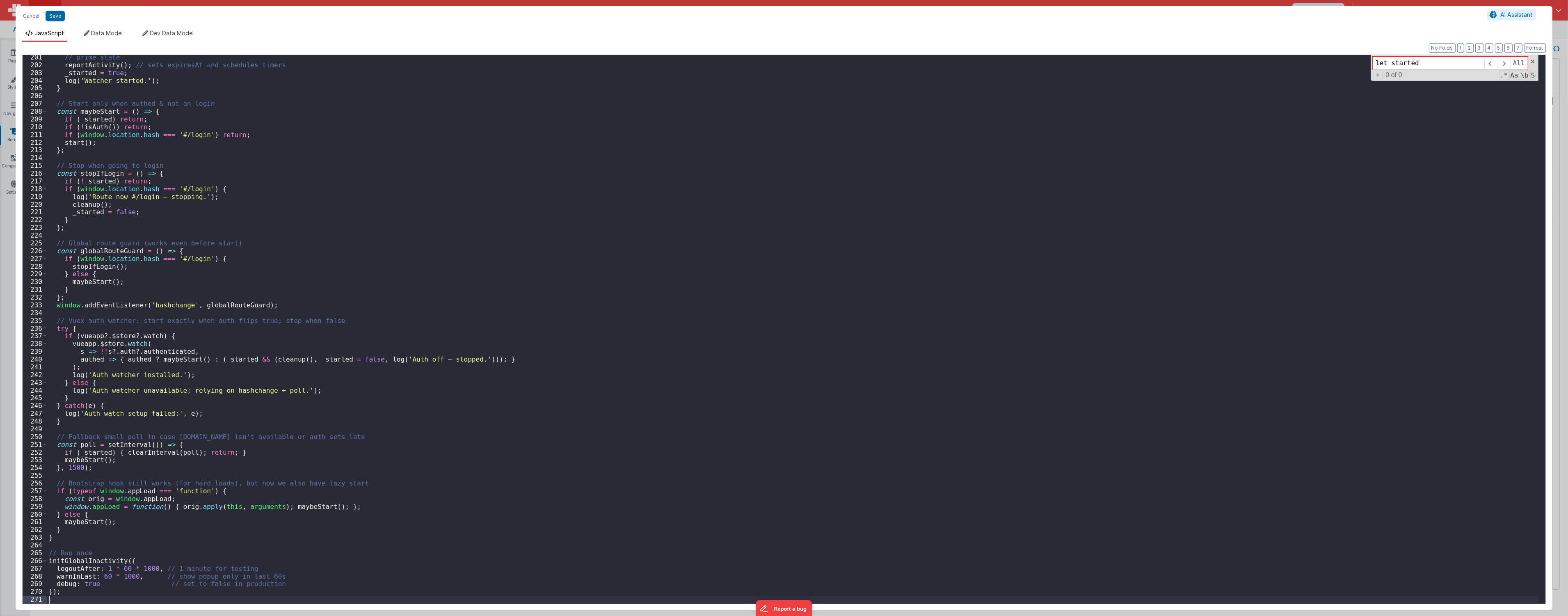
scroll to position [1552, 0]
click at [53, 18] on button "Save" at bounding box center [55, 15] width 19 height 10
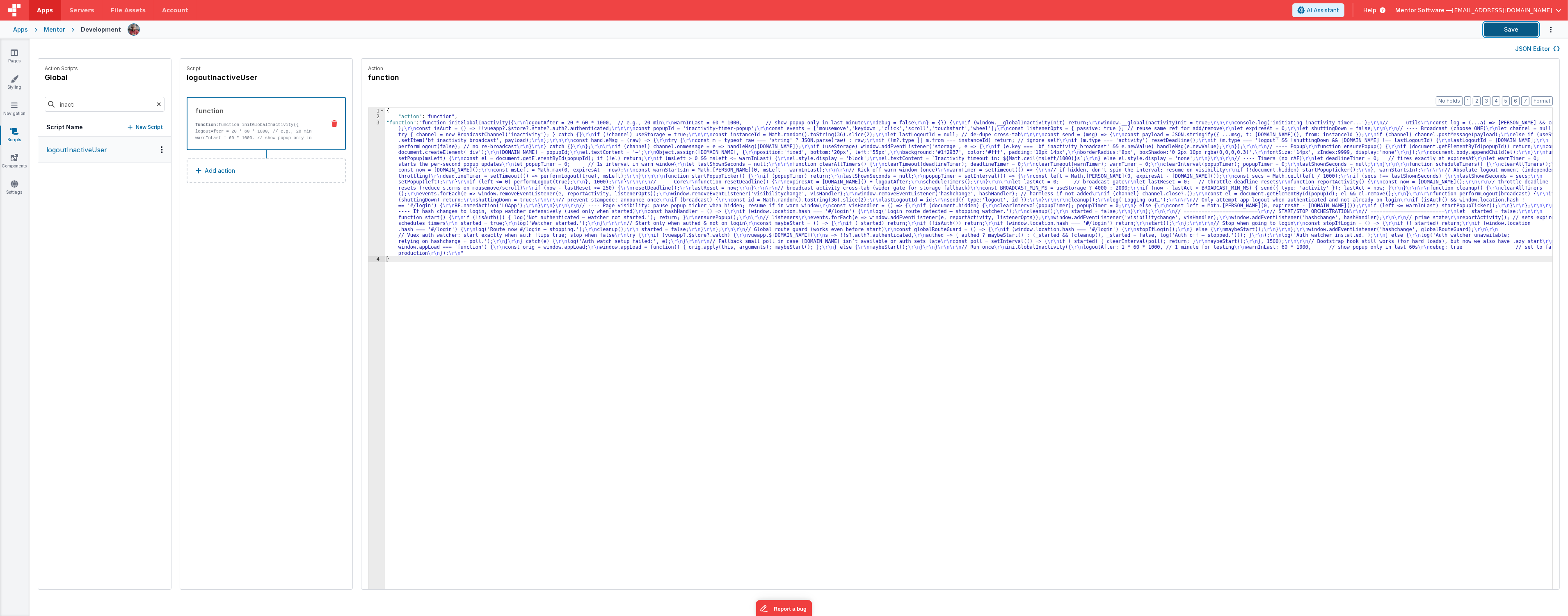
click at [1519, 35] on button "Save" at bounding box center [1511, 29] width 54 height 14
click at [14, 56] on link "Pages" at bounding box center [14, 57] width 30 height 17
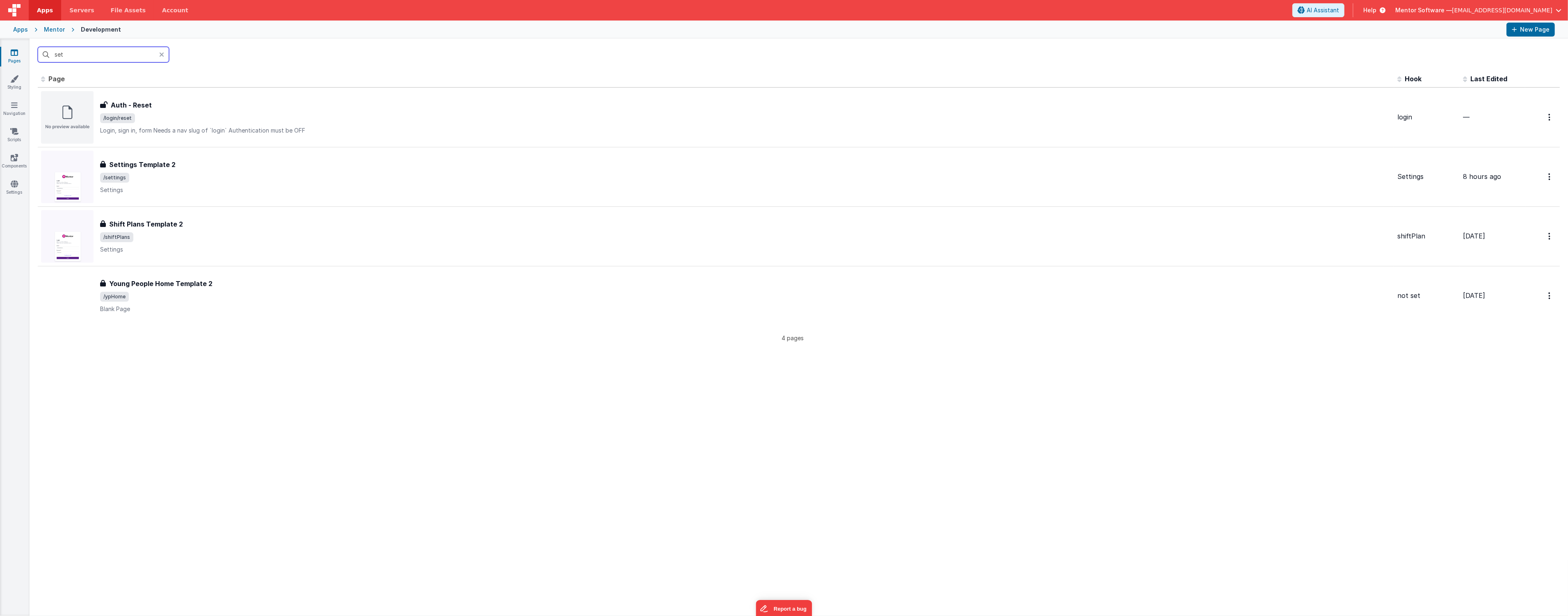
click at [104, 48] on input "set" at bounding box center [103, 54] width 131 height 15
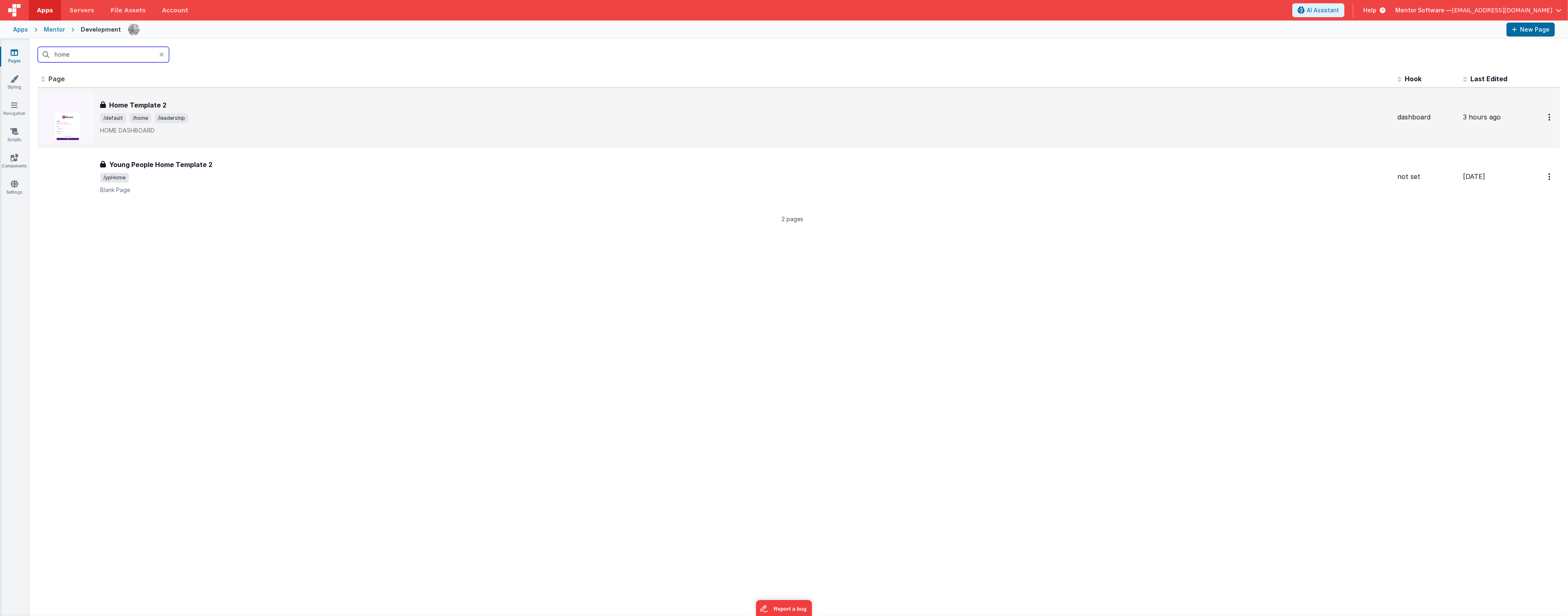
type input "home"
click at [258, 112] on div "Home Template 2 Home Template 2 /default /home /leadership HOME DASHBOARD" at bounding box center [745, 117] width 1291 height 34
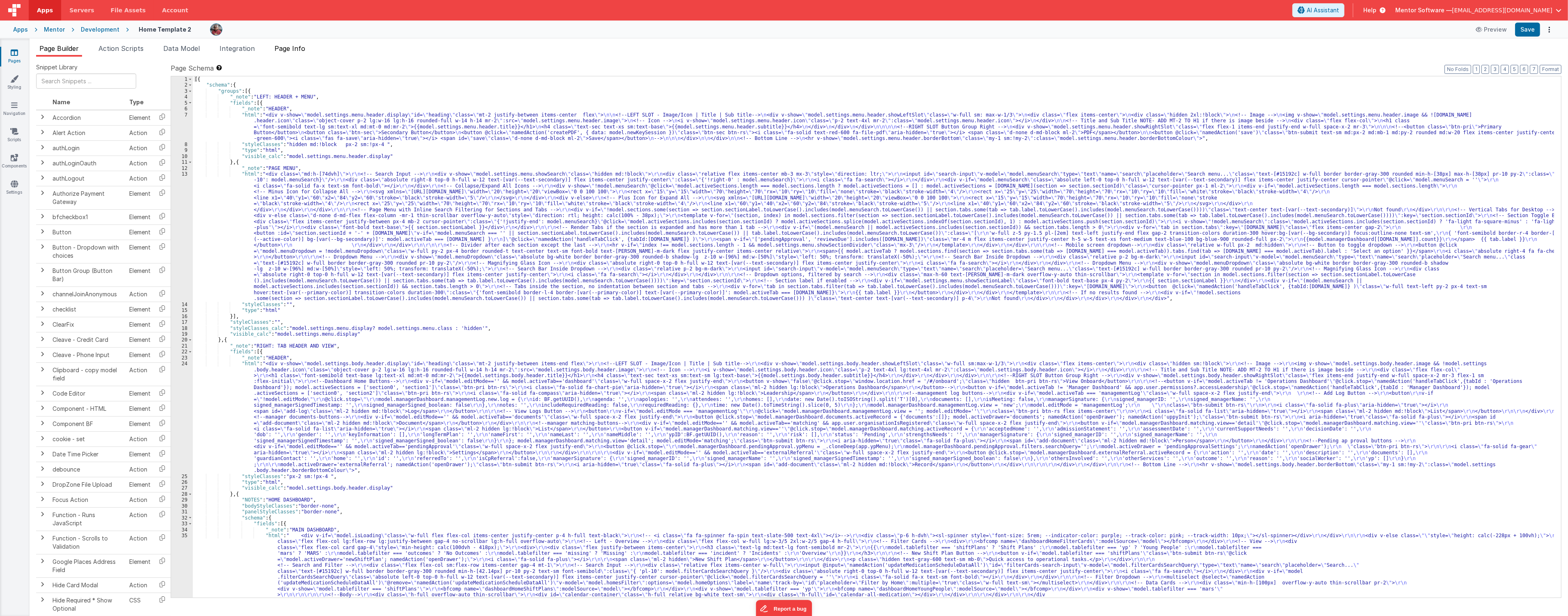
click at [296, 51] on span "Page Info" at bounding box center [289, 48] width 30 height 8
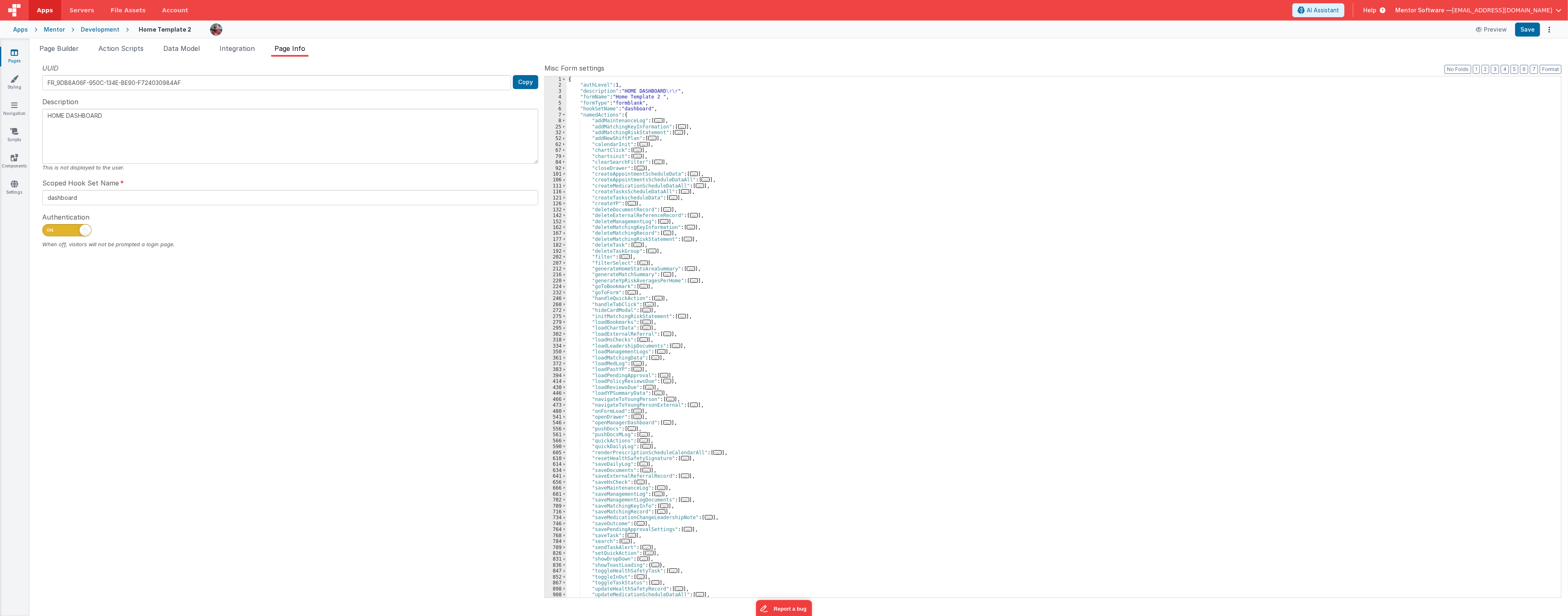
click at [735, 303] on div "{ "authLevel" : 1 , "description" : "HOME DASHBOARD \r\r " , "formName" : "Home…" at bounding box center [1060, 342] width 987 height 533
type textarea "HOME DASHBOARD"
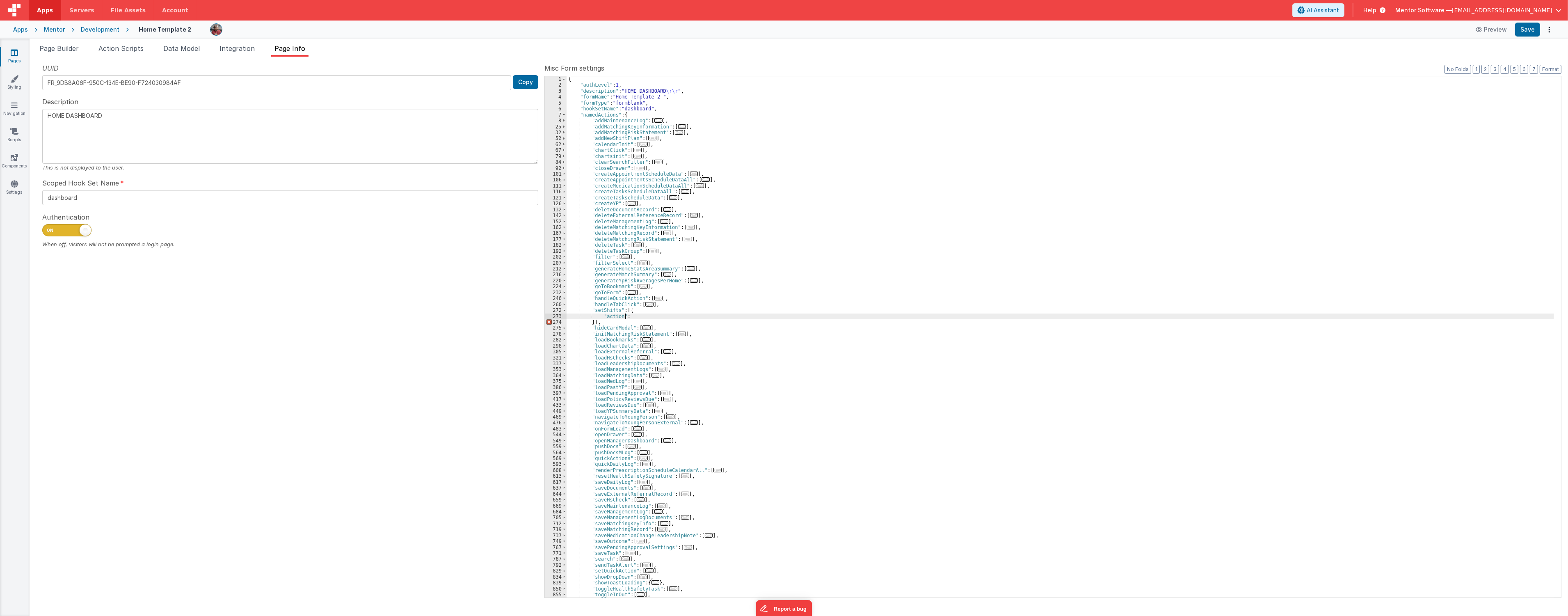
type textarea "HOME DASHBOARD"
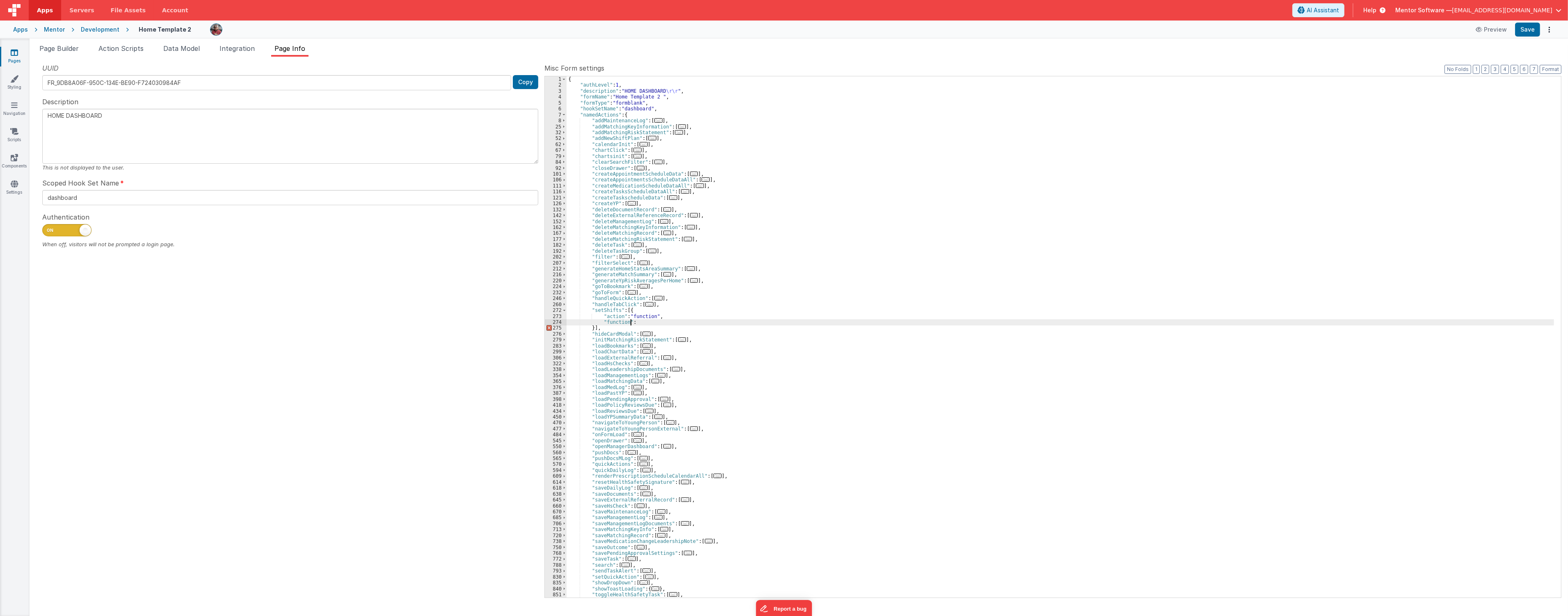
type textarea "HOME DASHBOARD"
click at [554, 318] on div "273" at bounding box center [555, 316] width 22 height 6
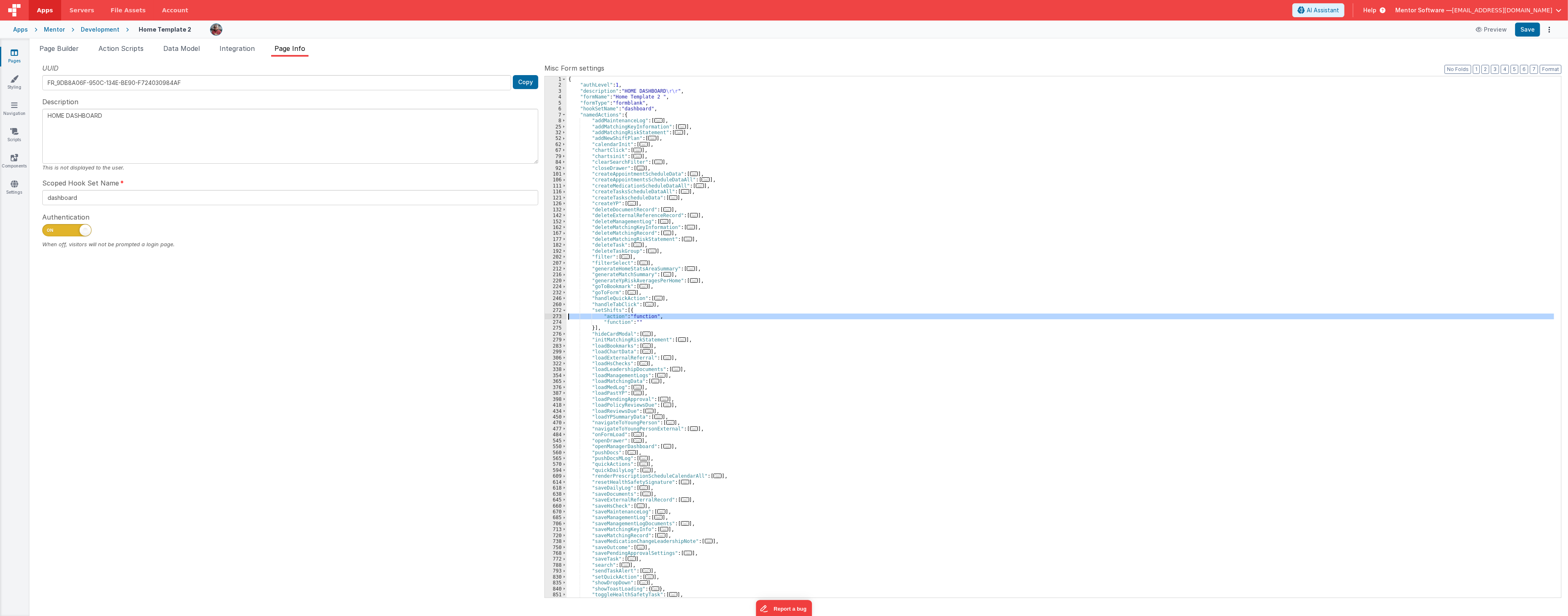
click at [562, 322] on div "274" at bounding box center [555, 322] width 22 height 6
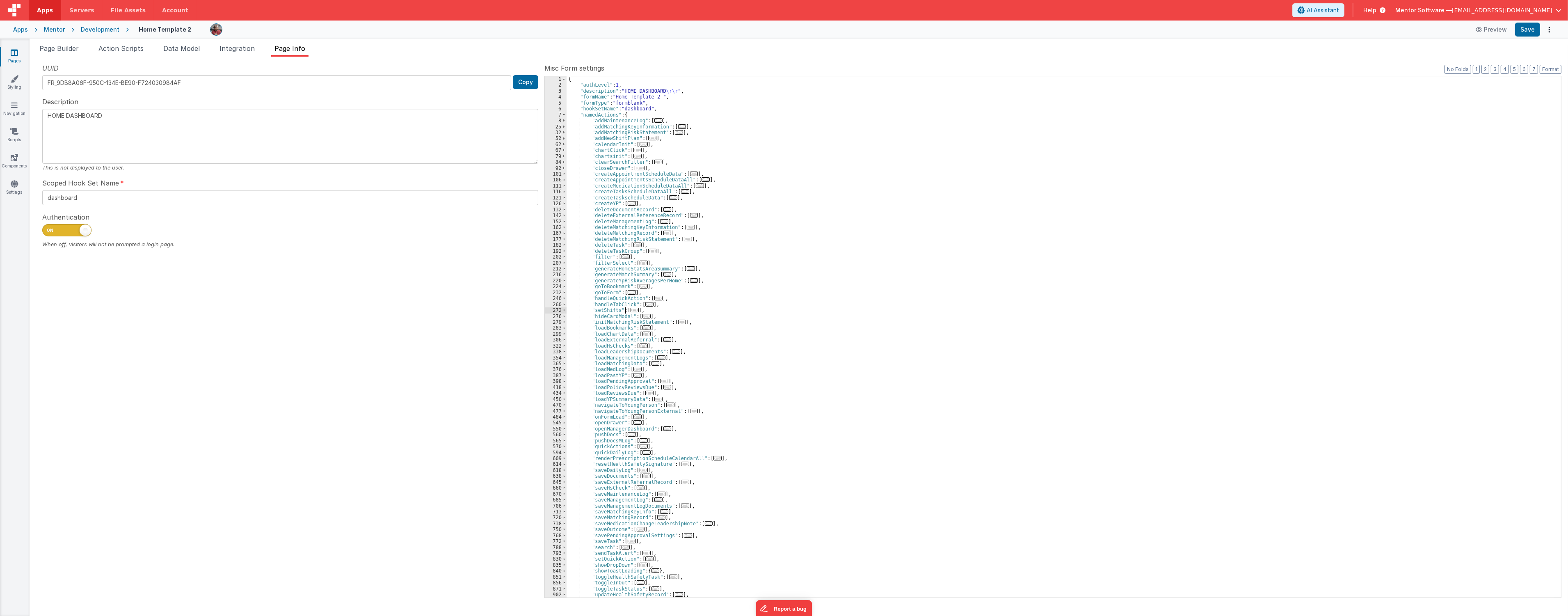
click at [631, 310] on span "..." at bounding box center [635, 310] width 8 height 5
click at [553, 322] on div "274" at bounding box center [555, 322] width 22 height 6
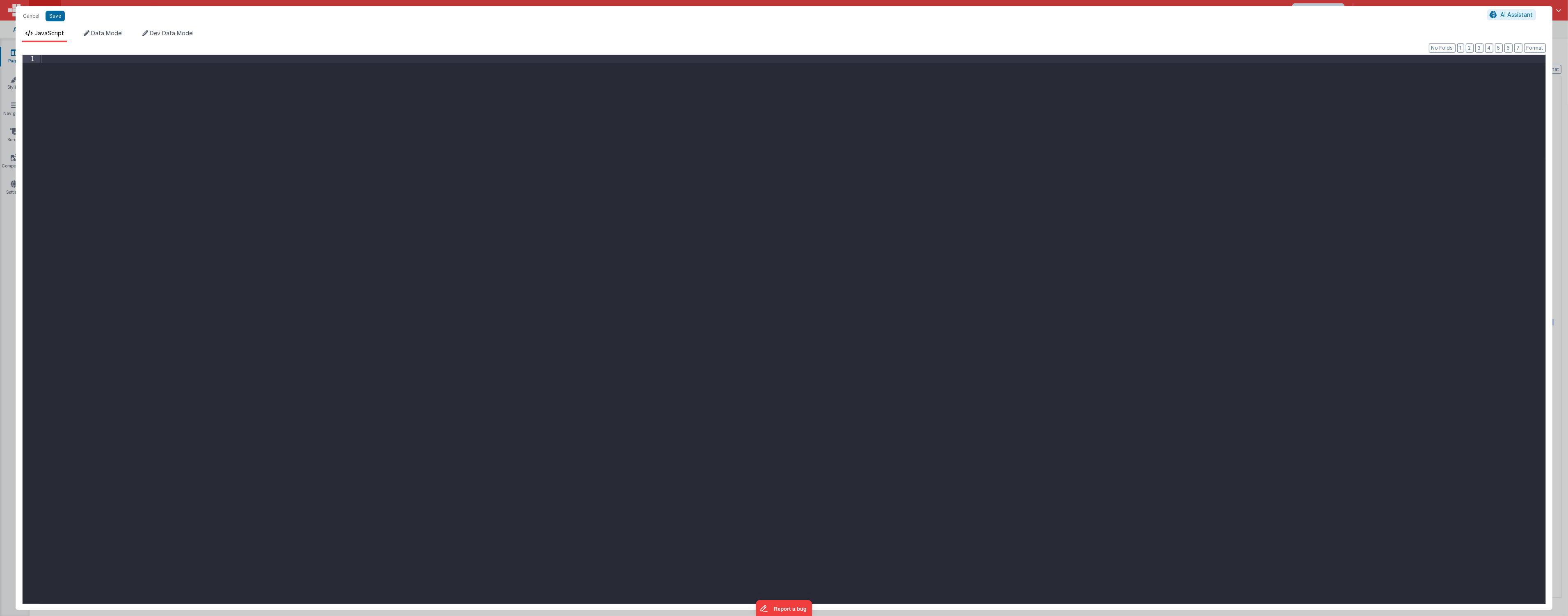
click at [301, 204] on div at bounding box center [792, 337] width 1506 height 564
click at [48, 18] on button "Save" at bounding box center [55, 15] width 19 height 10
type textarea "HOME DASHBOARD"
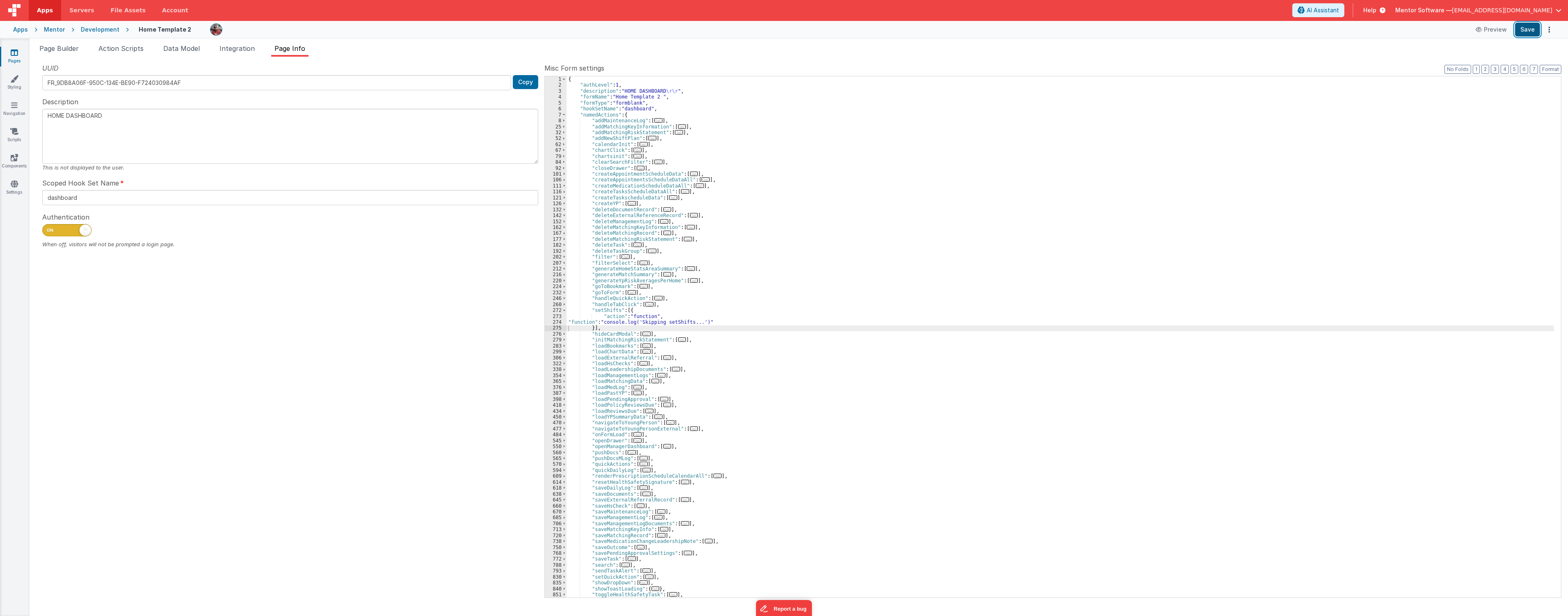
click at [1533, 35] on button "Save" at bounding box center [1527, 29] width 25 height 14
